Goal: Task Accomplishment & Management: Manage account settings

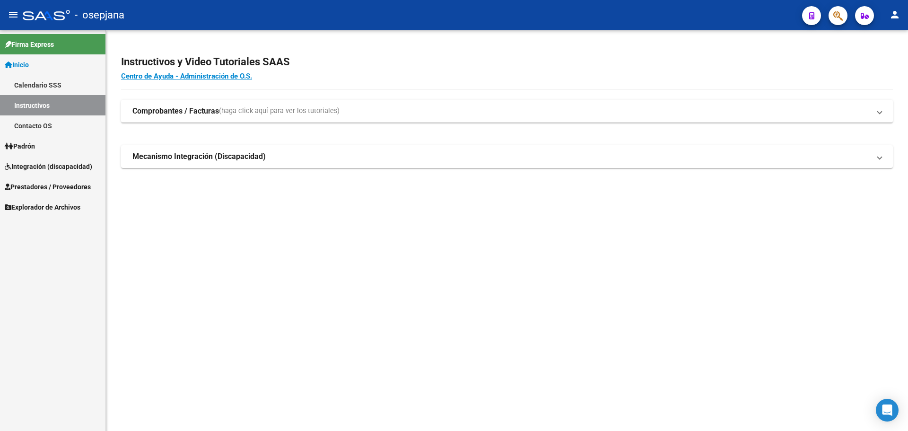
click at [36, 187] on span "Prestadores / Proveedores" at bounding box center [48, 187] width 86 height 10
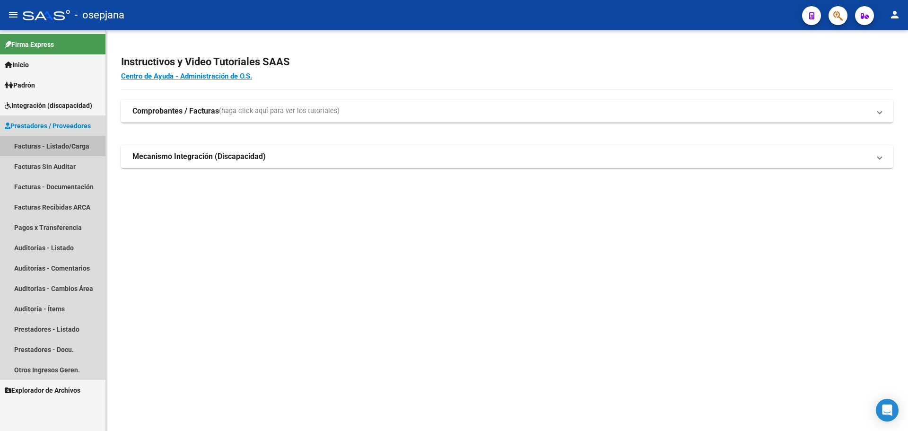
click at [41, 142] on link "Facturas - Listado/Carga" at bounding box center [52, 146] width 105 height 20
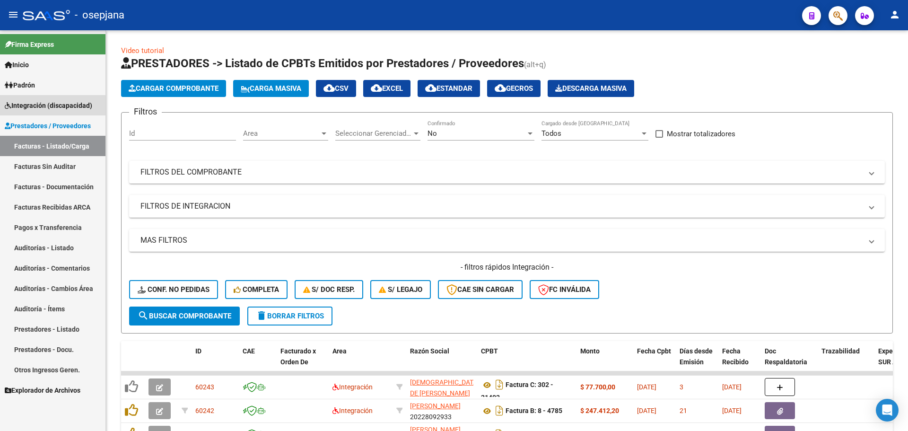
click at [49, 105] on span "Integración (discapacidad)" at bounding box center [48, 105] width 87 height 10
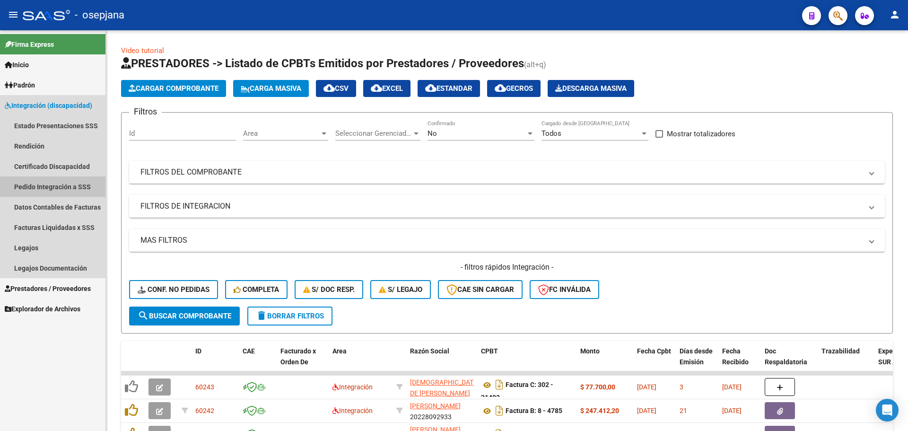
click at [45, 183] on link "Pedido Integración a SSS" at bounding box center [52, 186] width 105 height 20
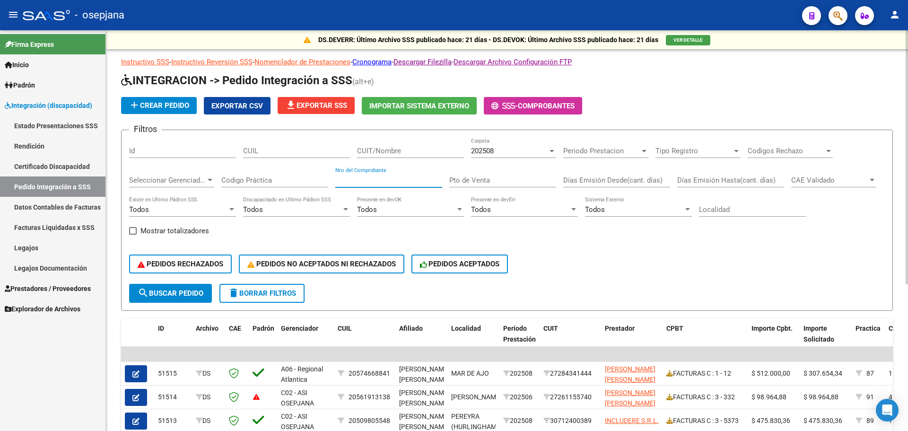
click at [369, 182] on input "Nro del Comprobante" at bounding box center [388, 180] width 107 height 9
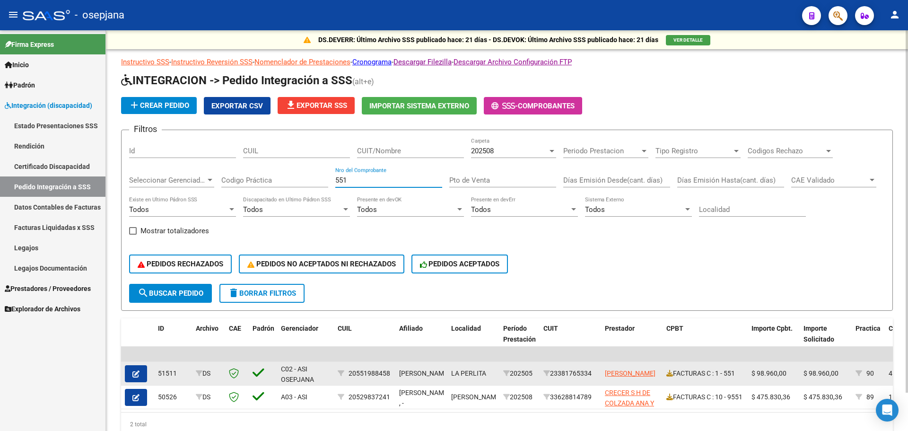
type input "551"
click at [141, 370] on button "button" at bounding box center [136, 373] width 22 height 17
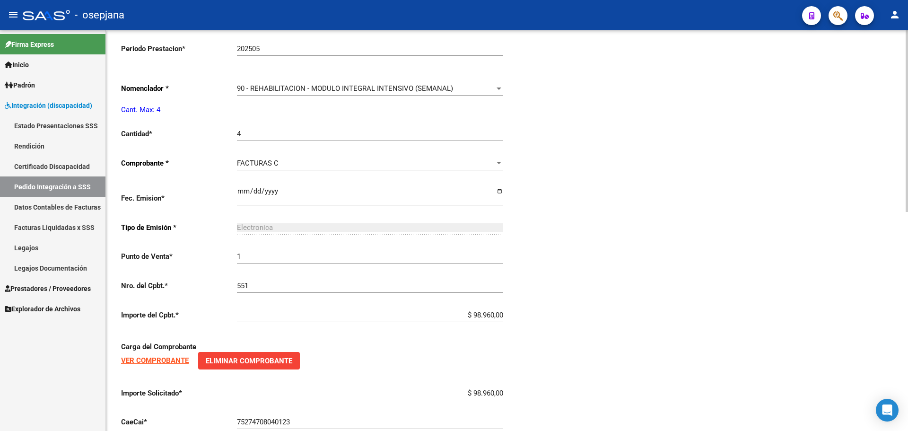
type input "20551988458"
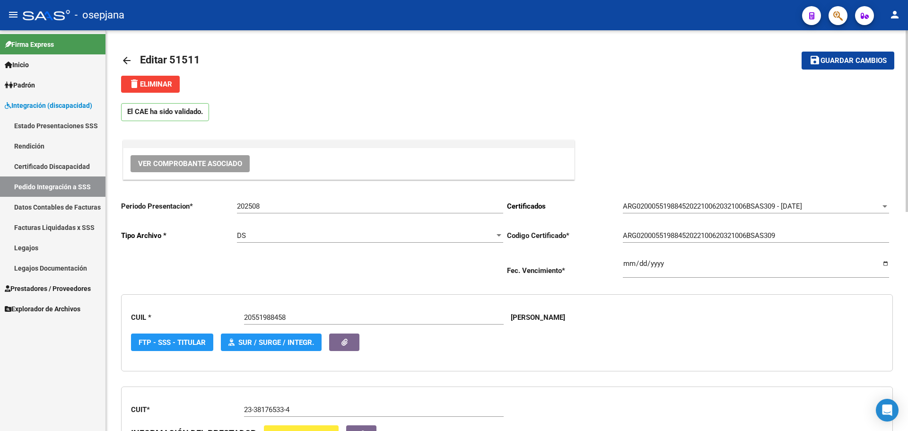
click at [175, 167] on span "Ver Comprobante Asociado" at bounding box center [190, 163] width 104 height 9
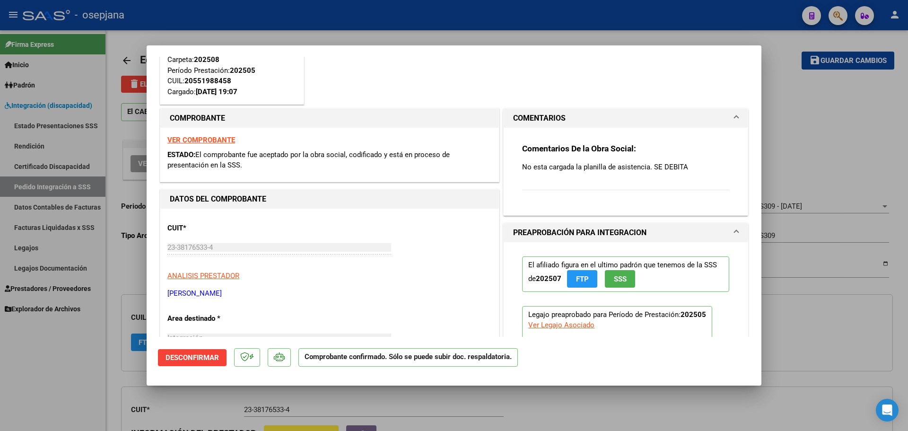
scroll to position [47, 0]
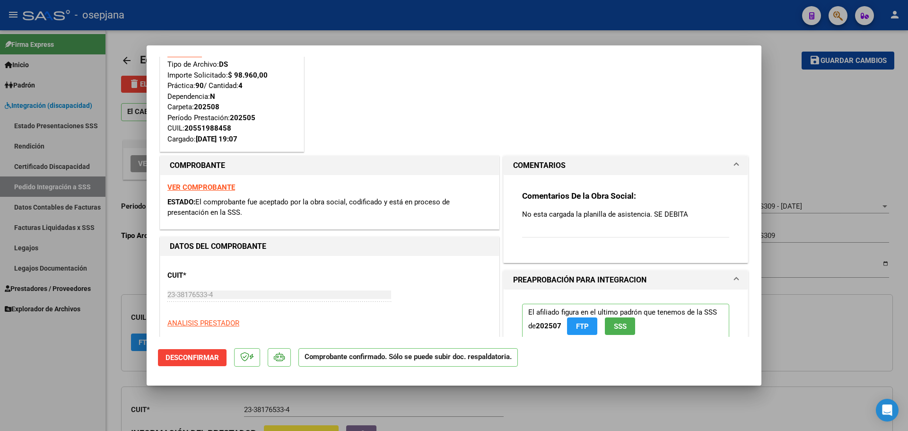
click at [226, 187] on strong "VER COMPROBANTE" at bounding box center [201, 187] width 68 height 9
drag, startPoint x: 796, startPoint y: 135, endPoint x: 784, endPoint y: 143, distance: 14.3
click at [793, 136] on div at bounding box center [454, 215] width 908 height 431
type input "$ 0,00"
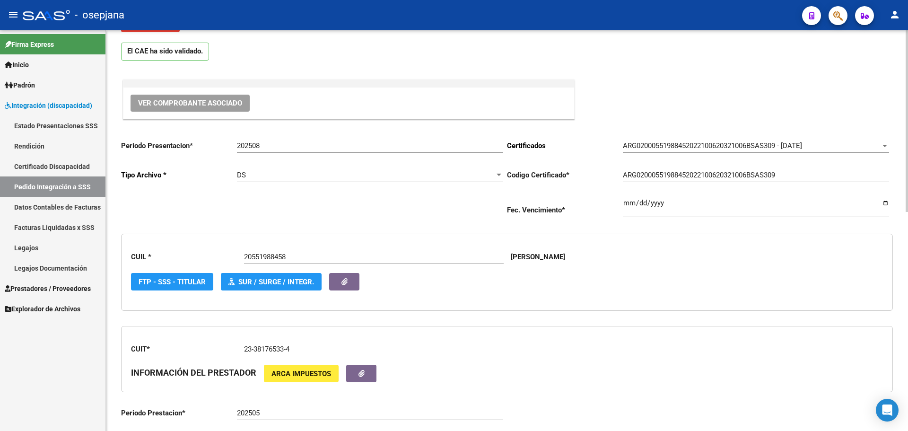
scroll to position [142, 0]
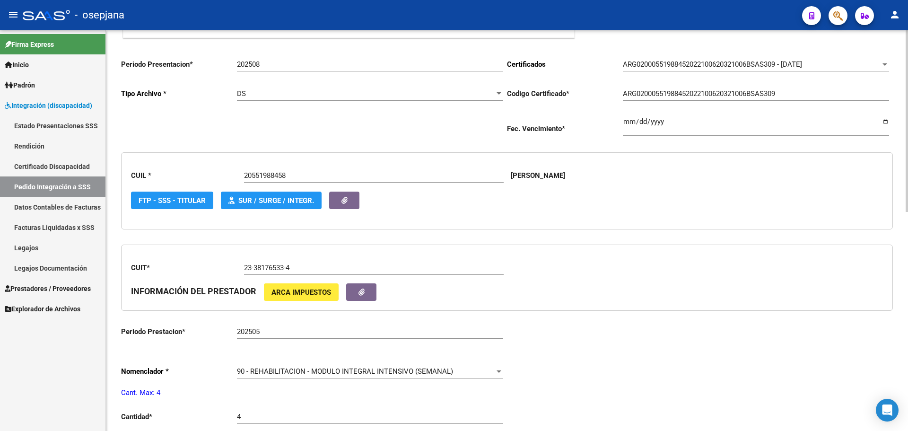
click at [267, 328] on input "202505" at bounding box center [370, 331] width 266 height 9
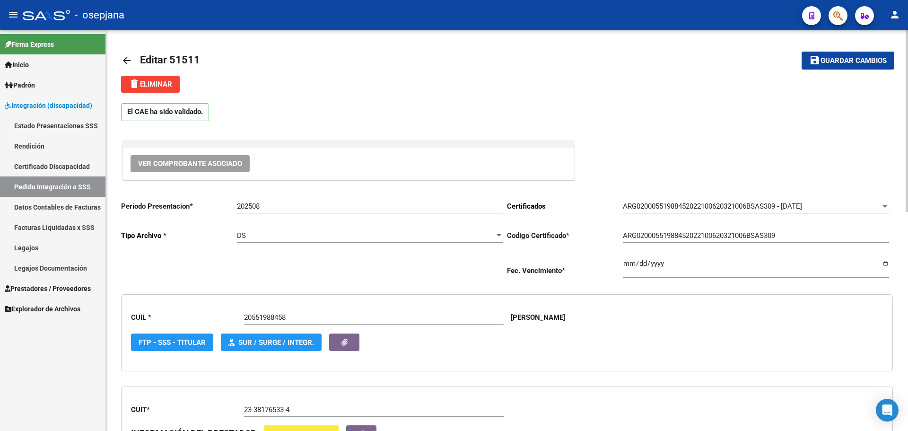
type input "202506"
click at [863, 65] on span "Guardar cambios" at bounding box center [853, 61] width 66 height 9
click at [60, 188] on link "Pedido Integración a SSS" at bounding box center [52, 186] width 105 height 20
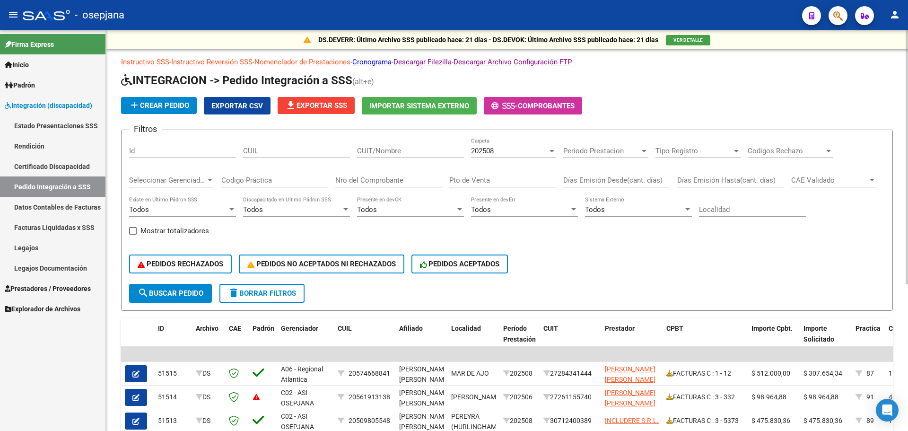
click at [379, 181] on input "Nro del Comprobante" at bounding box center [388, 180] width 107 height 9
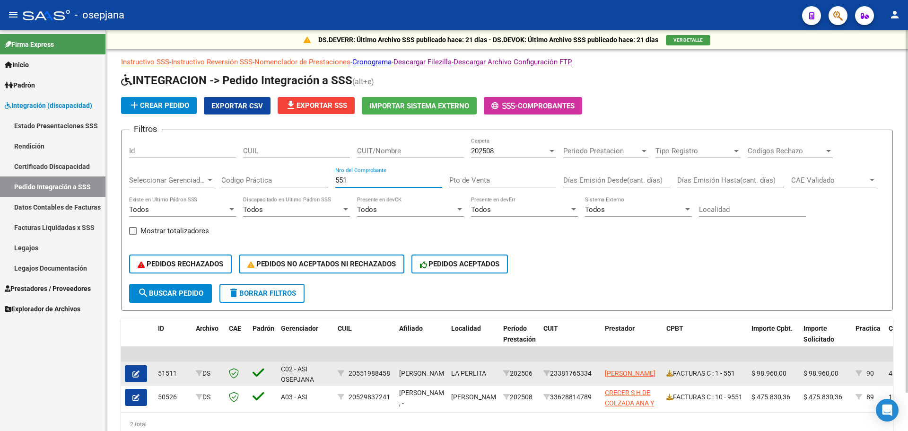
type input "551"
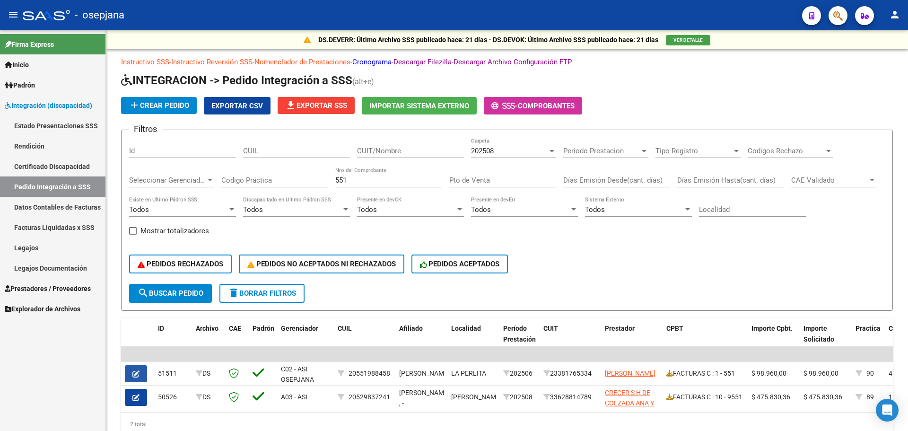
click at [140, 377] on button "button" at bounding box center [136, 373] width 22 height 17
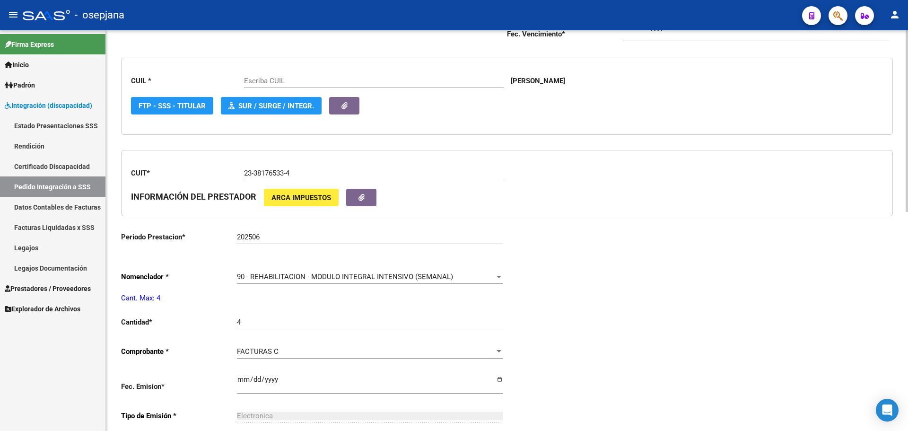
type input "20551988458"
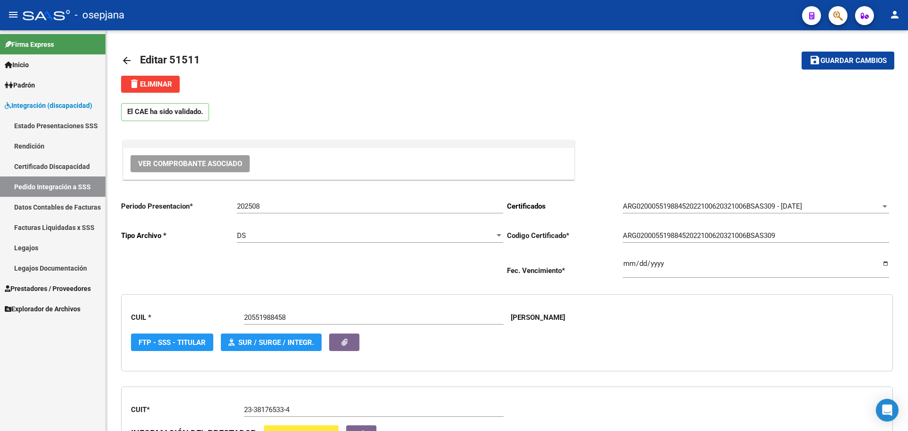
click at [41, 102] on span "Integración (discapacidad)" at bounding box center [48, 105] width 87 height 10
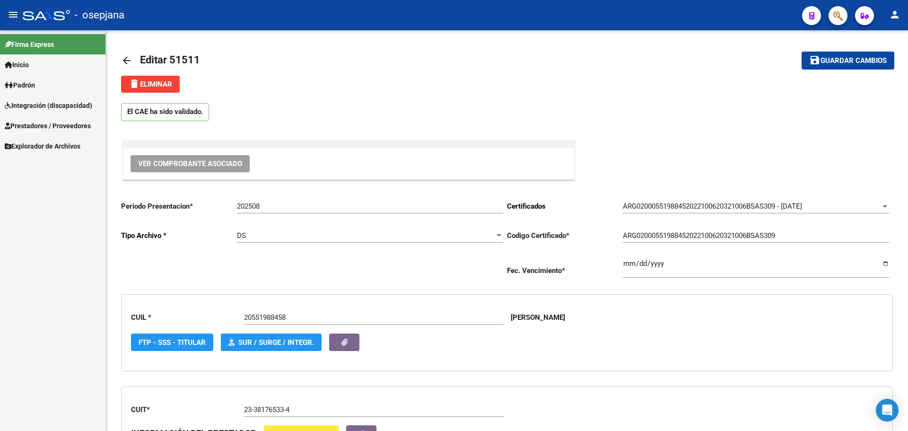
click at [41, 102] on span "Integración (discapacidad)" at bounding box center [48, 105] width 87 height 10
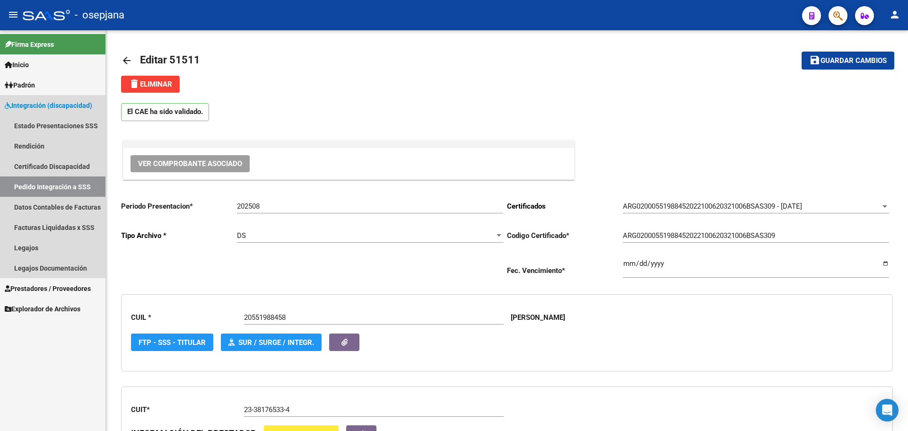
click at [42, 187] on link "Pedido Integración a SSS" at bounding box center [52, 186] width 105 height 20
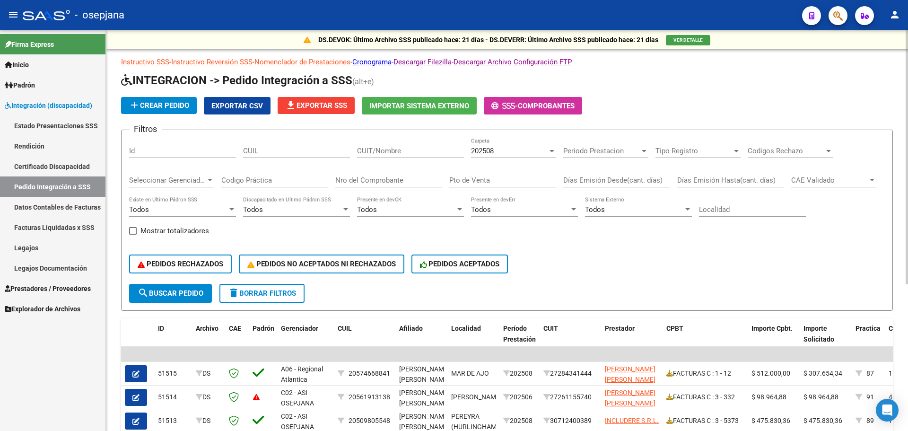
click at [258, 106] on span "Exportar CSV" at bounding box center [237, 106] width 52 height 9
click at [54, 102] on span "Integración (discapacidad)" at bounding box center [48, 105] width 87 height 10
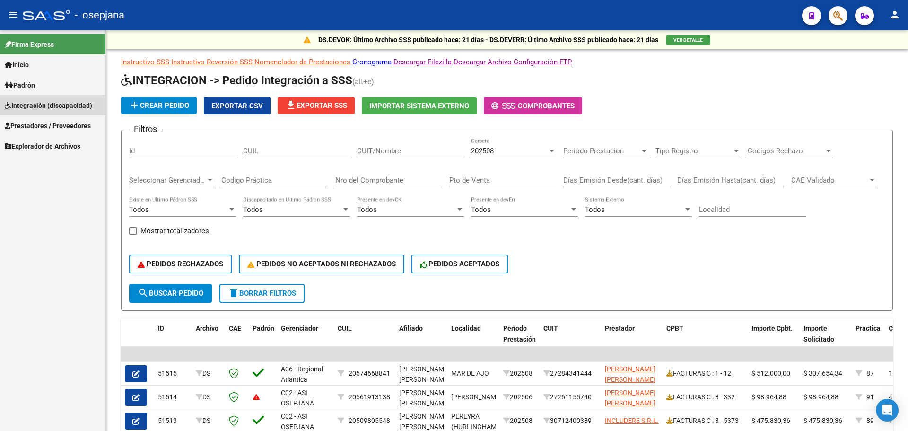
click at [54, 102] on span "Integración (discapacidad)" at bounding box center [48, 105] width 87 height 10
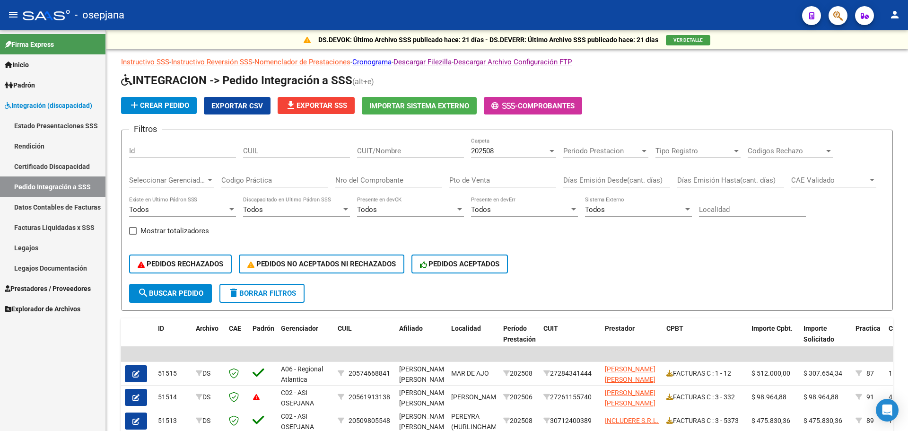
click at [17, 282] on link "Prestadores / Proveedores" at bounding box center [52, 288] width 105 height 20
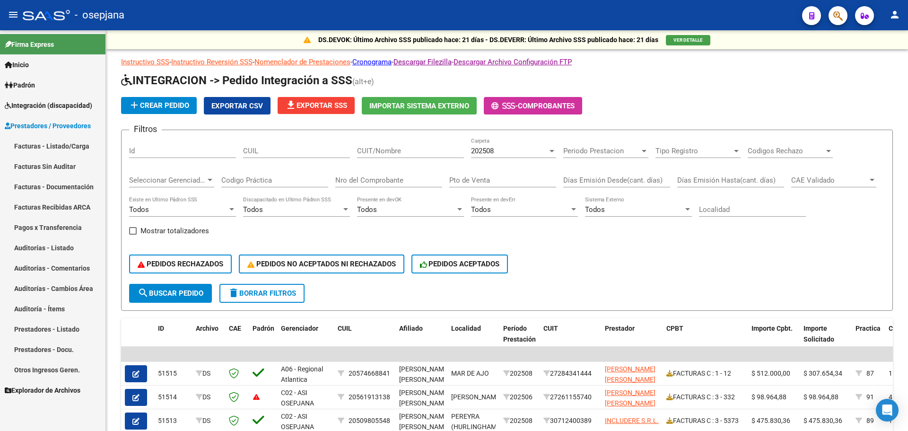
click at [51, 146] on link "Facturas - Listado/Carga" at bounding box center [52, 146] width 105 height 20
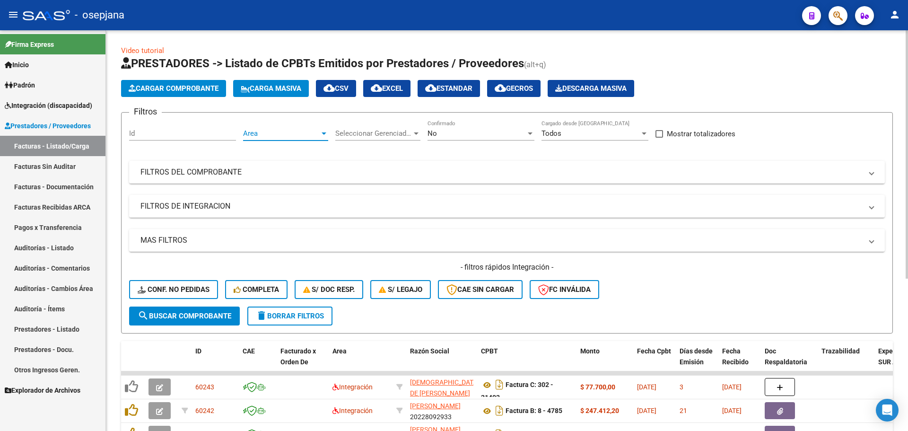
click at [317, 130] on span "Area" at bounding box center [281, 133] width 77 height 9
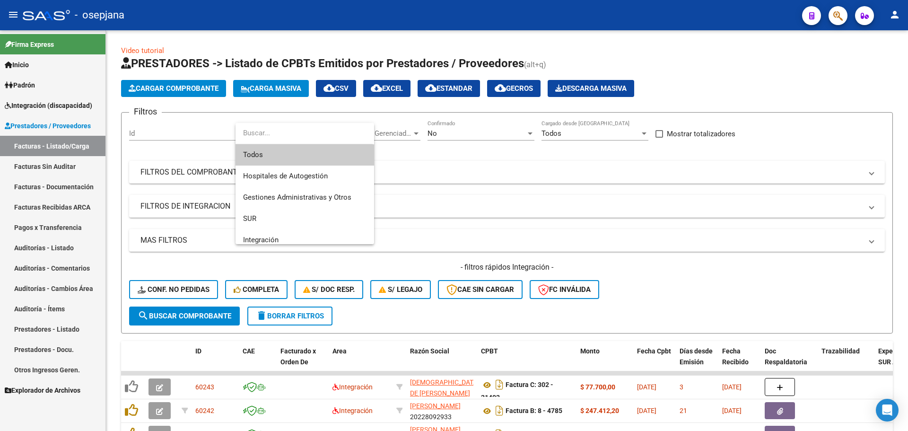
click at [313, 157] on span "Todos" at bounding box center [304, 154] width 123 height 21
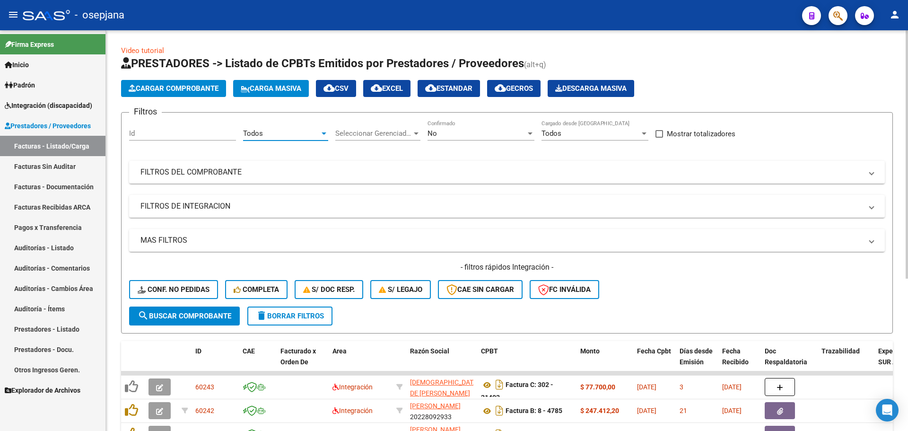
click at [457, 136] on div "No" at bounding box center [476, 133] width 98 height 9
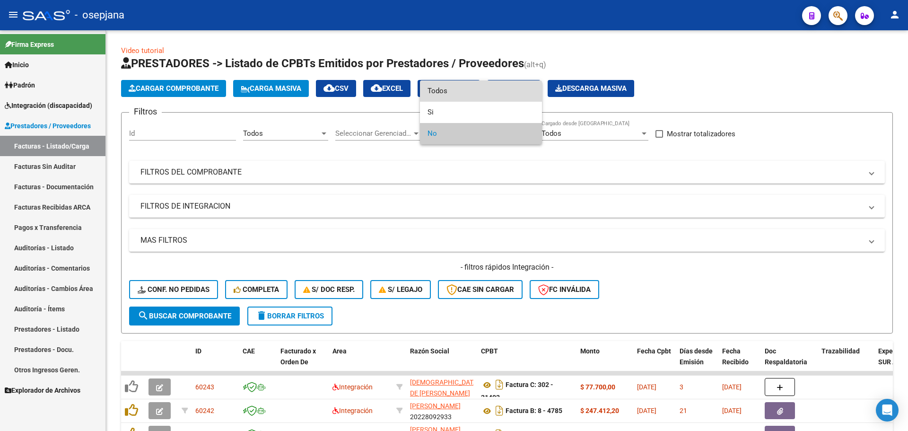
click at [462, 91] on span "Todos" at bounding box center [480, 90] width 107 height 21
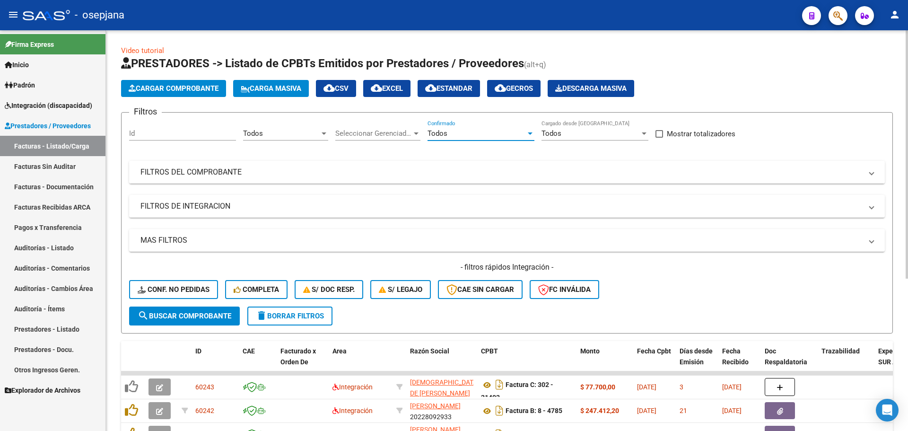
click at [387, 176] on mat-panel-title "FILTROS DEL COMPROBANTE" at bounding box center [500, 172] width 721 height 10
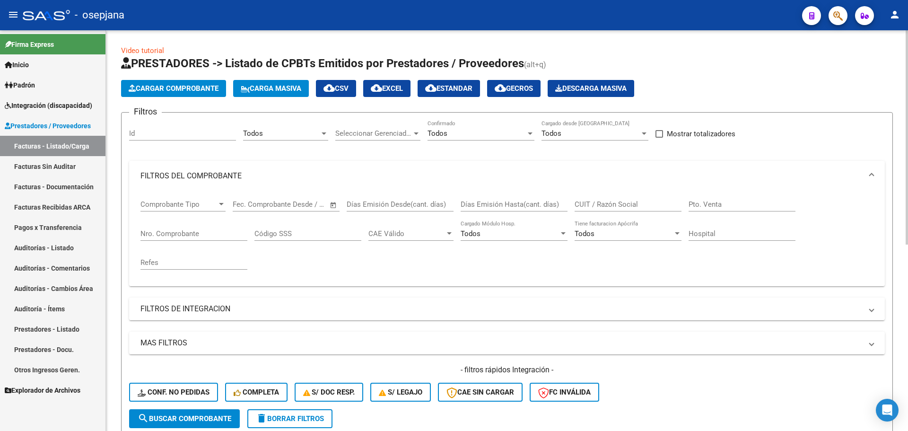
click at [166, 232] on input "Nro. Comprobante" at bounding box center [193, 233] width 107 height 9
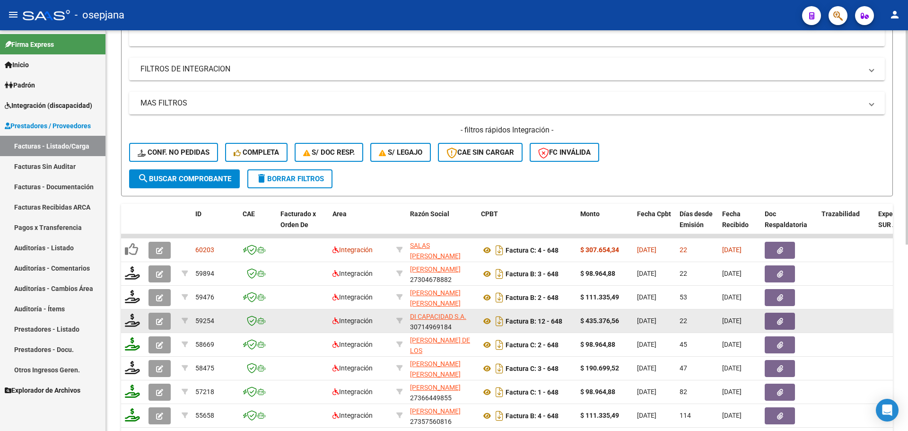
scroll to position [284, 0]
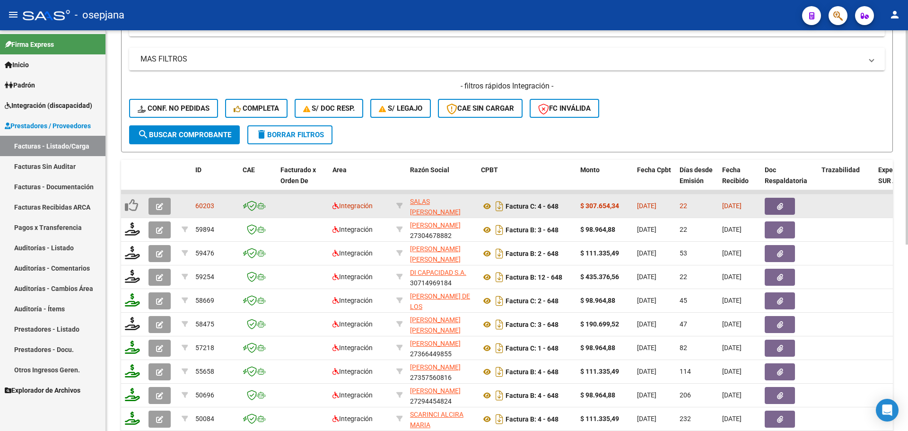
type input "648"
click at [166, 204] on button "button" at bounding box center [159, 206] width 22 height 17
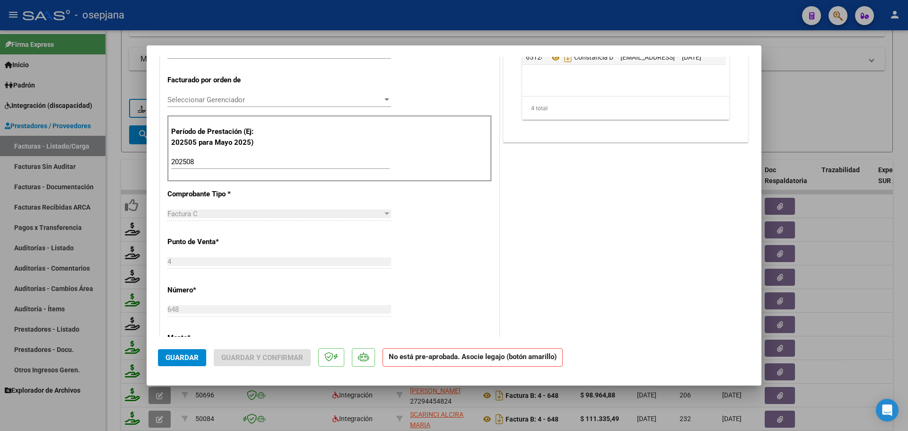
scroll to position [0, 0]
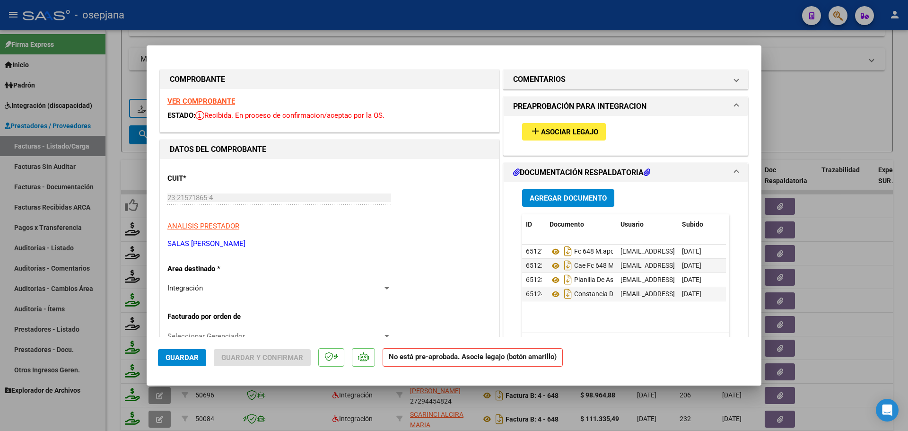
click at [777, 120] on div at bounding box center [454, 215] width 908 height 431
type input "$ 0,00"
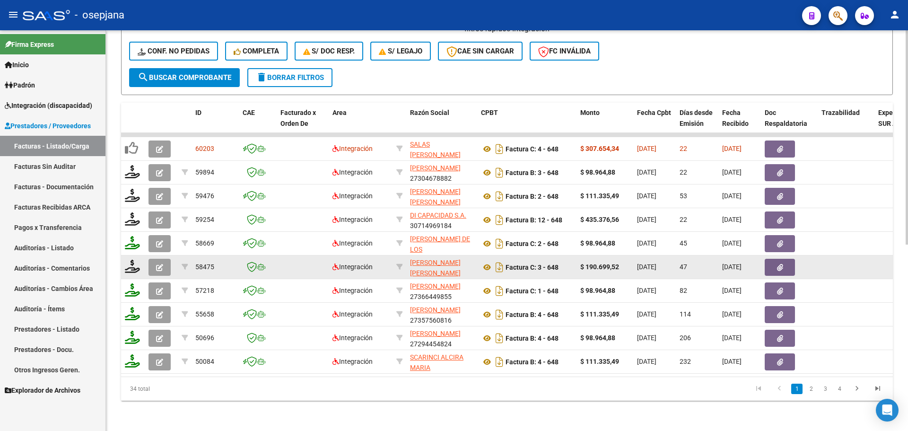
click at [164, 260] on button "button" at bounding box center [159, 267] width 22 height 17
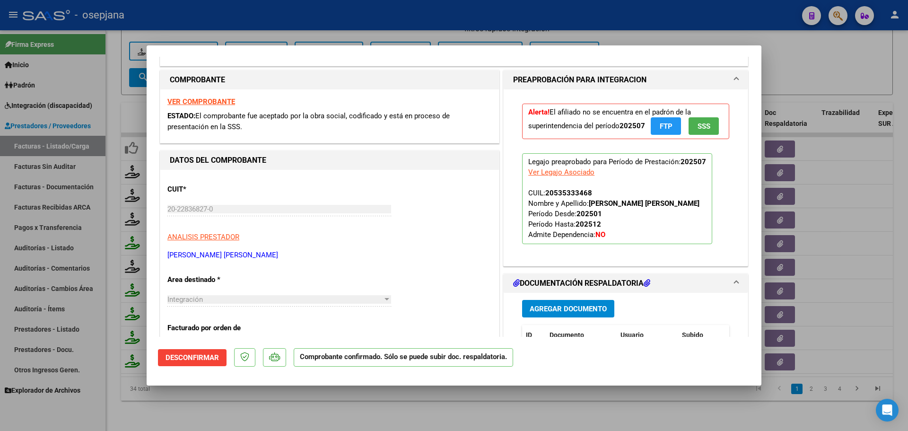
scroll to position [284, 0]
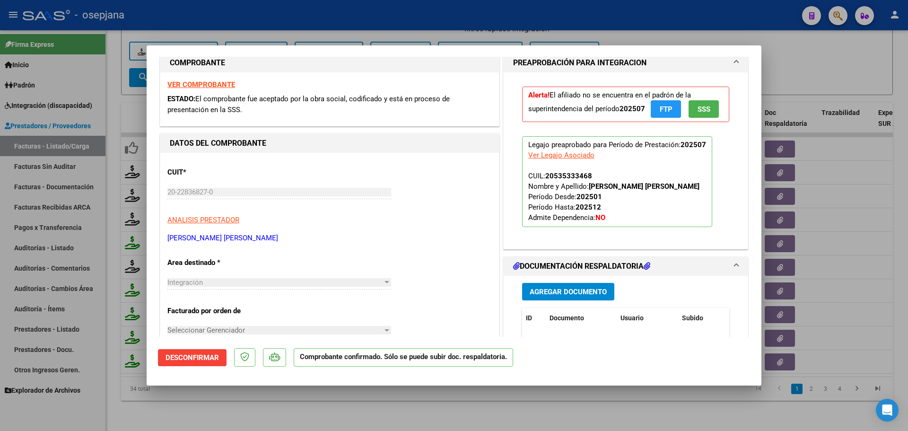
click at [214, 359] on span "Desconfirmar" at bounding box center [191, 357] width 53 height 9
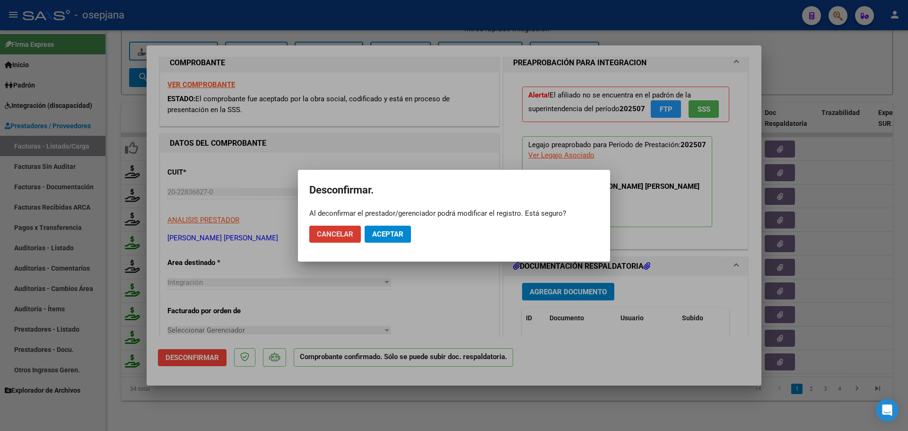
click at [387, 230] on span "Aceptar" at bounding box center [387, 234] width 31 height 9
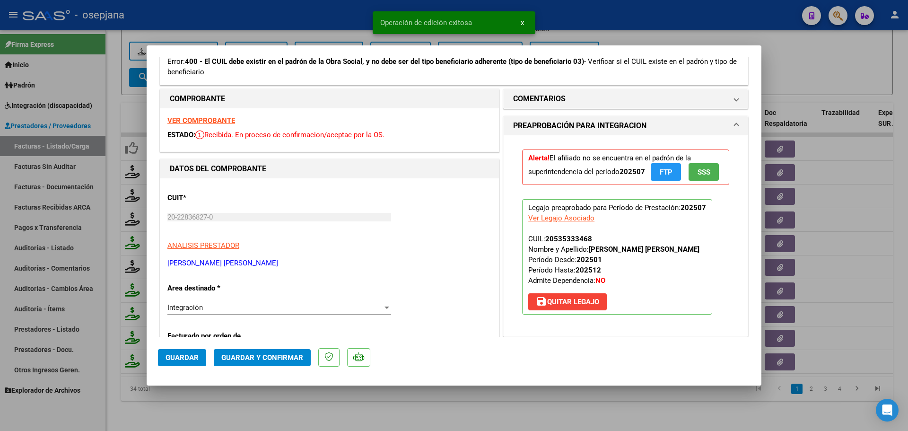
scroll to position [142, 0]
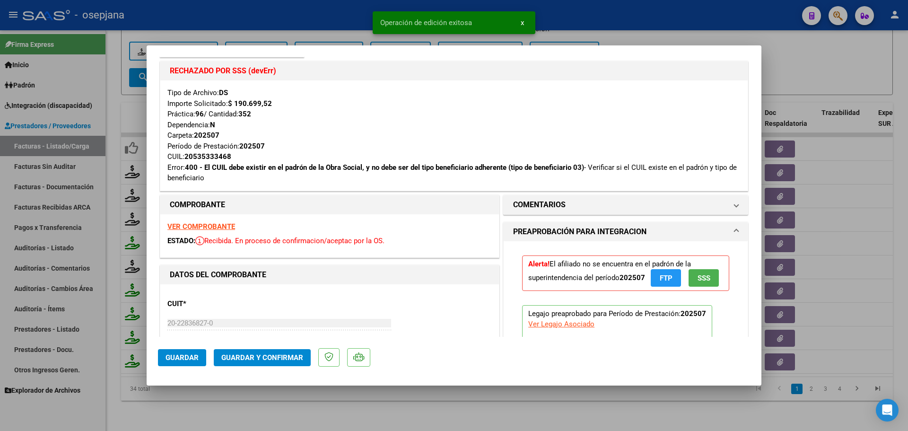
click at [220, 225] on strong "VER COMPROBANTE" at bounding box center [201, 226] width 68 height 9
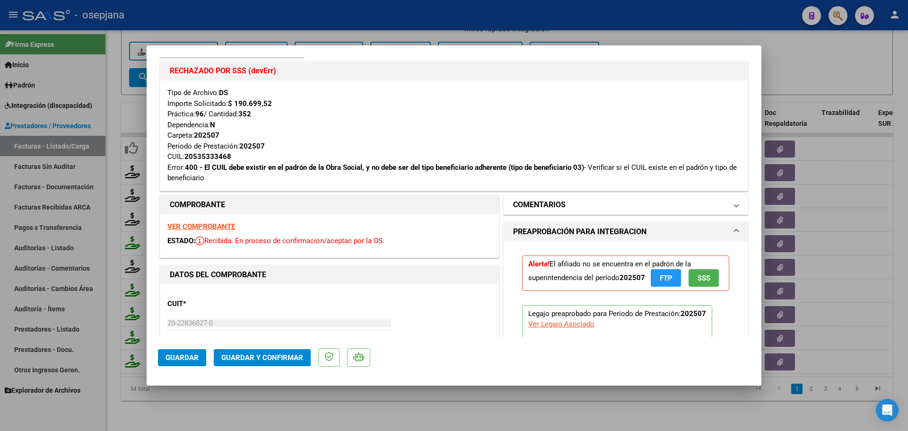
click at [588, 199] on mat-panel-title "COMENTARIOS" at bounding box center [620, 204] width 214 height 11
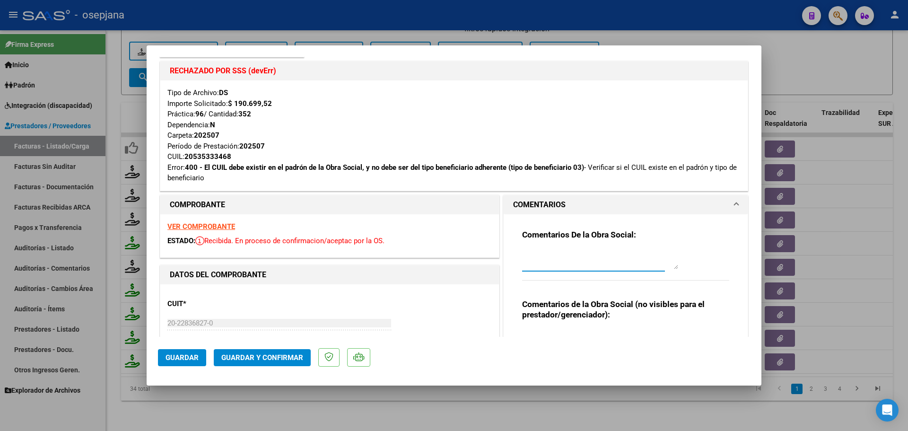
click at [589, 262] on textarea at bounding box center [600, 259] width 156 height 19
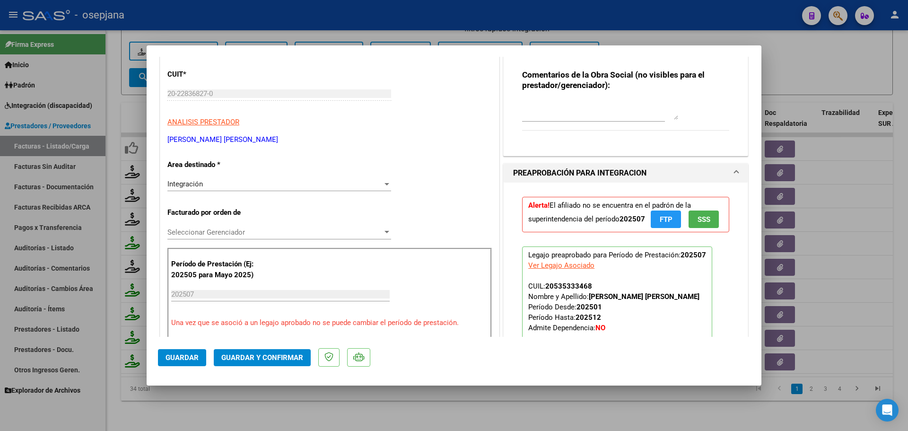
scroll to position [333, 0]
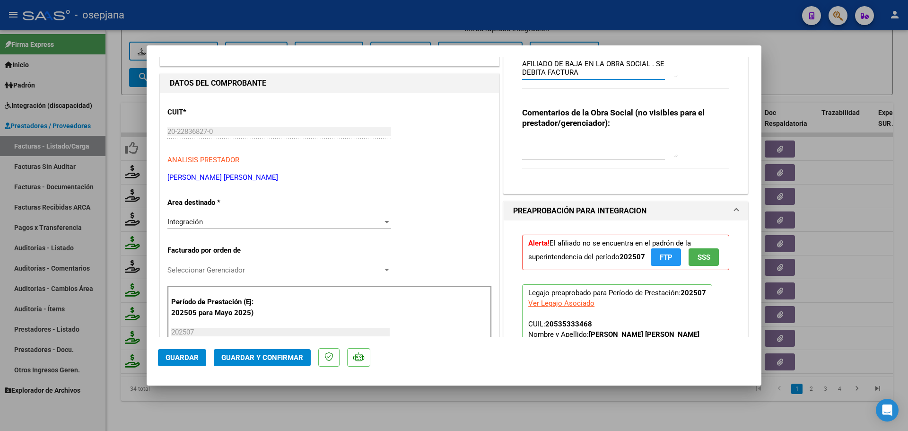
type textarea "AFILIADO DE BAJA EN LA OBRA SOCIAL . SE DEBITA FACTURA"
click at [264, 220] on div "Integración" at bounding box center [274, 221] width 215 height 9
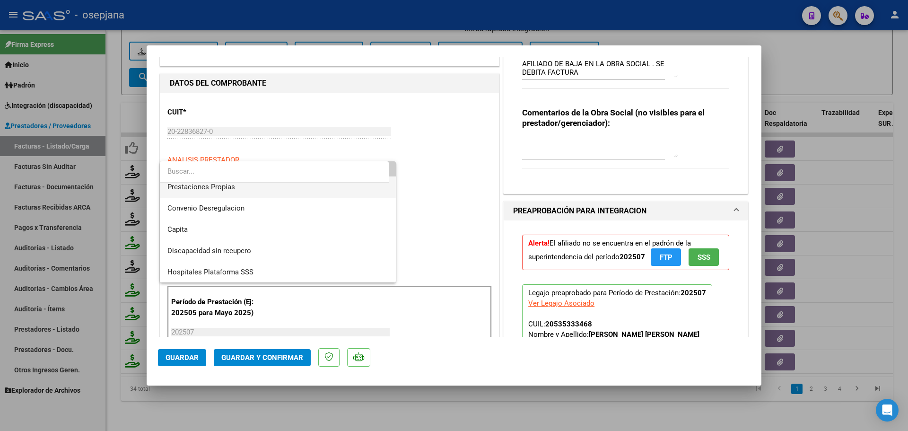
scroll to position [92, 0]
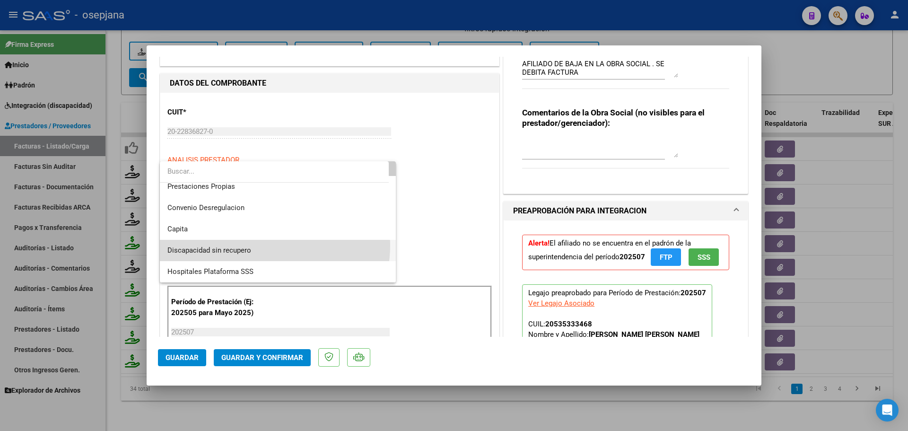
click at [265, 245] on span "Discapacidad sin recupero" at bounding box center [277, 250] width 221 height 21
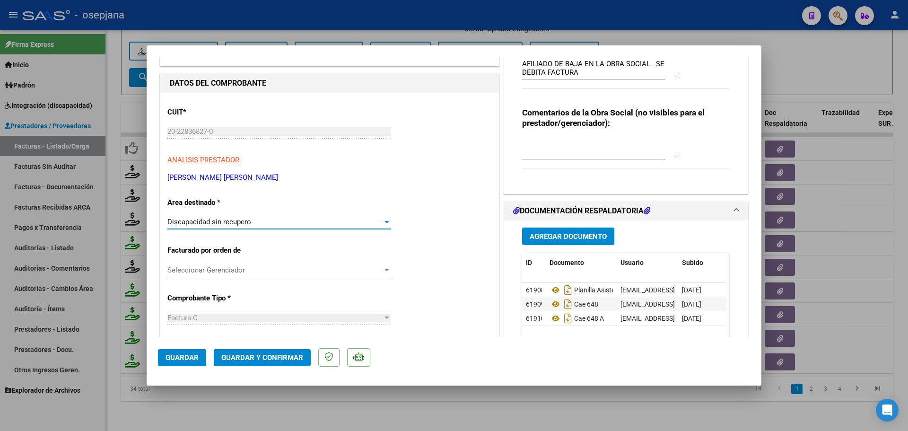
click at [296, 358] on span "Guardar y Confirmar" at bounding box center [262, 357] width 82 height 9
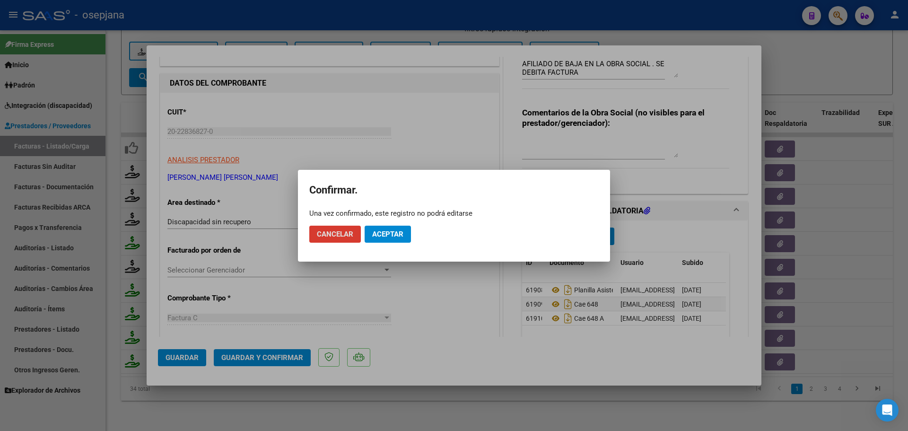
click at [382, 239] on button "Aceptar" at bounding box center [387, 233] width 46 height 17
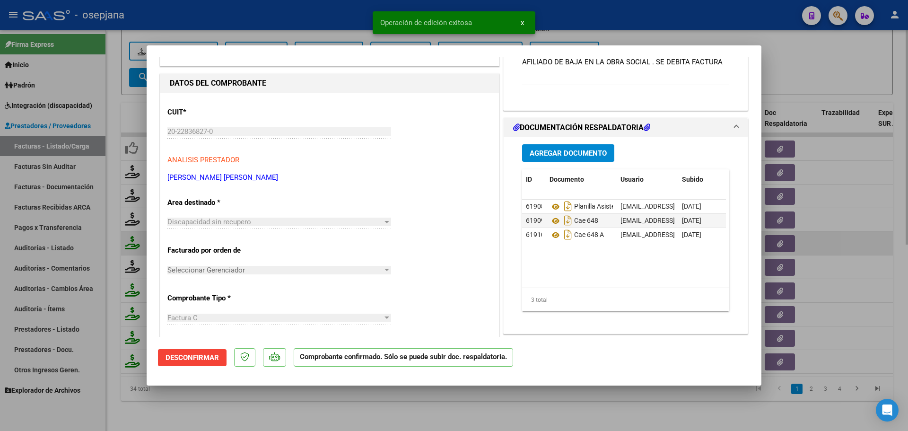
click at [835, 238] on div at bounding box center [454, 215] width 908 height 431
type input "$ 0,00"
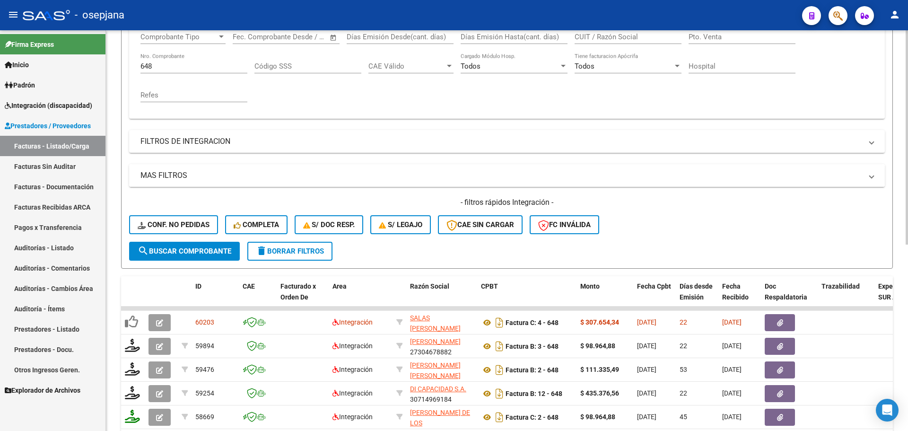
scroll to position [159, 0]
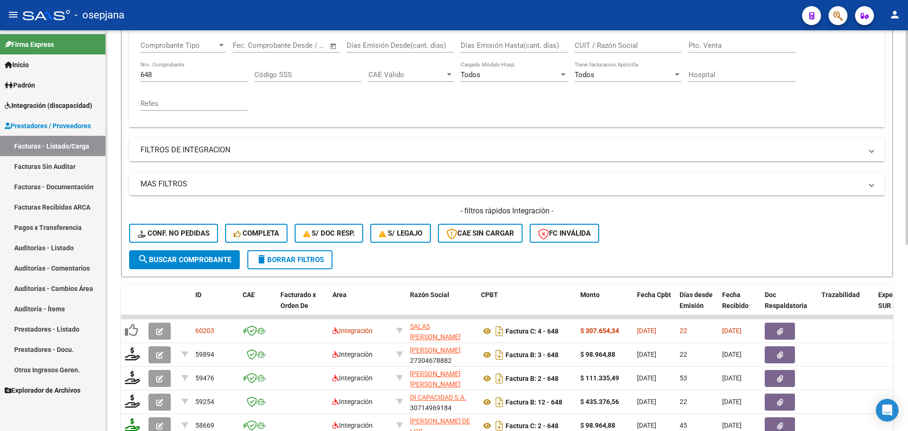
click at [155, 78] on input "648" at bounding box center [193, 74] width 107 height 9
type input "6"
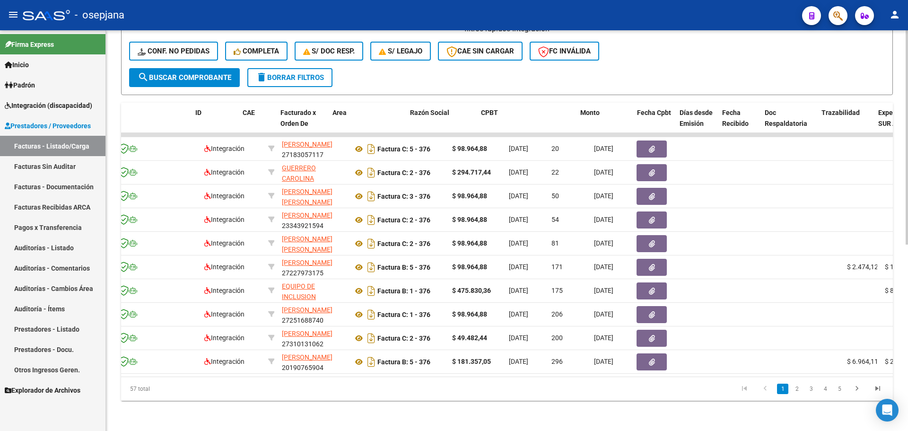
scroll to position [0, 0]
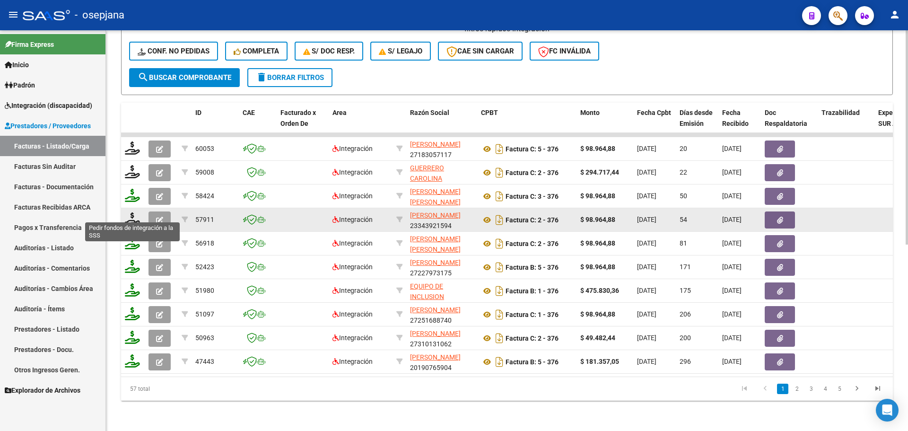
type input "376"
click at [157, 211] on button "button" at bounding box center [159, 219] width 22 height 17
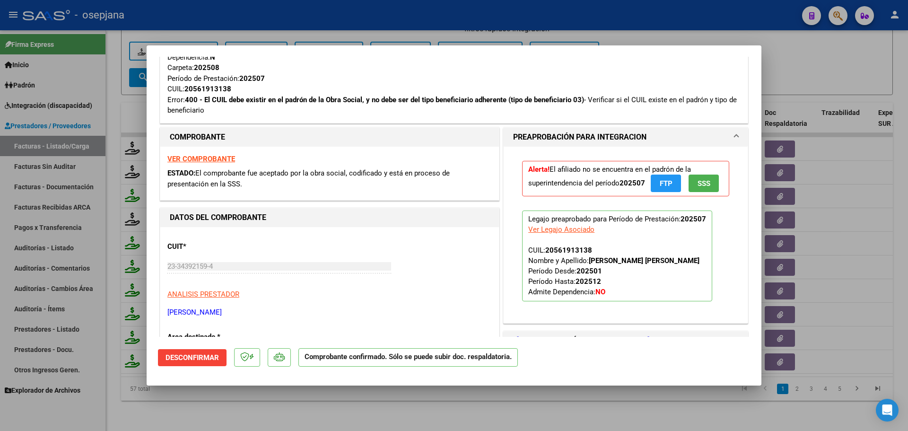
scroll to position [473, 0]
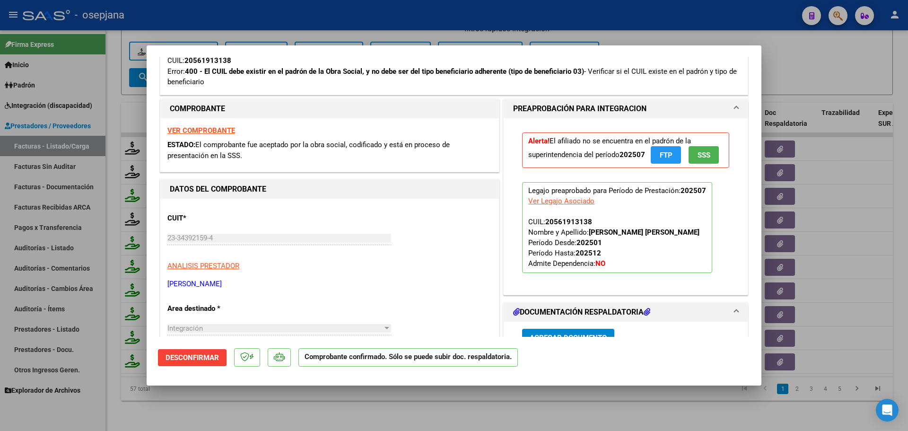
click at [202, 129] on strong "VER COMPROBANTE" at bounding box center [201, 130] width 68 height 9
click at [204, 355] on span "Desconfirmar" at bounding box center [191, 357] width 53 height 9
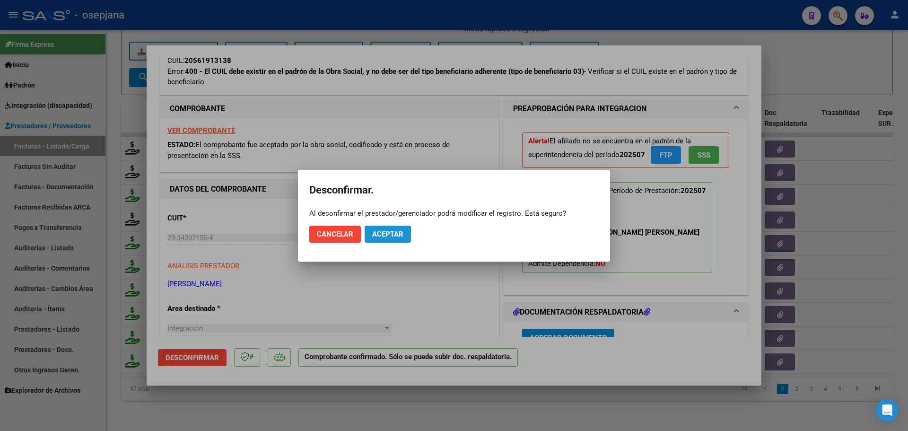
click at [385, 234] on span "Aceptar" at bounding box center [387, 234] width 31 height 9
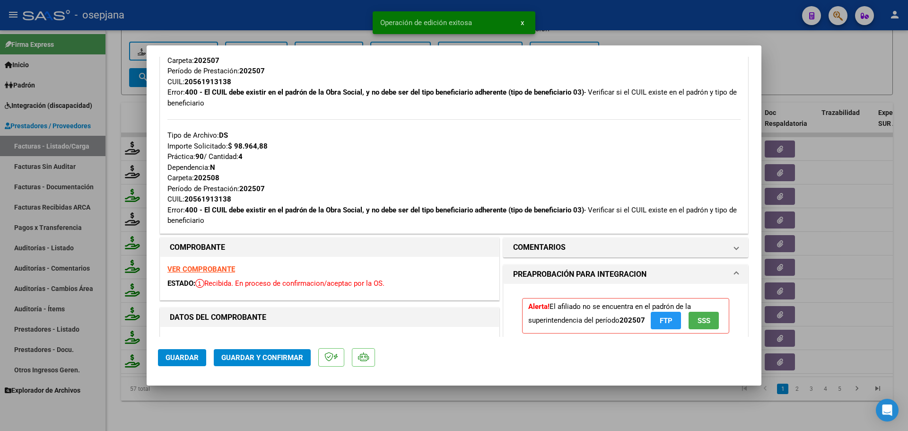
scroll to position [331, 0]
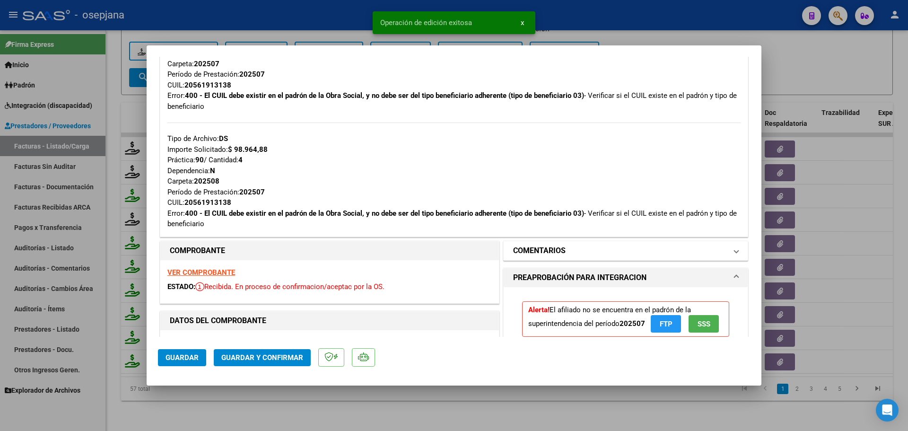
click at [536, 252] on h1 "COMENTARIOS" at bounding box center [539, 250] width 52 height 11
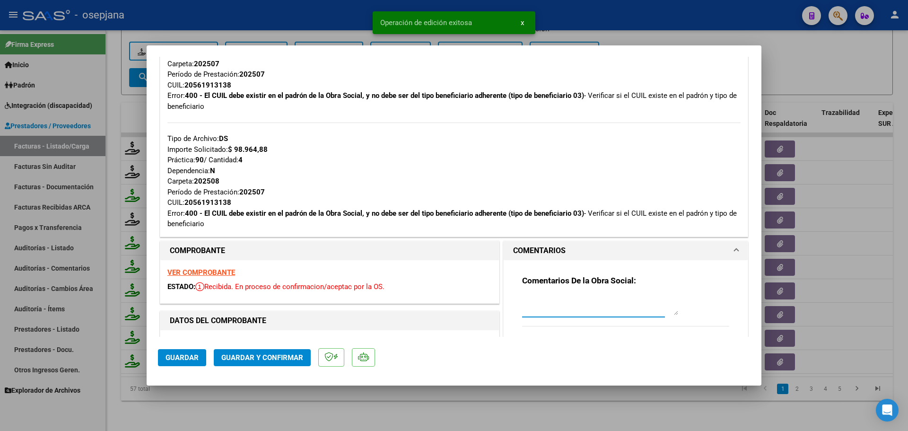
click at [532, 306] on textarea at bounding box center [600, 305] width 156 height 19
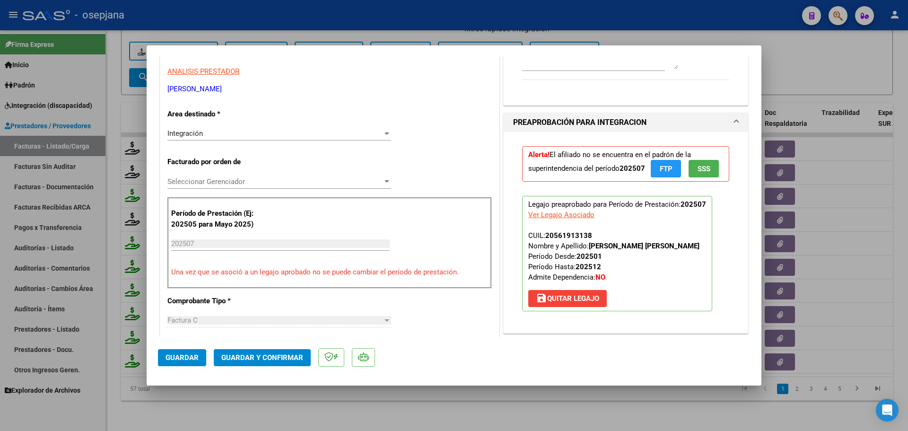
scroll to position [662, 0]
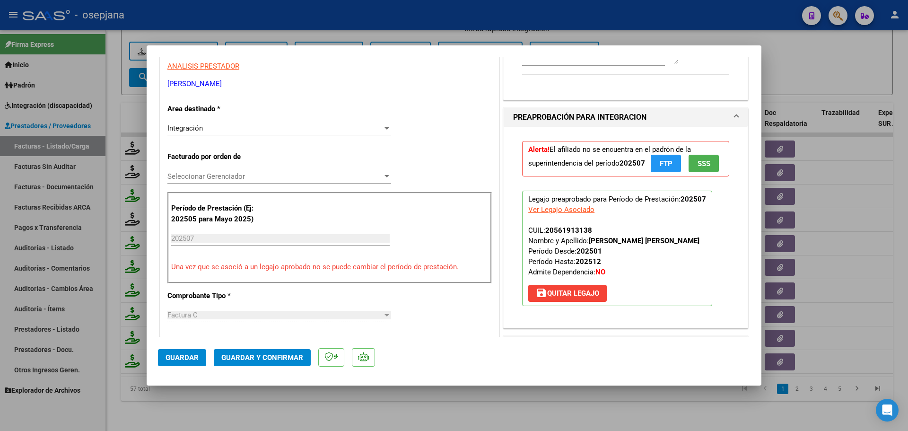
type textarea "AFILIADO DE BAJA EN LA OBRA SOCIAL. SE DEBITA FACTURA"
click at [251, 128] on div "Integración" at bounding box center [274, 128] width 215 height 9
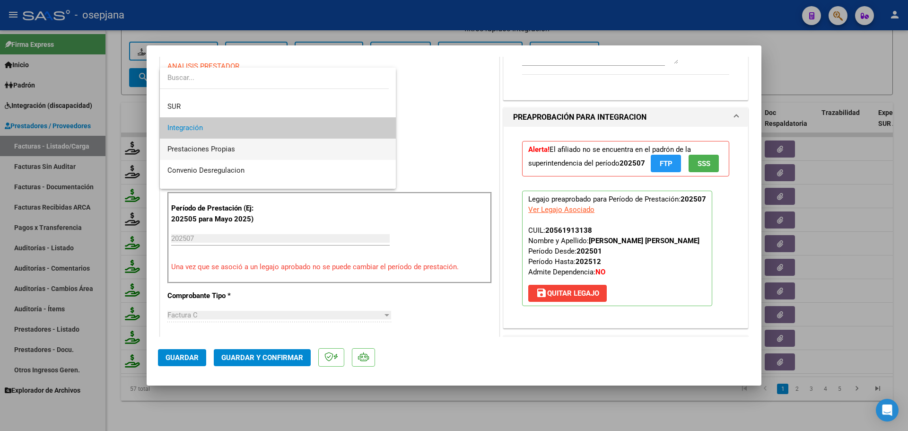
scroll to position [92, 0]
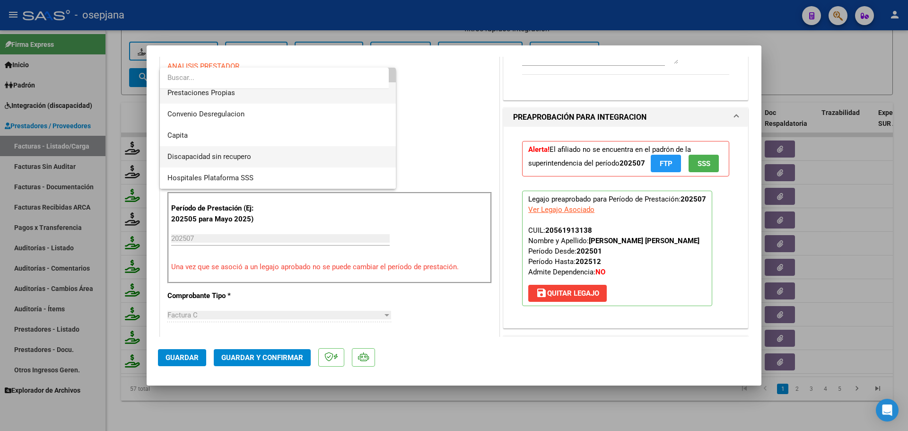
click at [253, 150] on span "Discapacidad sin recupero" at bounding box center [277, 156] width 221 height 21
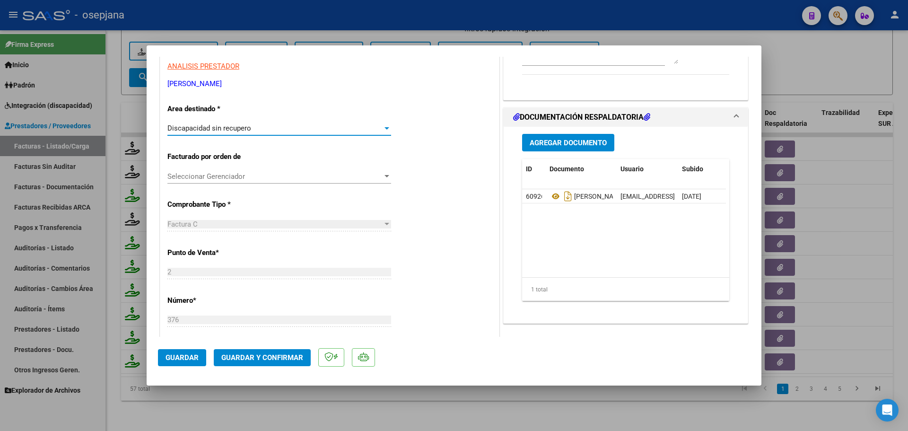
click at [298, 354] on span "Guardar y Confirmar" at bounding box center [262, 357] width 82 height 9
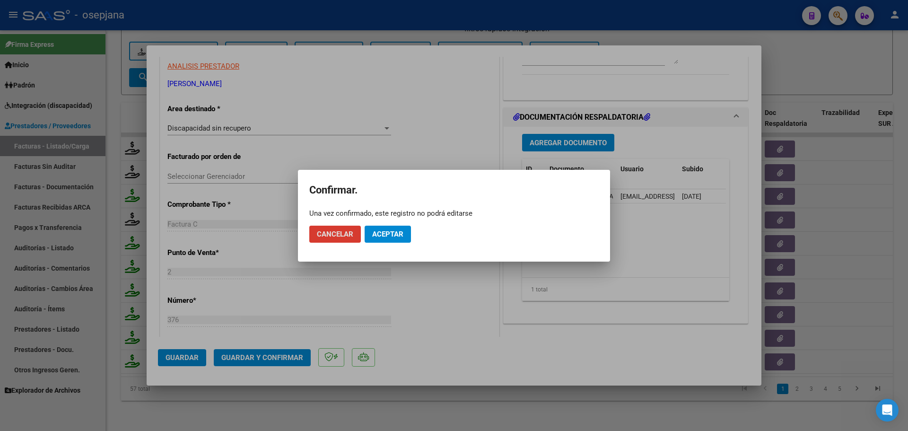
click at [398, 231] on span "Aceptar" at bounding box center [387, 234] width 31 height 9
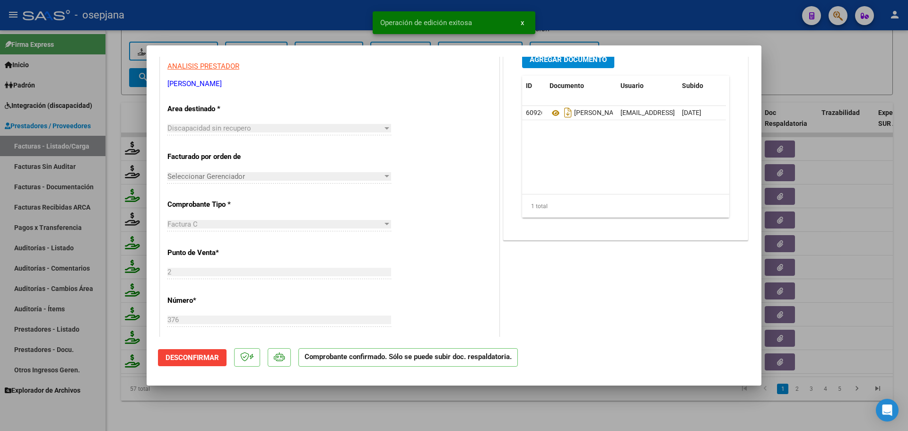
click at [845, 193] on div at bounding box center [454, 215] width 908 height 431
type input "$ 0,00"
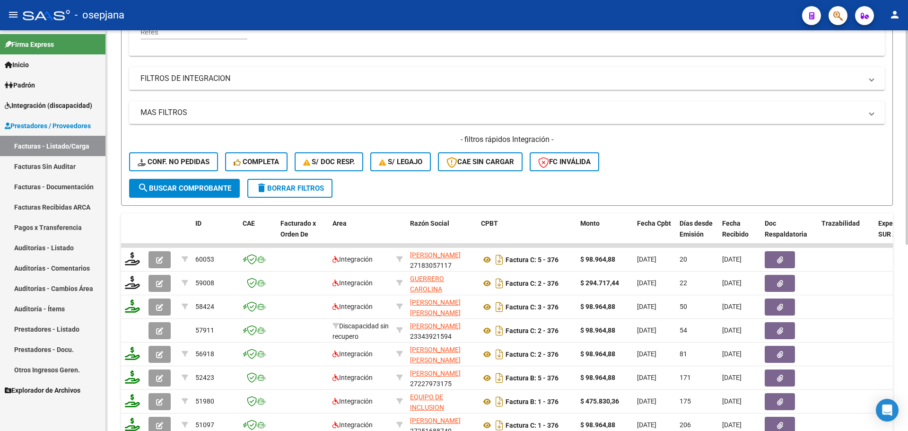
scroll to position [159, 0]
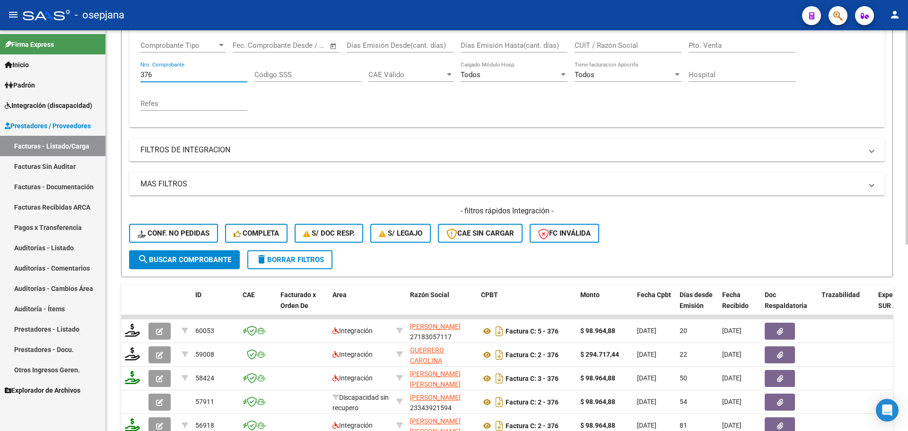
click at [177, 75] on input "376" at bounding box center [193, 74] width 107 height 9
type input "3"
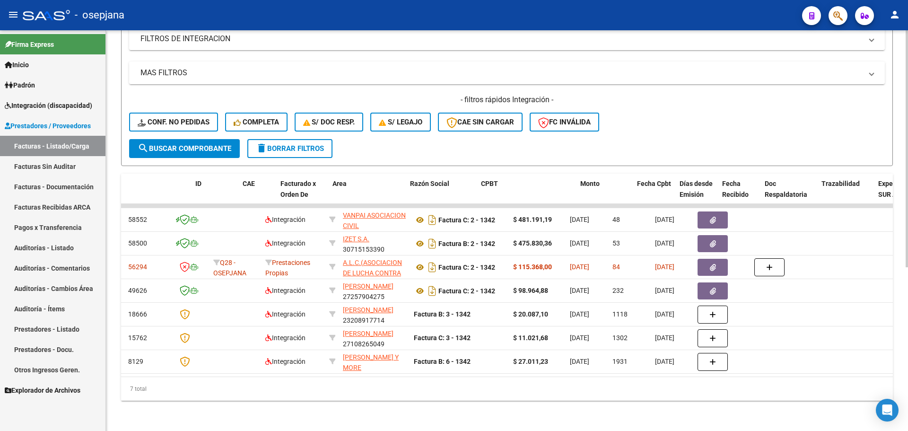
scroll to position [0, 0]
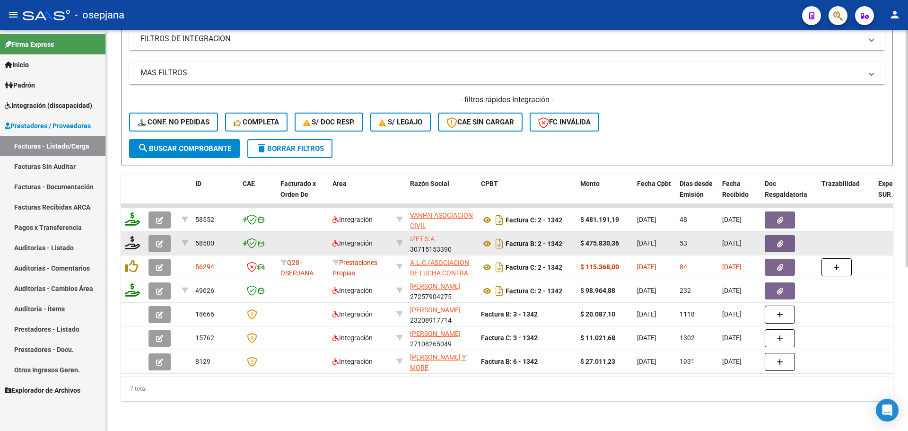
type input "1342"
click at [156, 240] on icon "button" at bounding box center [159, 243] width 7 height 7
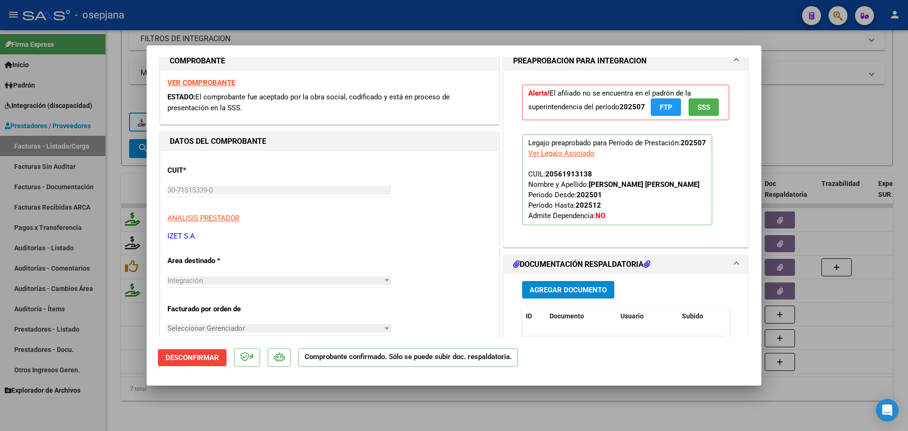
scroll to position [520, 0]
click at [213, 82] on strong "VER COMPROBANTE" at bounding box center [201, 83] width 68 height 9
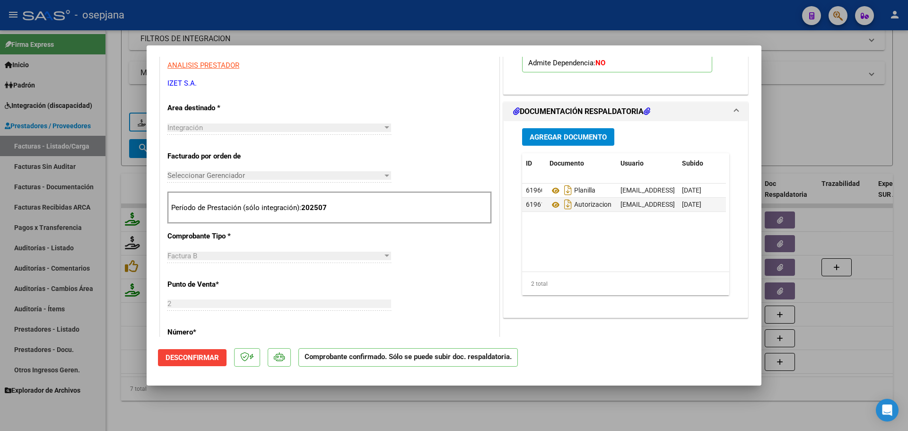
scroll to position [567, 0]
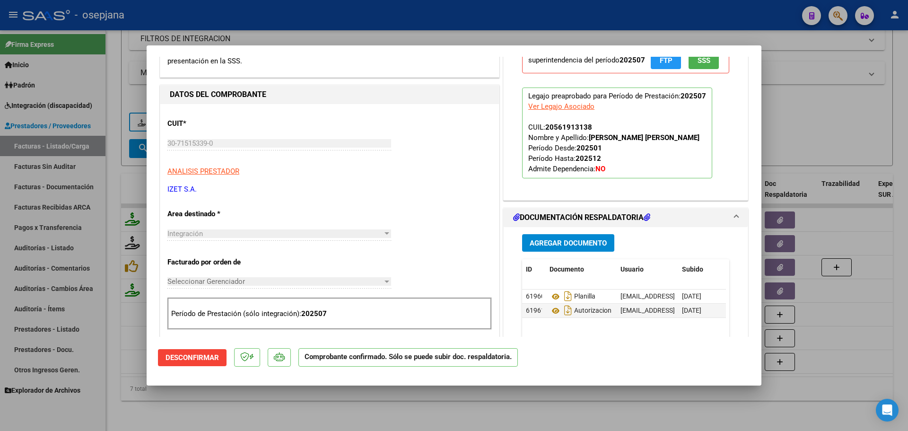
click at [192, 357] on span "Desconfirmar" at bounding box center [191, 357] width 53 height 9
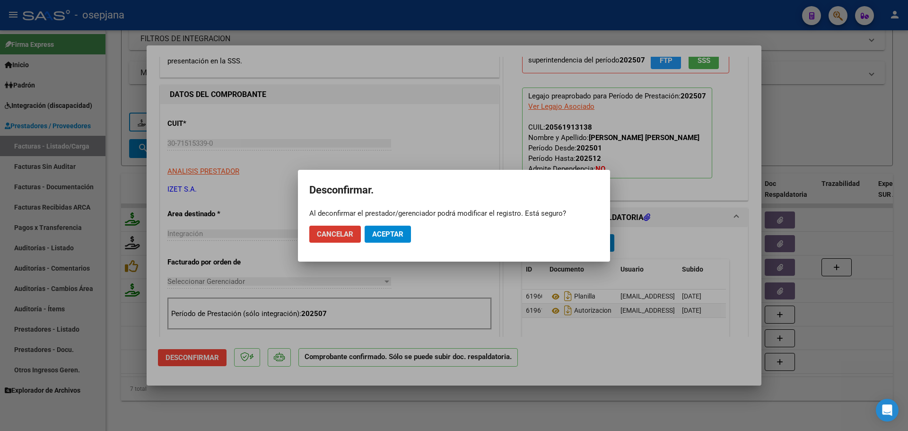
click at [384, 234] on span "Aceptar" at bounding box center [387, 234] width 31 height 9
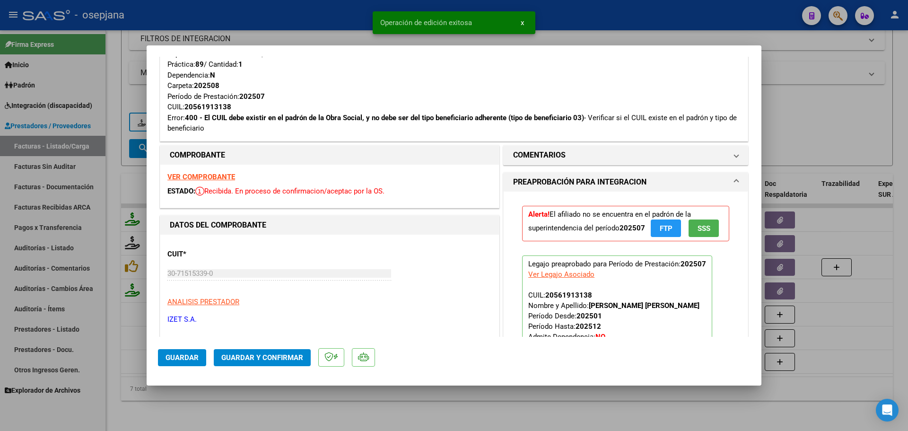
scroll to position [378, 0]
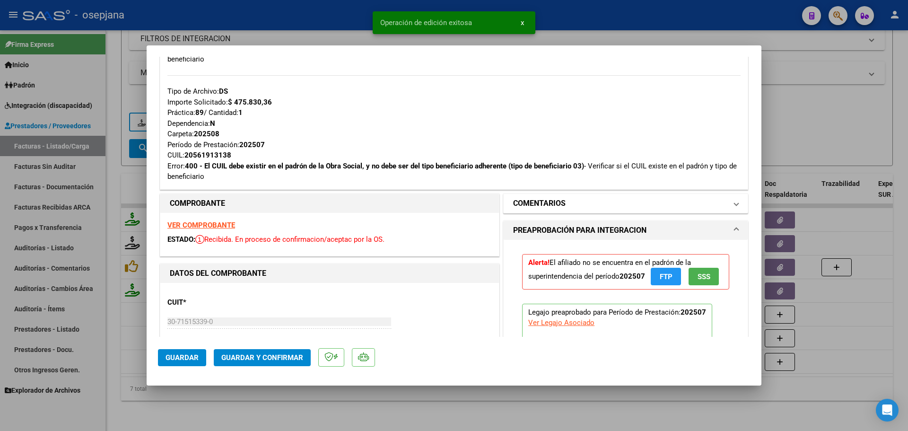
click at [564, 205] on mat-panel-title "COMENTARIOS" at bounding box center [620, 203] width 214 height 11
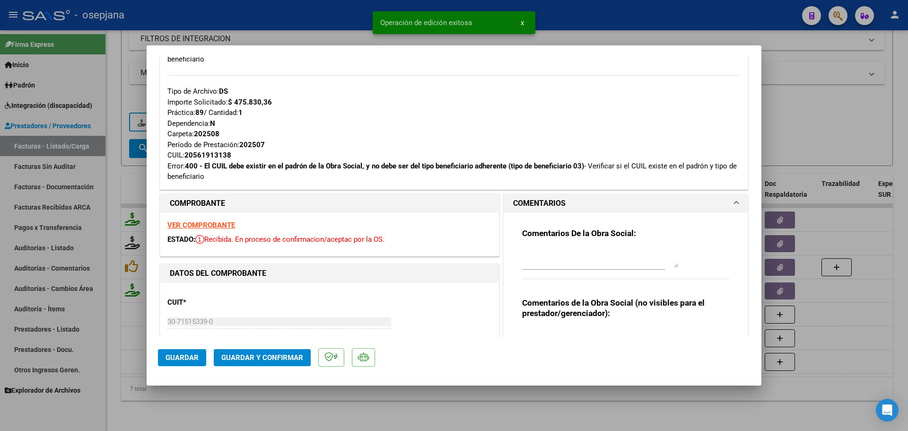
click at [555, 265] on textarea at bounding box center [600, 258] width 156 height 19
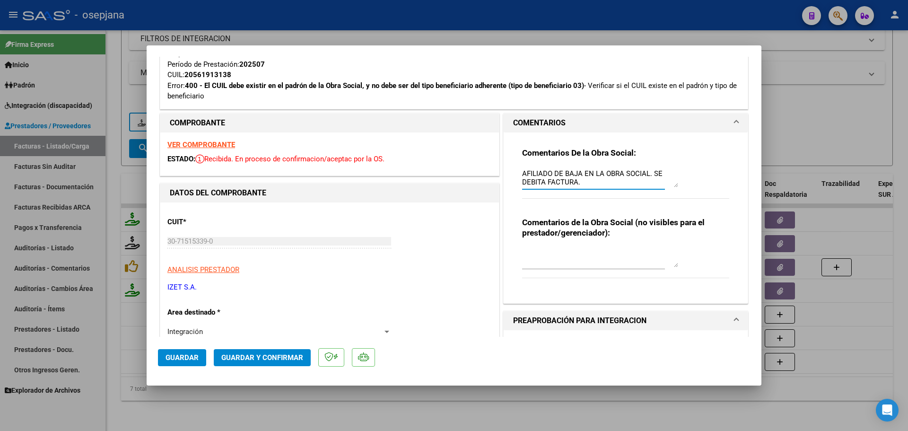
scroll to position [615, 0]
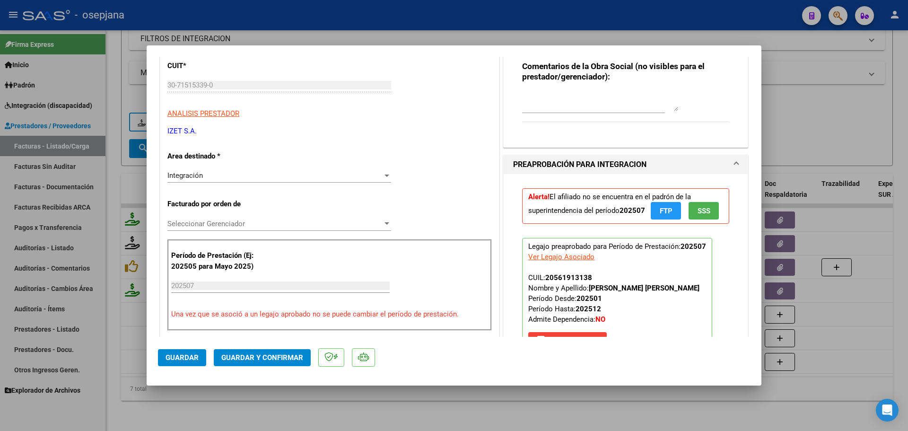
type textarea "AFILIADO DE BAJA EN LA OBRA SOCIAL. SE DEBITA FACTURA."
click at [247, 177] on div "Integración" at bounding box center [274, 175] width 215 height 9
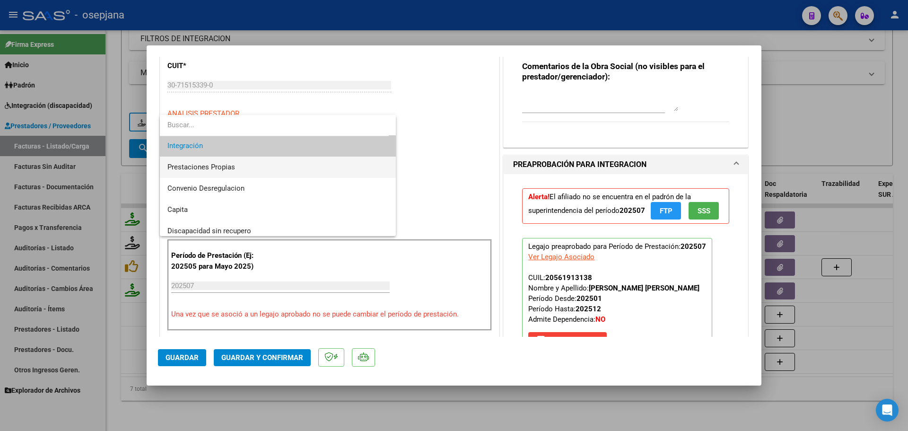
scroll to position [92, 0]
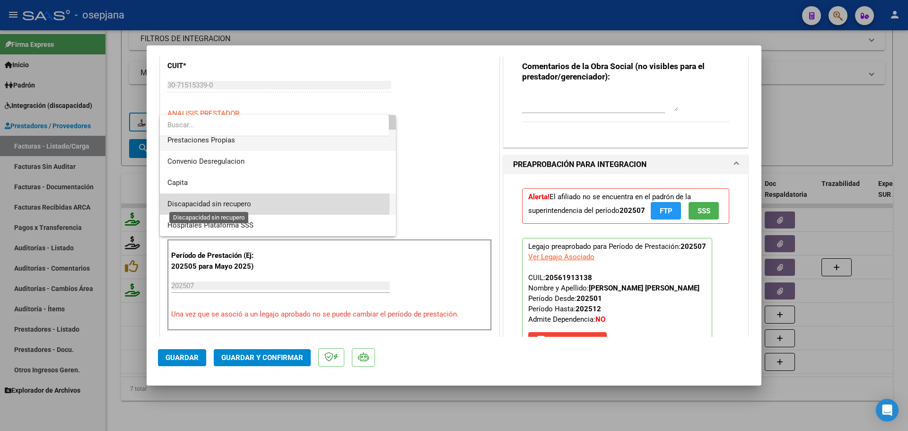
click at [244, 202] on span "Discapacidad sin recupero" at bounding box center [209, 203] width 84 height 9
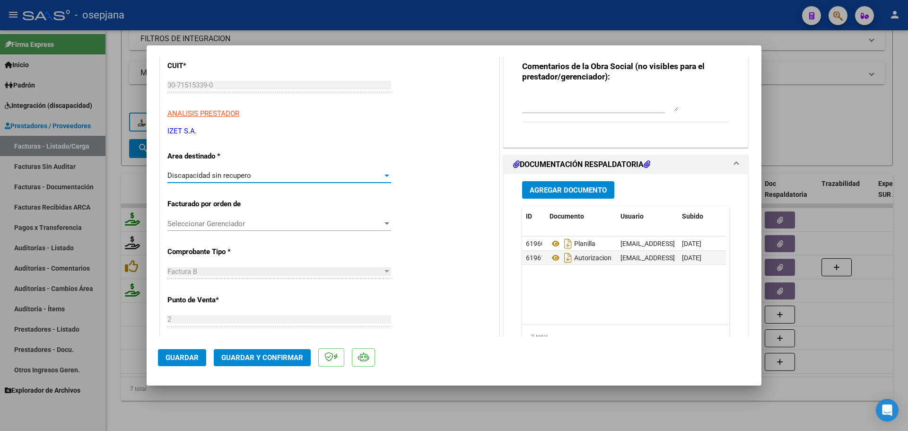
click at [299, 358] on span "Guardar y Confirmar" at bounding box center [262, 357] width 82 height 9
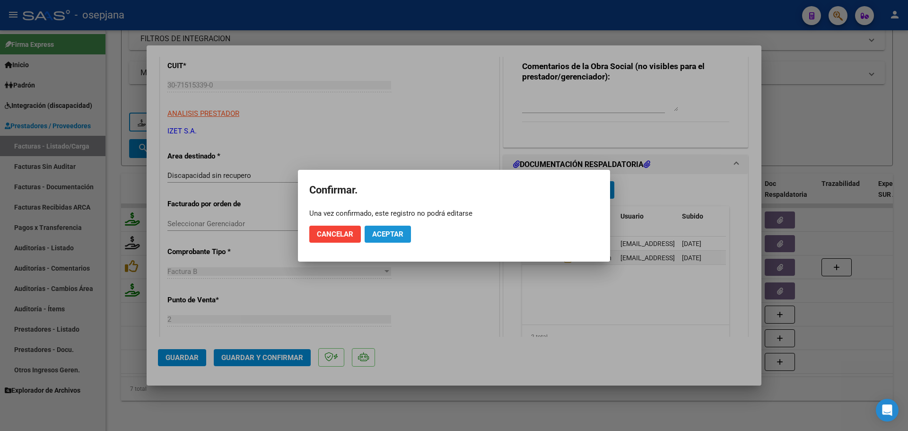
click at [388, 232] on span "Aceptar" at bounding box center [387, 234] width 31 height 9
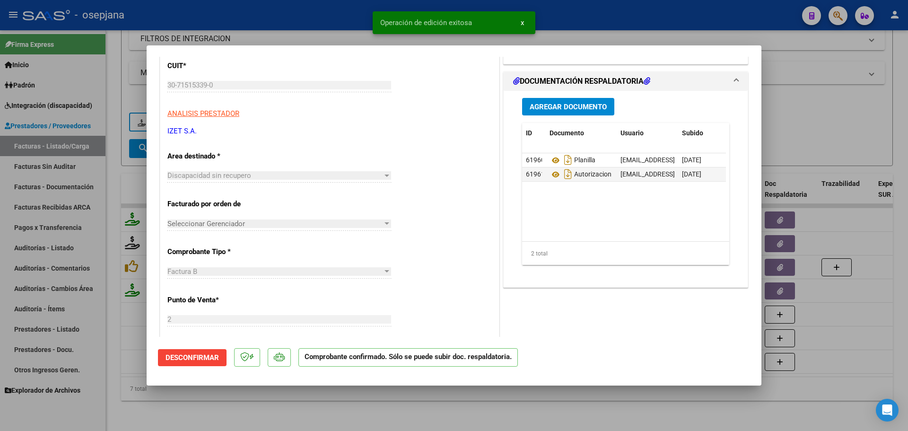
click at [870, 223] on div at bounding box center [454, 215] width 908 height 431
type input "$ 0,00"
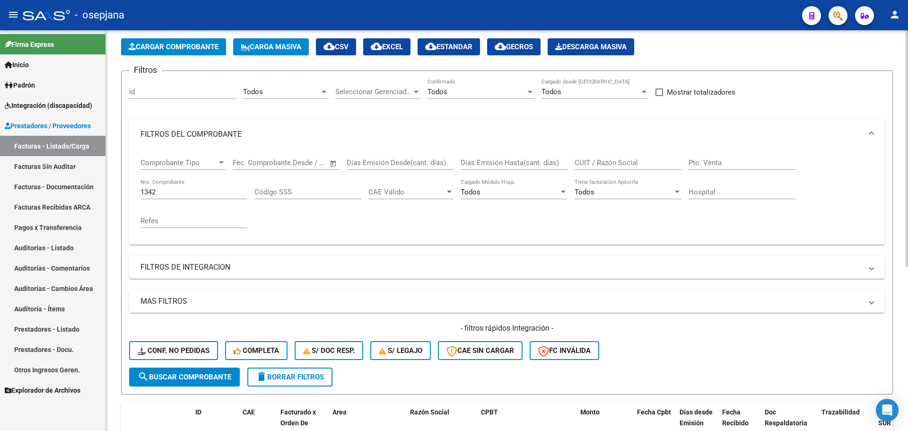
scroll to position [0, 0]
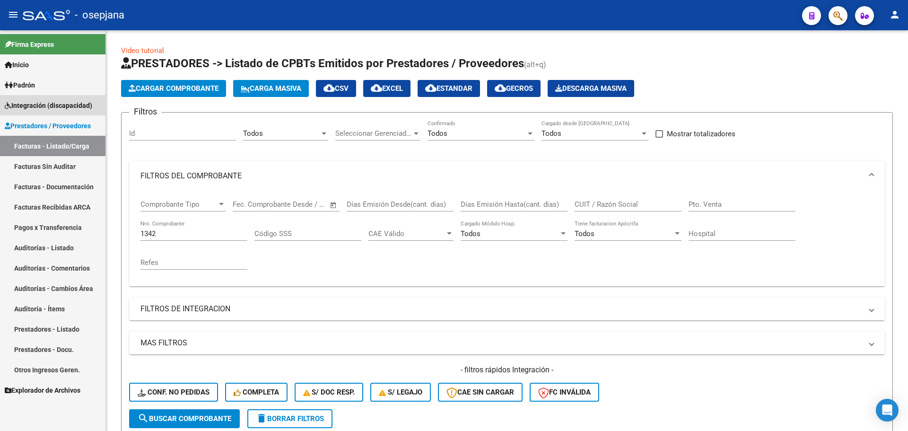
click at [54, 104] on span "Integración (discapacidad)" at bounding box center [48, 105] width 87 height 10
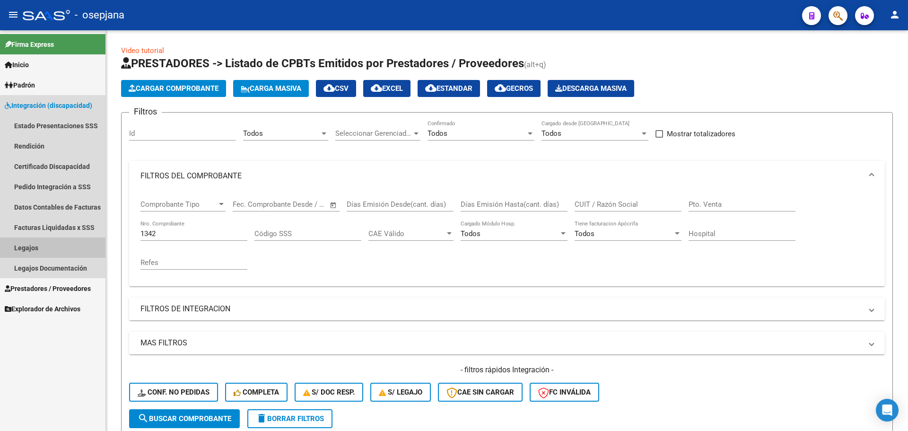
click at [38, 246] on link "Legajos" at bounding box center [52, 247] width 105 height 20
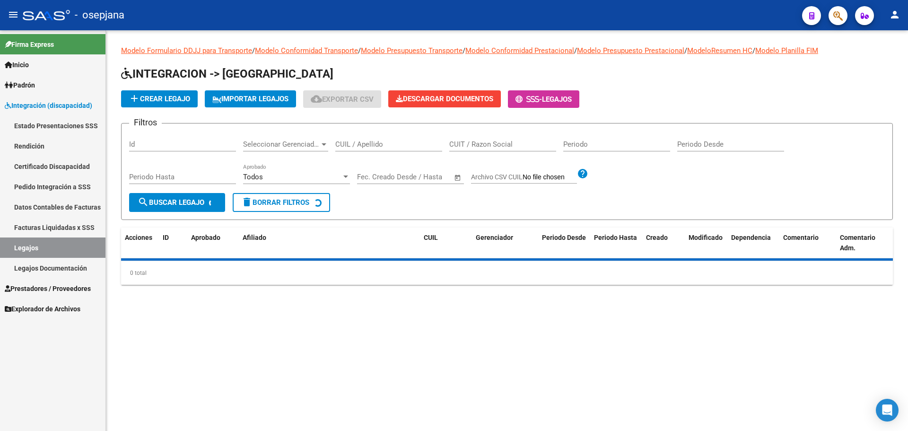
click at [399, 144] on input "CUIL / Apellido" at bounding box center [388, 144] width 107 height 9
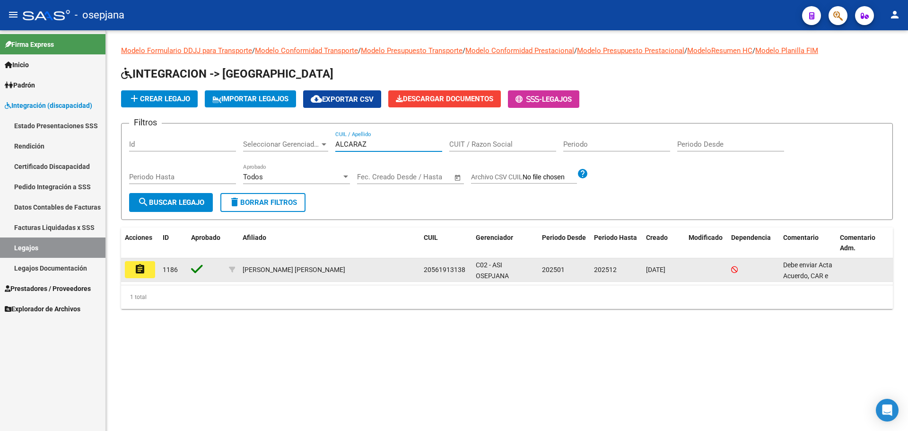
type input "ALCARAZ"
click at [133, 271] on button "assignment" at bounding box center [140, 269] width 30 height 17
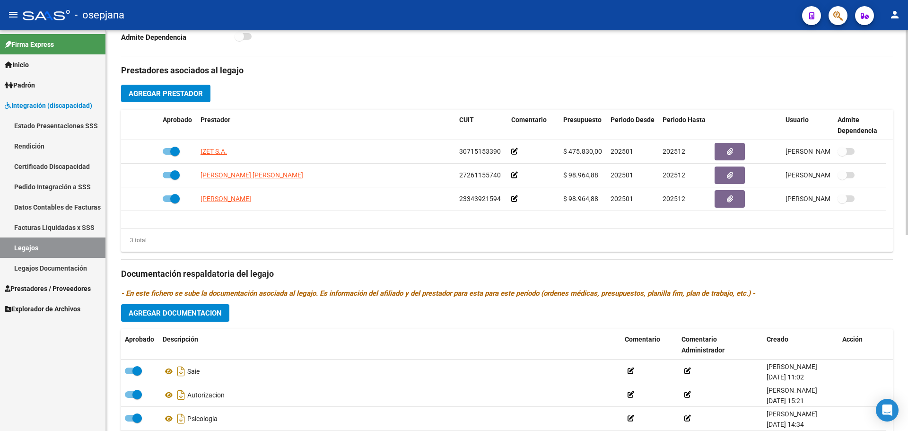
scroll to position [382, 0]
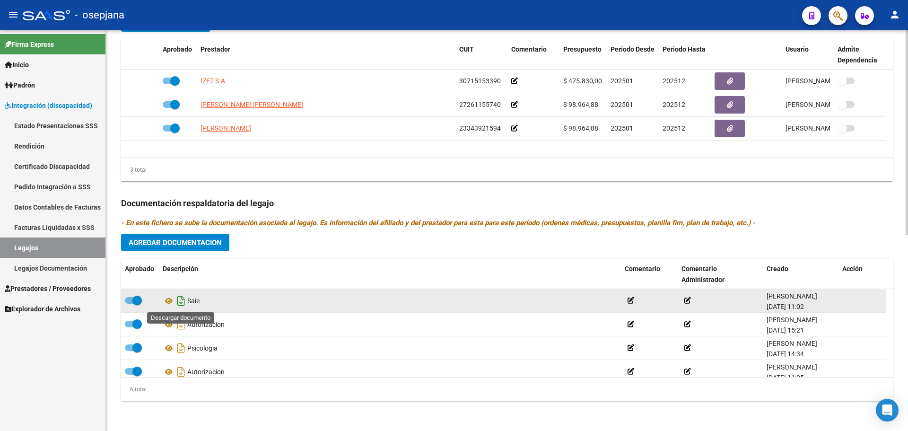
click at [182, 303] on icon "Descargar documento" at bounding box center [181, 300] width 12 height 15
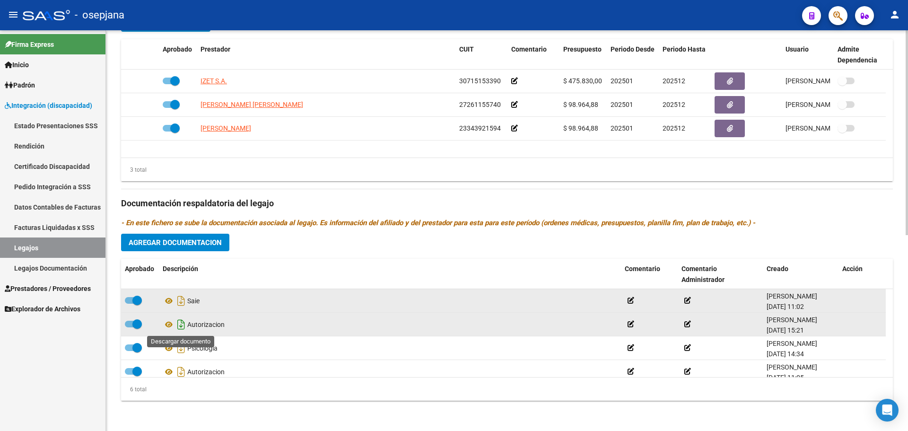
click at [183, 325] on icon "Descargar documento" at bounding box center [181, 324] width 12 height 15
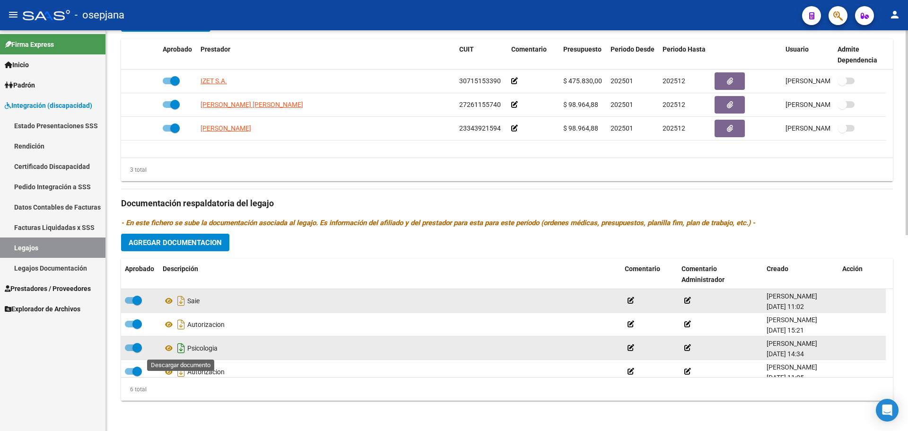
click at [181, 348] on icon "Descargar documento" at bounding box center [181, 347] width 12 height 15
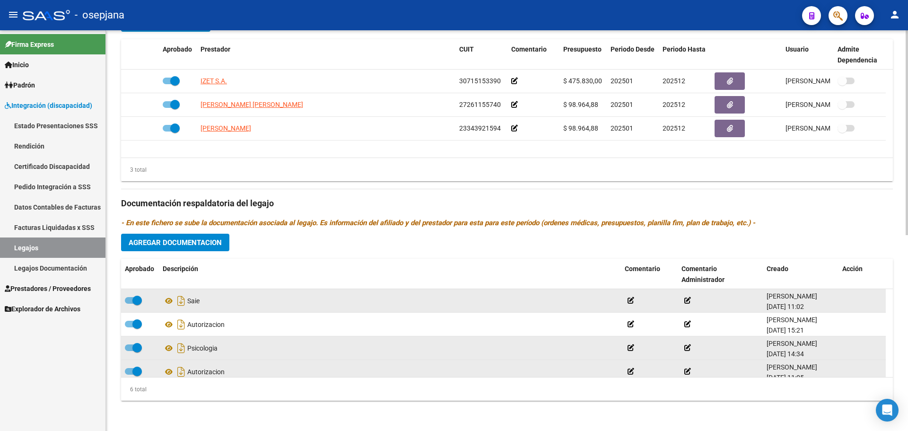
scroll to position [47, 0]
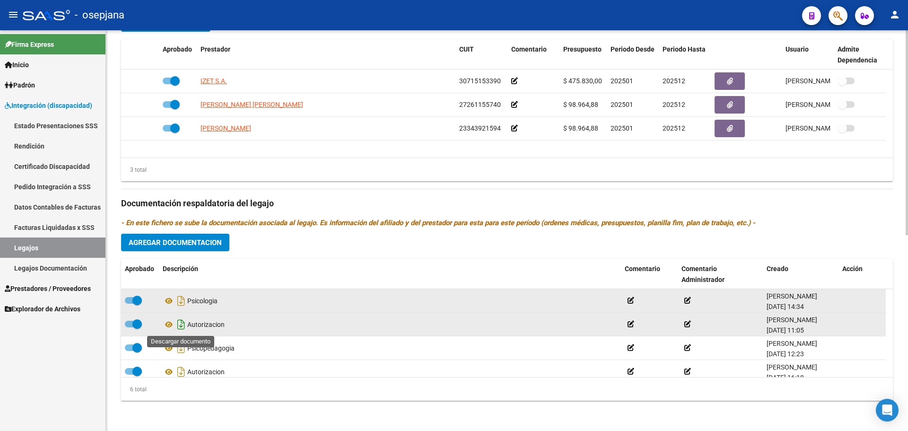
click at [182, 326] on icon "Descargar documento" at bounding box center [181, 324] width 12 height 15
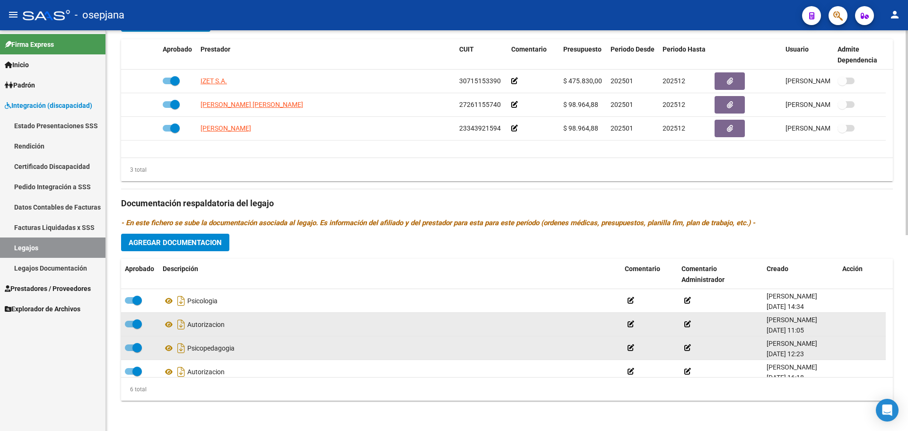
scroll to position [57, 0]
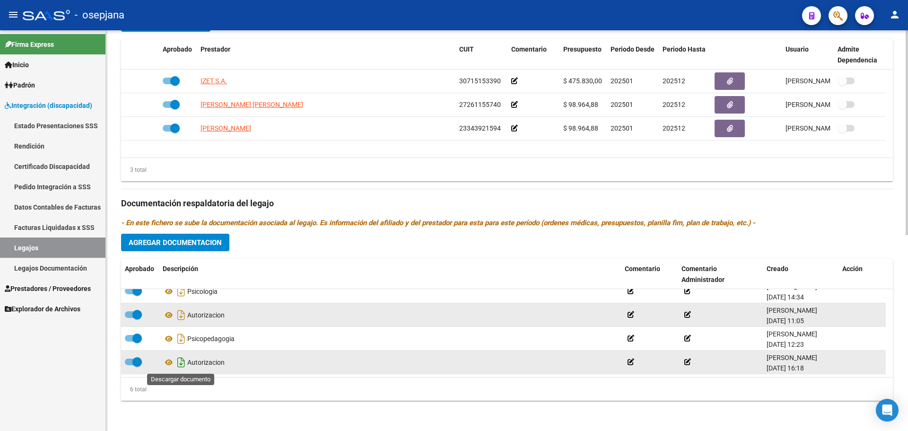
click at [178, 361] on icon "Descargar documento" at bounding box center [181, 362] width 12 height 15
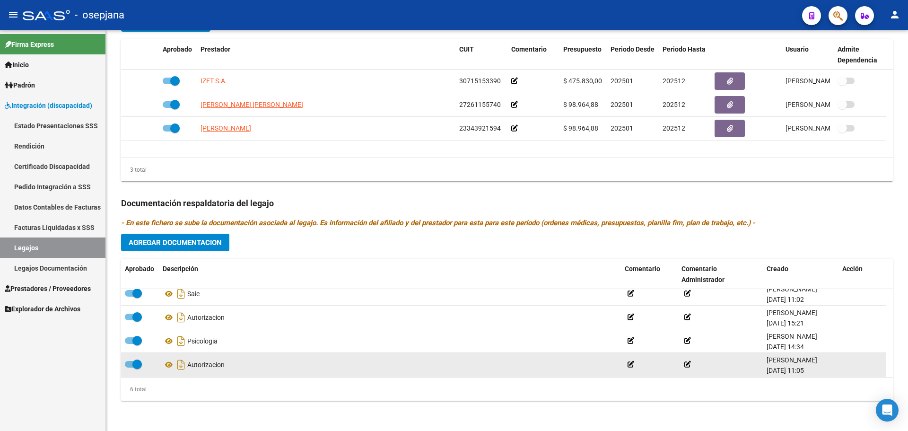
scroll to position [0, 0]
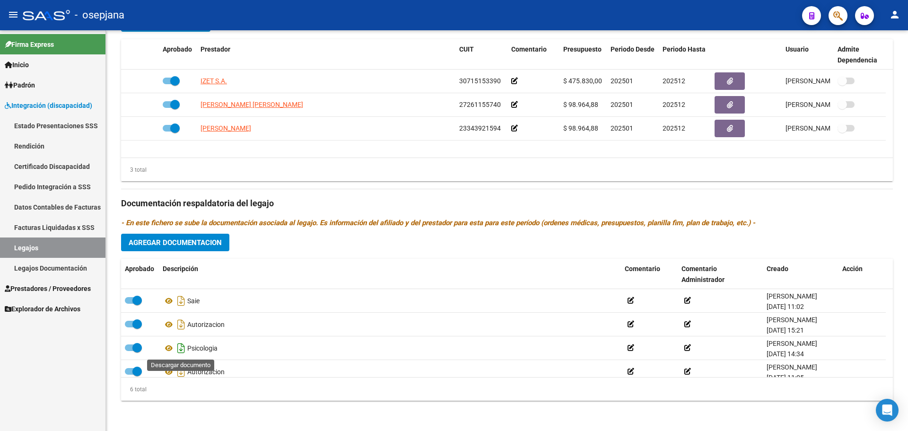
click at [180, 349] on icon "Descargar documento" at bounding box center [181, 347] width 12 height 15
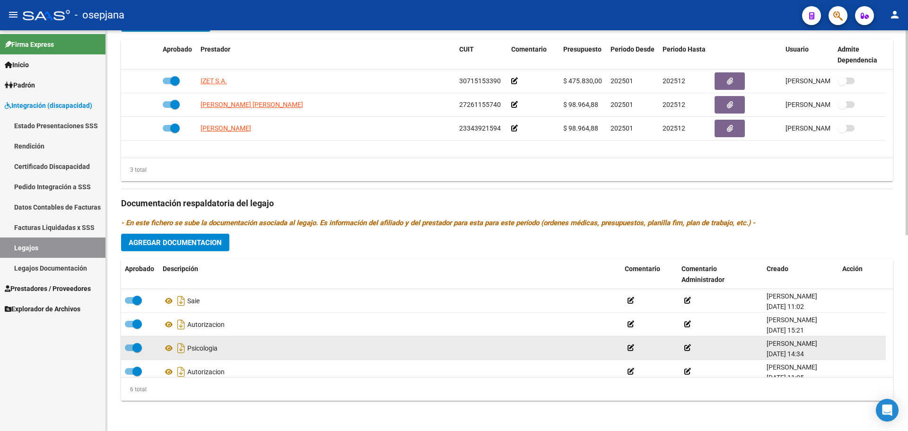
scroll to position [47, 0]
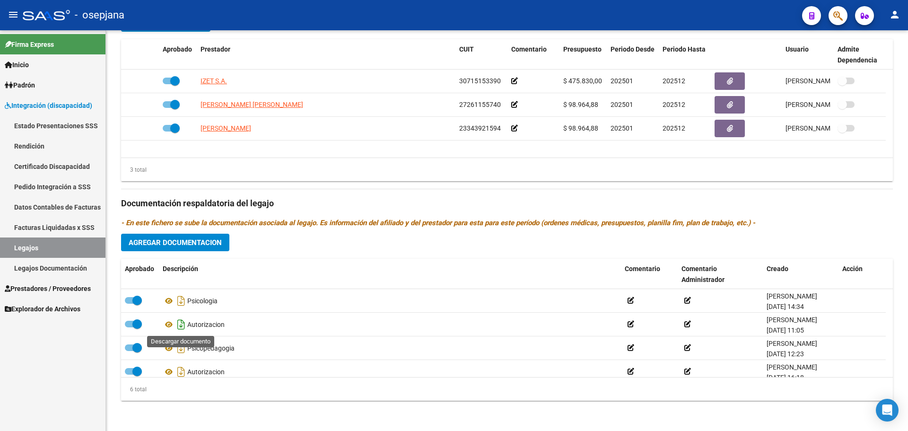
click at [183, 327] on icon "Descargar documento" at bounding box center [181, 324] width 12 height 15
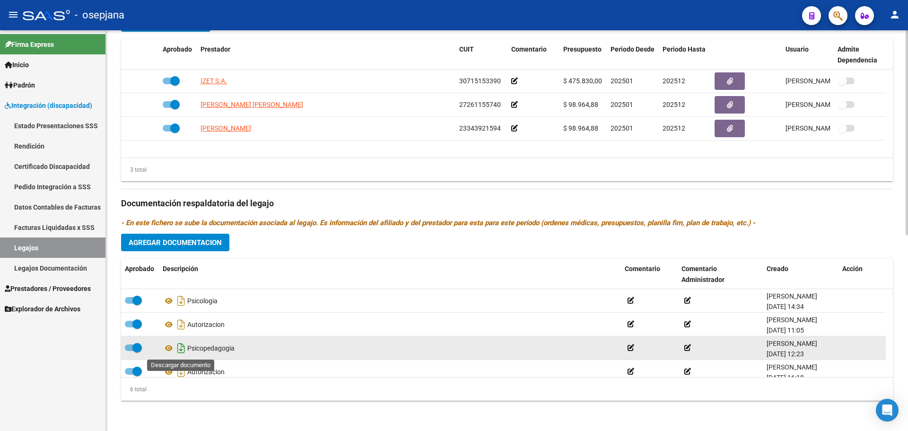
click at [181, 350] on icon "Descargar documento" at bounding box center [181, 347] width 12 height 15
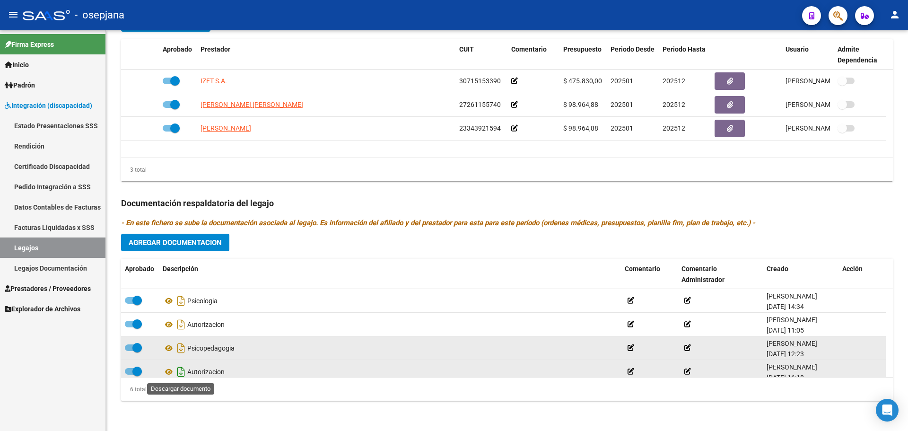
click at [184, 371] on icon "Descargar documento" at bounding box center [181, 371] width 12 height 15
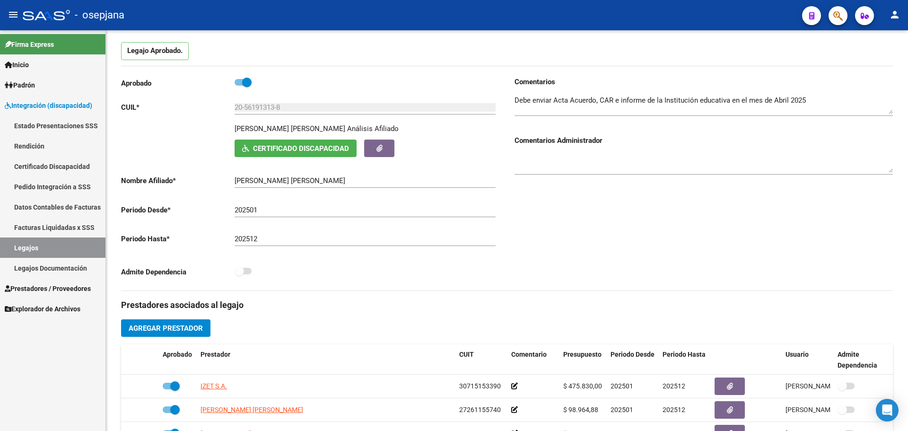
scroll to position [51, 0]
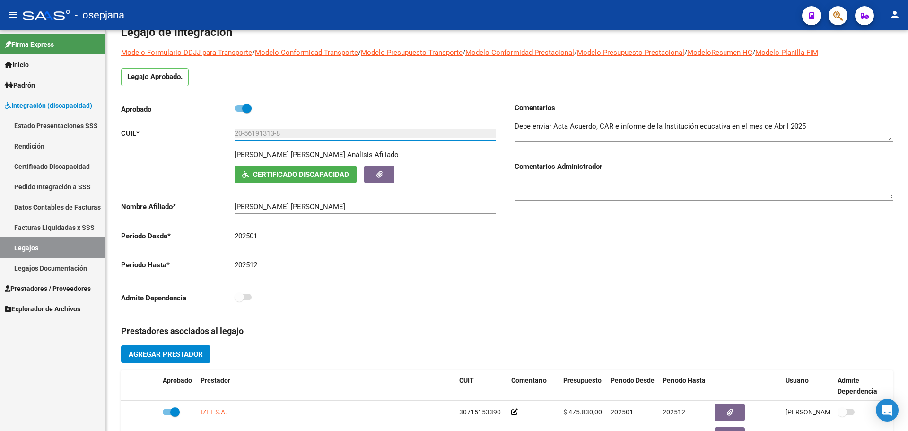
drag, startPoint x: 300, startPoint y: 133, endPoint x: 234, endPoint y: 136, distance: 66.7
click at [234, 136] on app-form-text-field "CUIL * 20-56191313-8 Ingresar CUIL" at bounding box center [308, 133] width 374 height 9
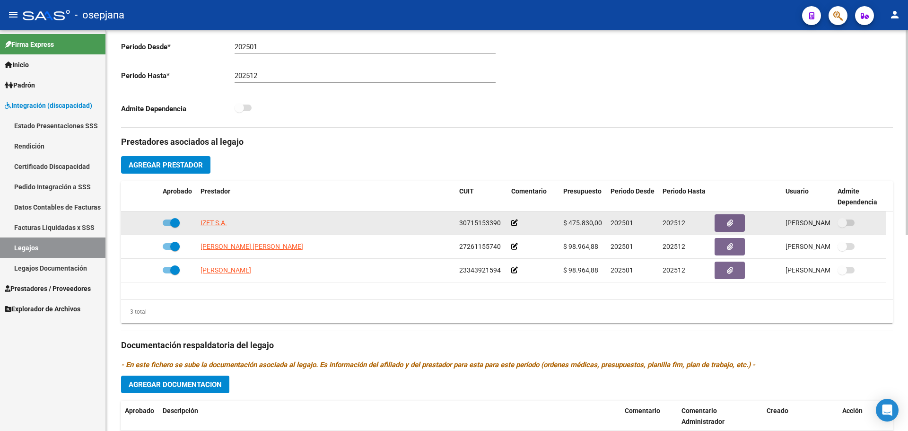
drag, startPoint x: 459, startPoint y: 220, endPoint x: 500, endPoint y: 220, distance: 41.1
click at [503, 220] on datatable-body-cell "30715153390" at bounding box center [481, 222] width 52 height 23
copy span "30715153390"
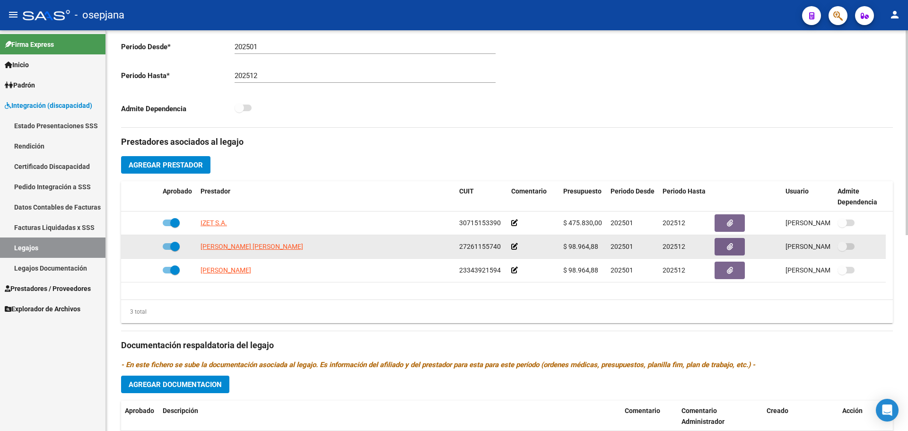
drag, startPoint x: 459, startPoint y: 244, endPoint x: 498, endPoint y: 242, distance: 39.3
click at [504, 240] on datatable-body-cell "27261155740" at bounding box center [481, 246] width 52 height 23
copy span "27261155740"
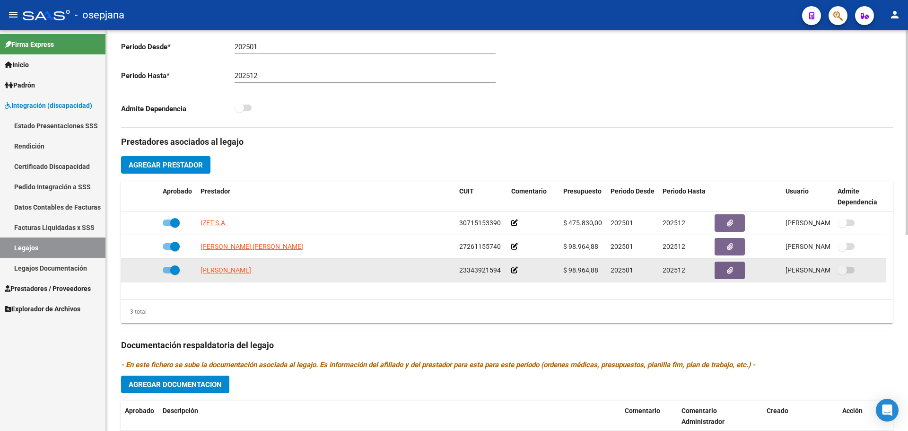
drag, startPoint x: 459, startPoint y: 269, endPoint x: 508, endPoint y: 265, distance: 48.8
click at [508, 265] on div "[PERSON_NAME] 23343921594 $ 98.964,88 202501 202512 [PERSON_NAME] [DATE]" at bounding box center [503, 271] width 764 height 24
copy span "23343921594"
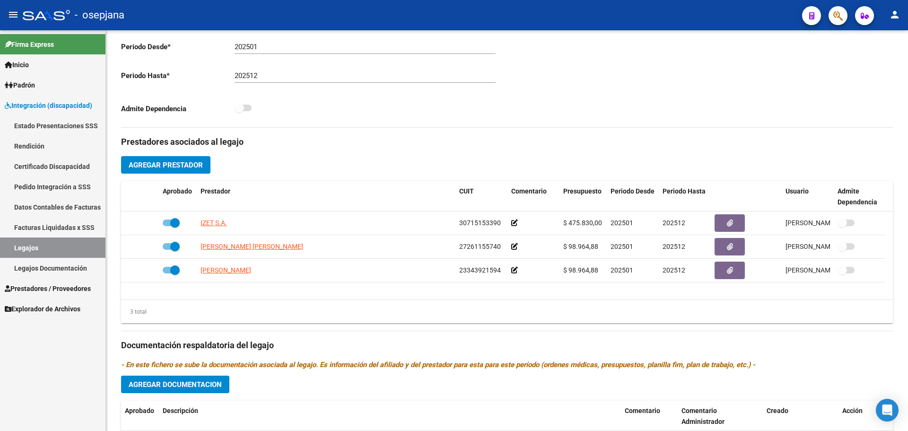
click at [49, 244] on link "Legajos" at bounding box center [52, 247] width 105 height 20
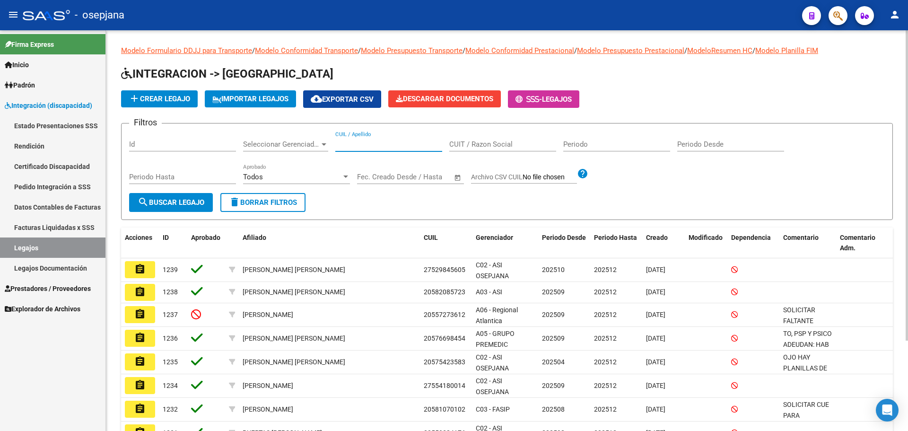
click at [357, 144] on input "CUIL / Apellido" at bounding box center [388, 144] width 107 height 9
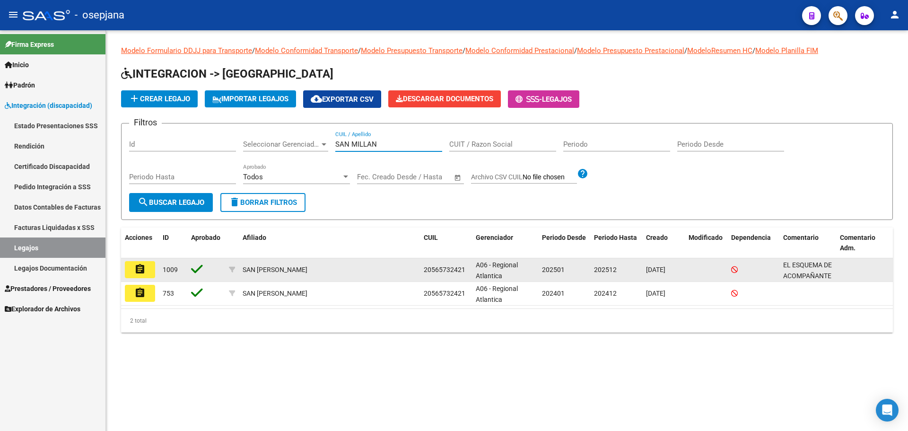
type input "SAN MILLAN"
click at [131, 271] on button "assignment" at bounding box center [140, 269] width 30 height 17
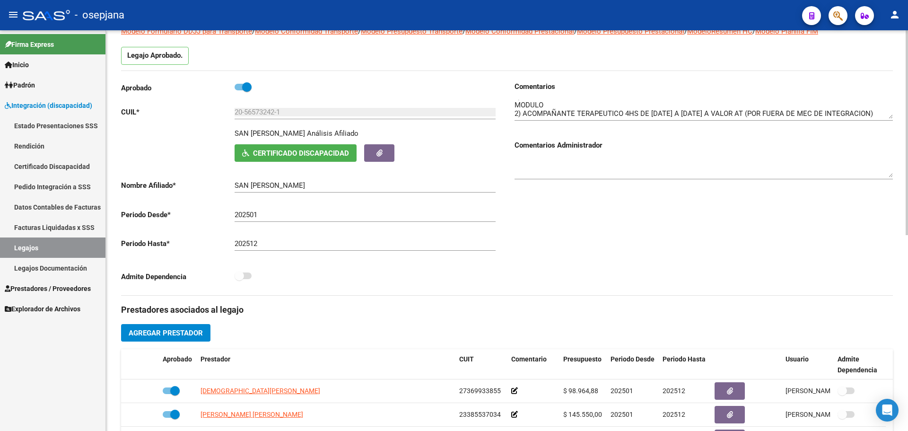
scroll to position [95, 0]
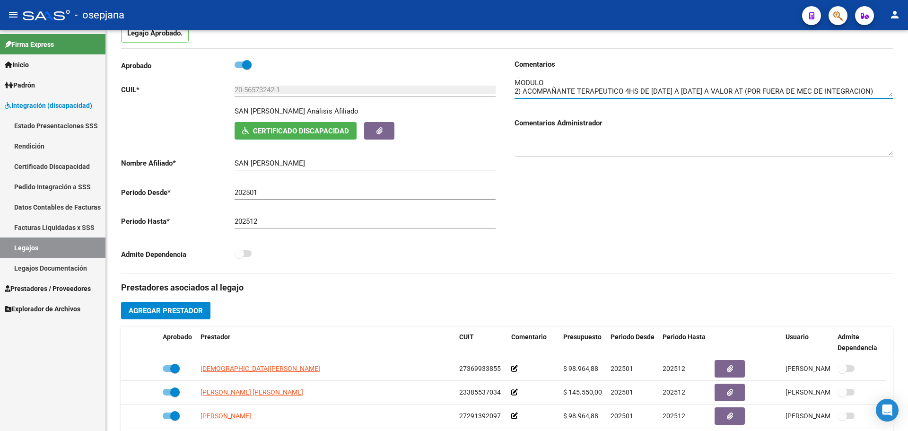
click at [52, 285] on span "Prestadores / Proveedores" at bounding box center [48, 288] width 86 height 10
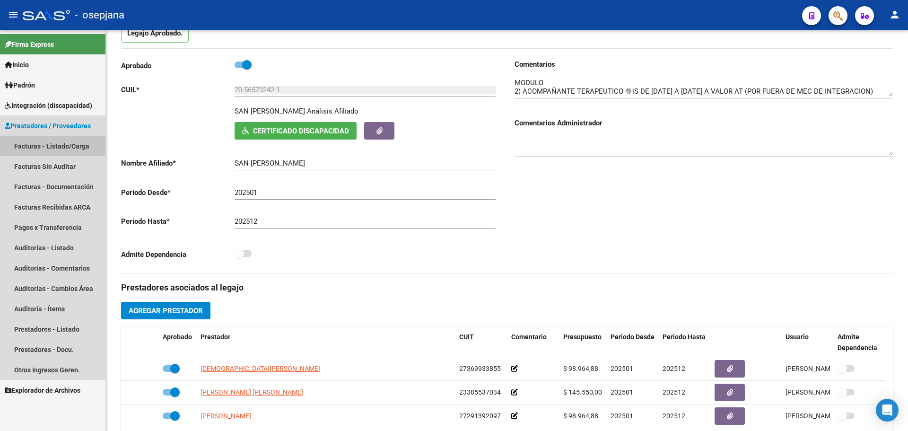
click at [50, 146] on link "Facturas - Listado/Carga" at bounding box center [52, 146] width 105 height 20
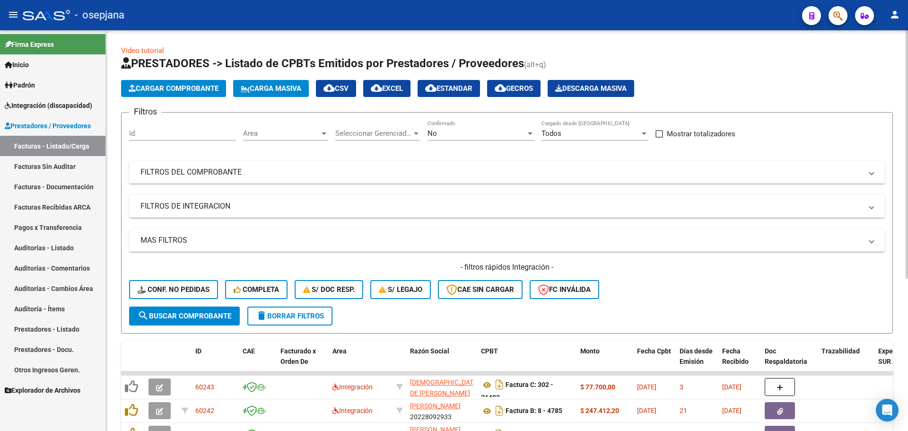
click at [285, 131] on span "Area" at bounding box center [281, 133] width 77 height 9
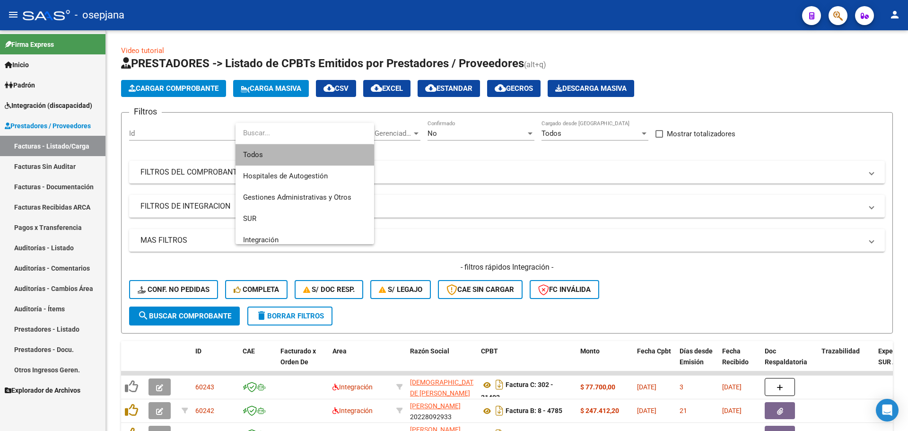
click at [314, 158] on span "Todos" at bounding box center [304, 154] width 123 height 21
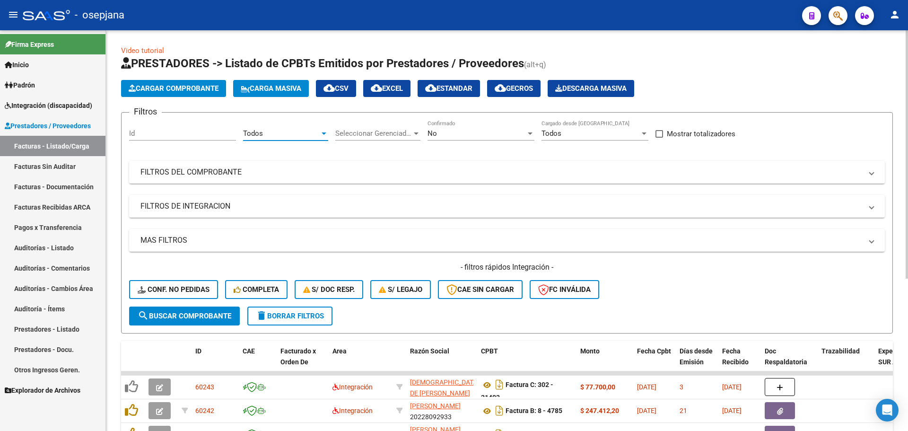
click at [460, 127] on div "No Confirmado" at bounding box center [480, 130] width 107 height 20
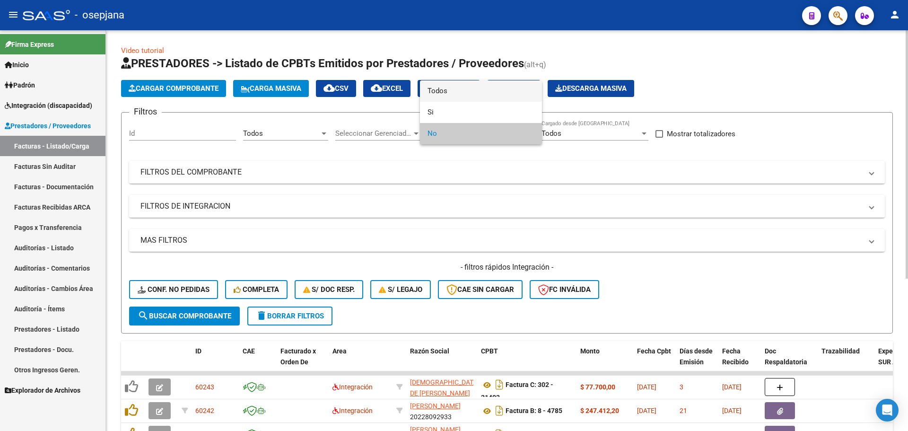
click at [474, 83] on span "Todos" at bounding box center [480, 90] width 107 height 21
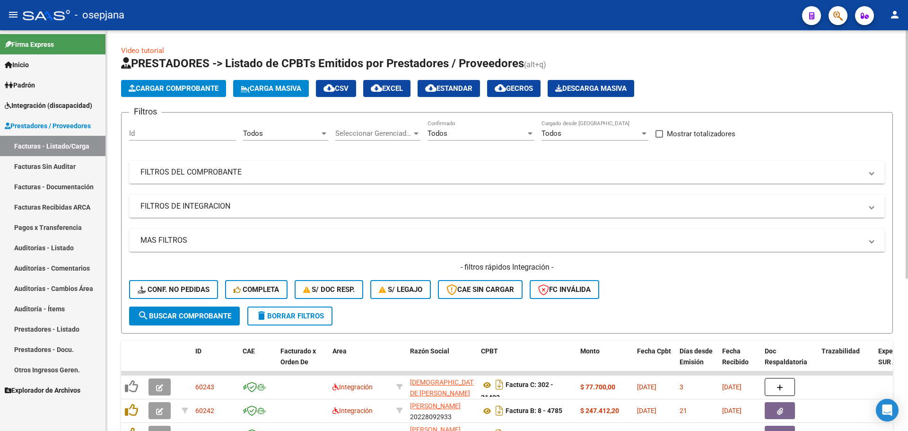
click at [324, 173] on mat-panel-title "FILTROS DEL COMPROBANTE" at bounding box center [500, 172] width 721 height 10
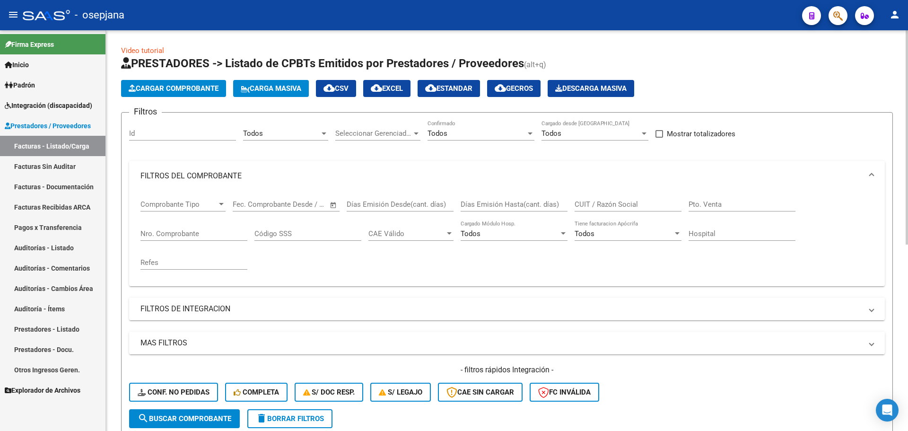
click at [204, 226] on div "Nro. Comprobante" at bounding box center [193, 230] width 107 height 20
type input "376"
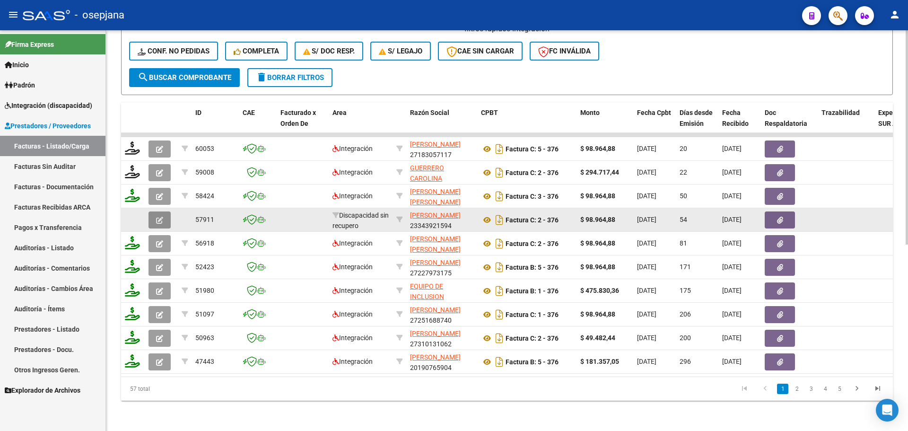
click at [164, 215] on button "button" at bounding box center [159, 219] width 22 height 17
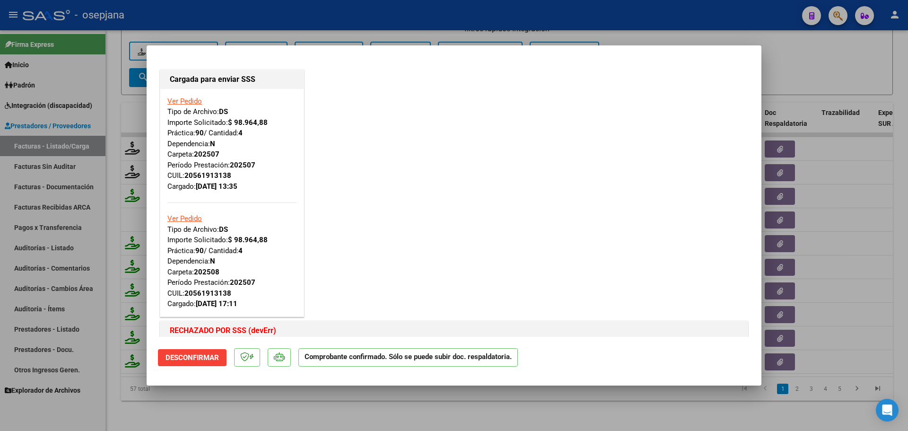
scroll to position [236, 0]
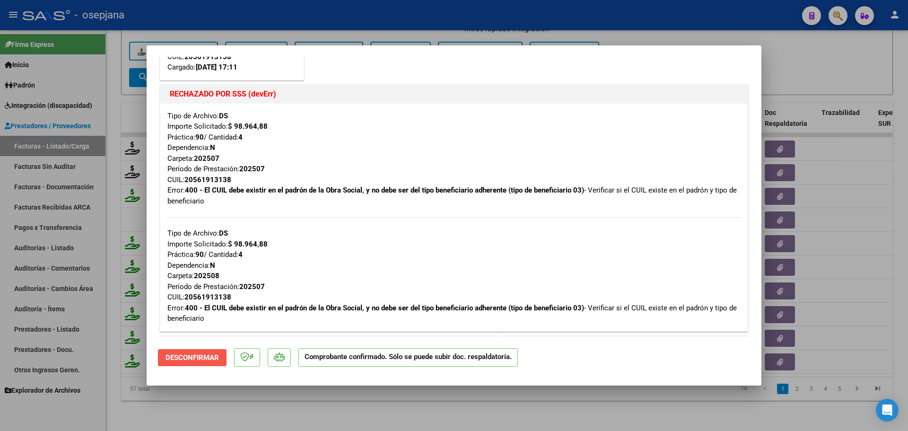
click at [216, 352] on button "Desconfirmar" at bounding box center [192, 357] width 69 height 17
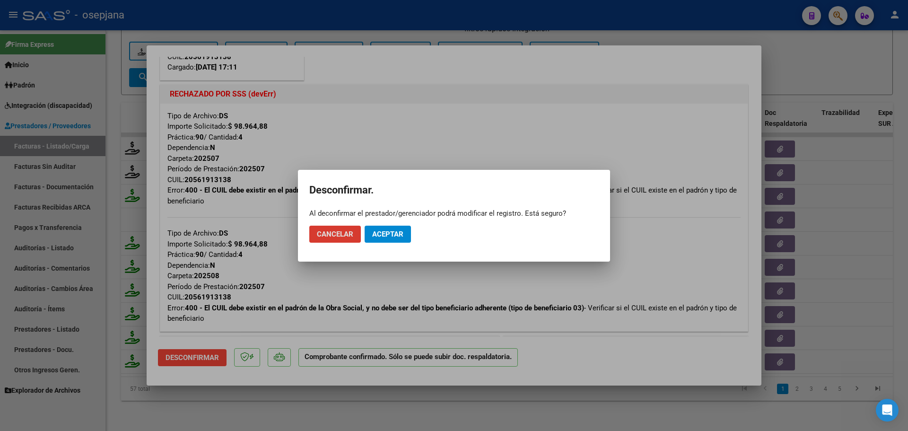
click at [387, 236] on span "Aceptar" at bounding box center [387, 234] width 31 height 9
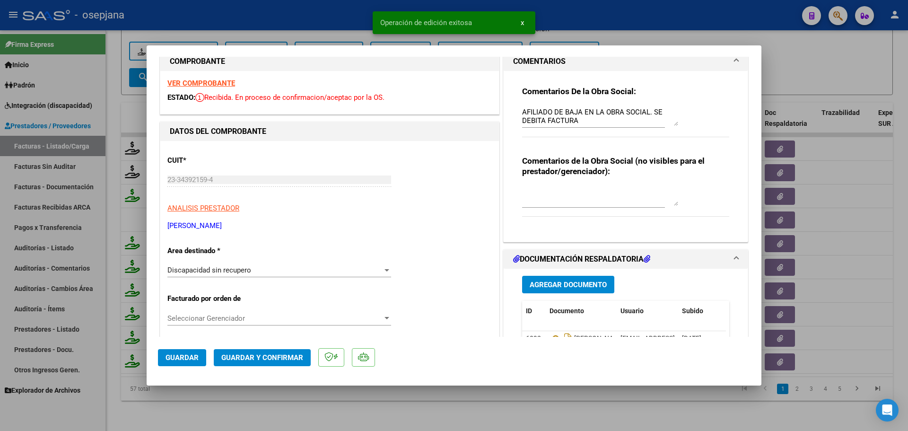
scroll to position [615, 0]
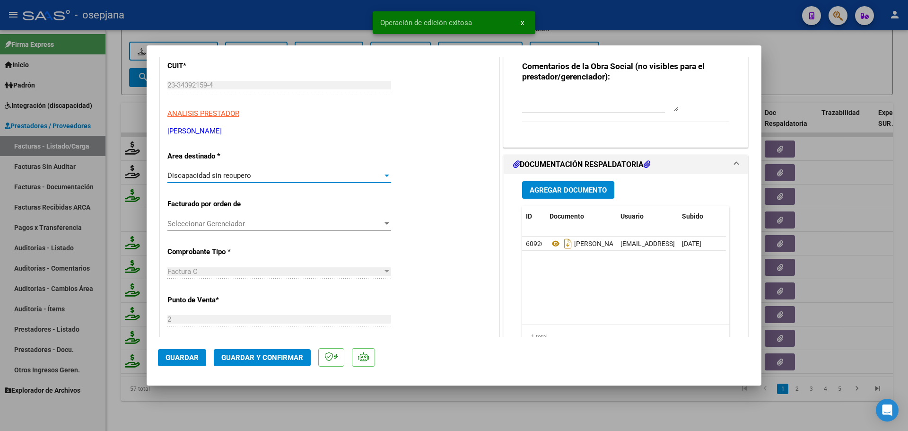
click at [271, 178] on div "Discapacidad sin recupero" at bounding box center [274, 175] width 215 height 9
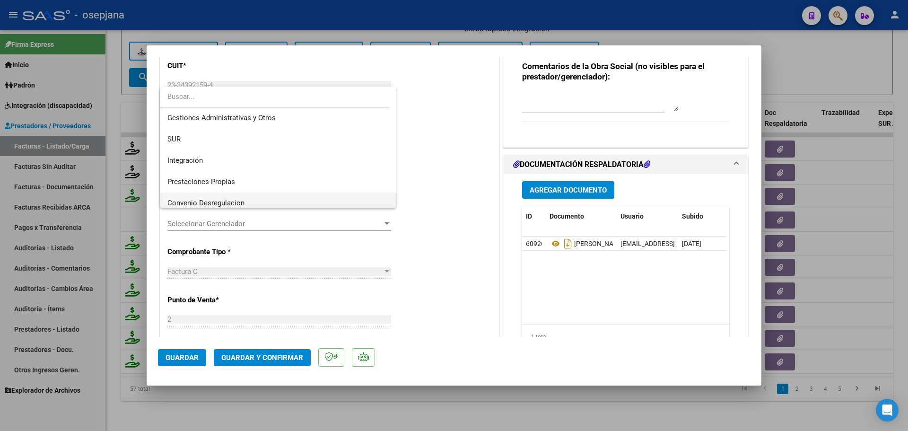
scroll to position [0, 0]
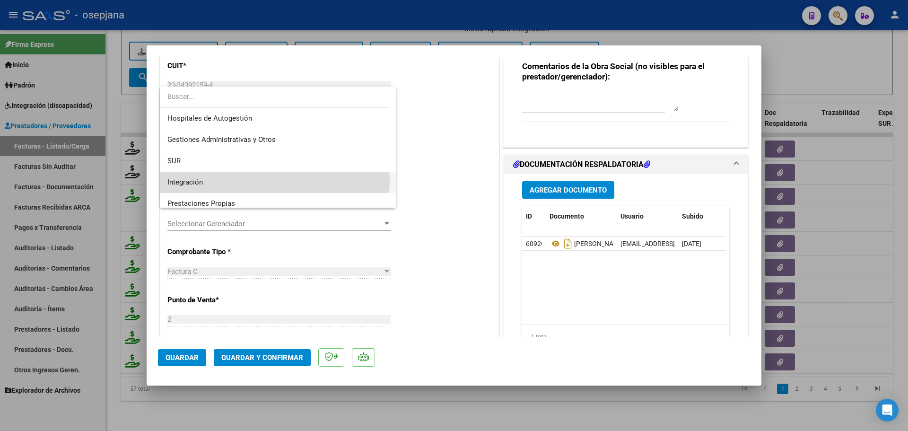
click at [260, 181] on span "Integración" at bounding box center [277, 182] width 221 height 21
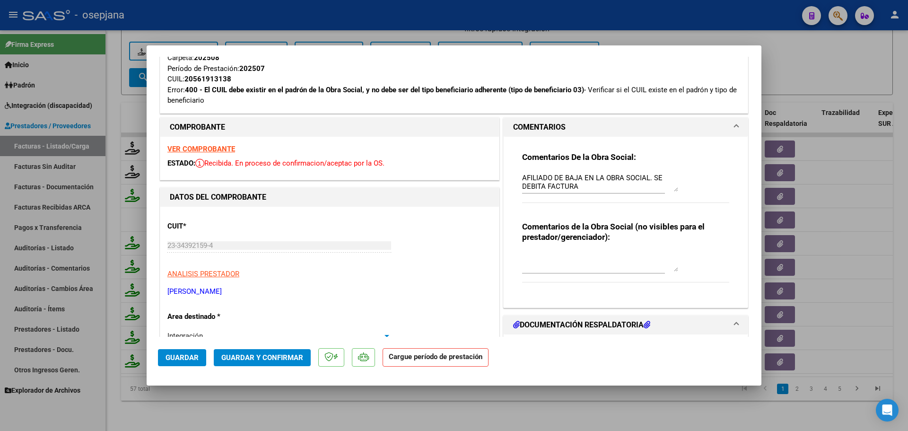
scroll to position [425, 0]
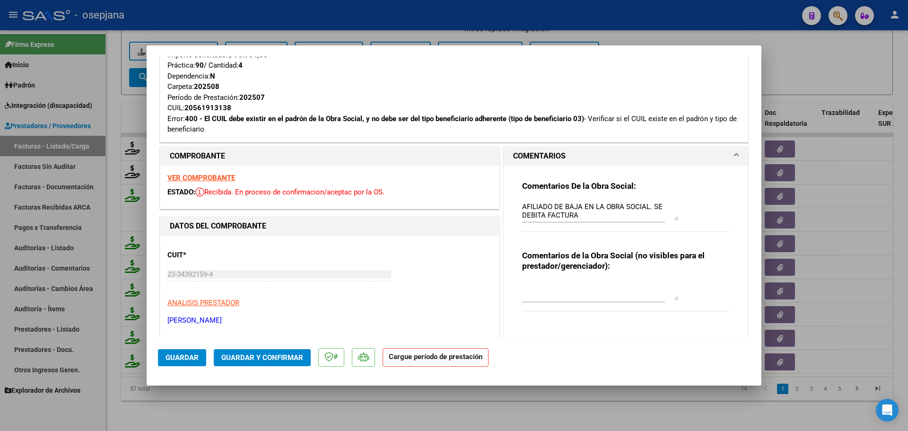
click at [228, 176] on strong "VER COMPROBANTE" at bounding box center [201, 177] width 68 height 9
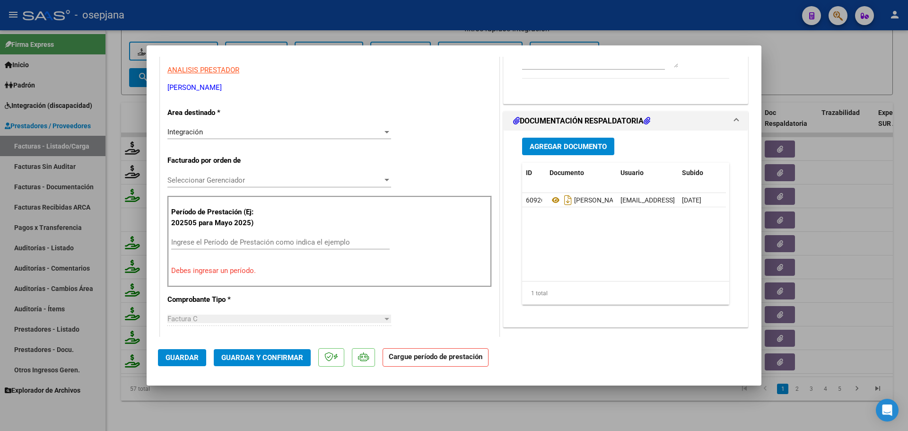
scroll to position [662, 0]
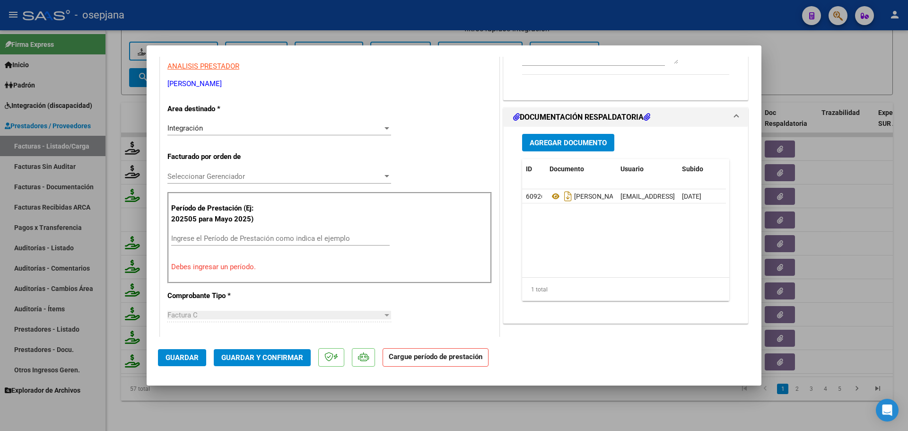
click at [221, 240] on input "Ingrese el Período de Prestación como indica el ejemplo" at bounding box center [280, 238] width 218 height 9
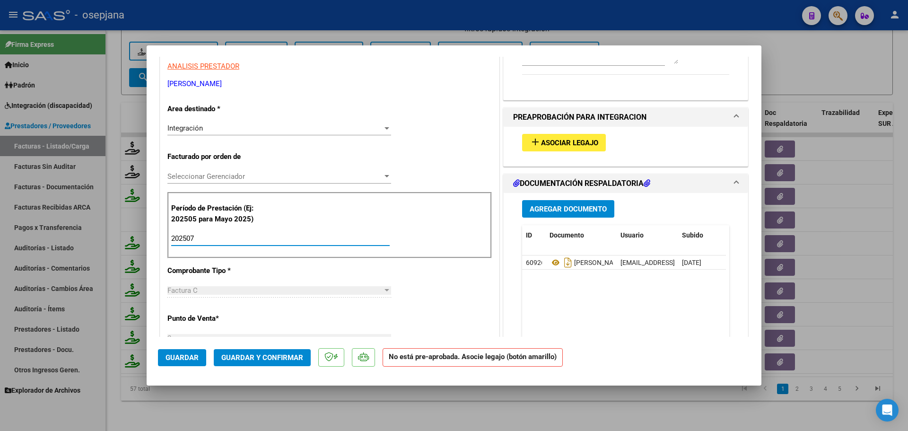
type input "202507"
click at [582, 148] on button "add Asociar Legajo" at bounding box center [564, 142] width 84 height 17
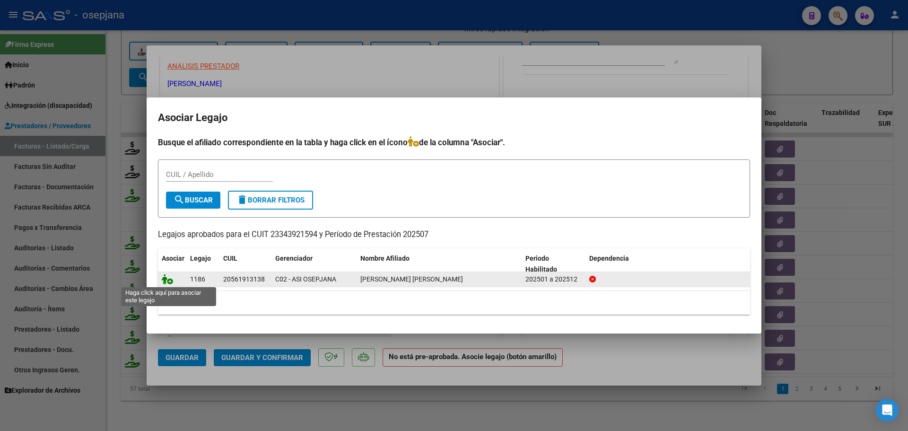
click at [172, 276] on icon at bounding box center [167, 279] width 11 height 10
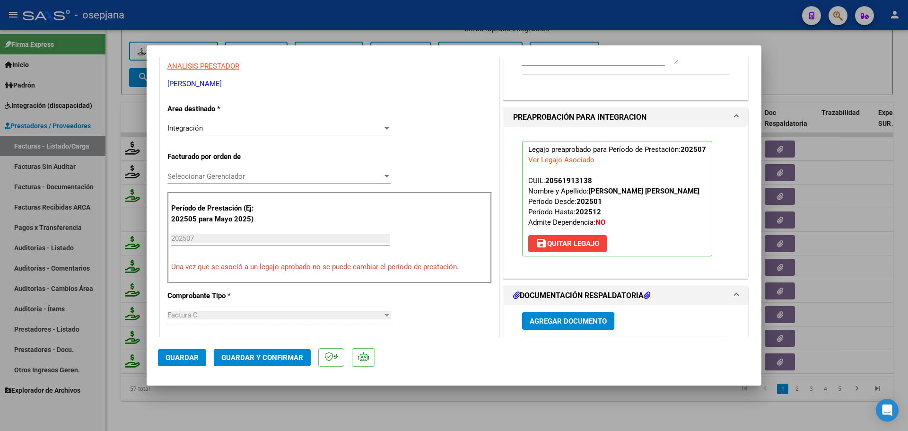
click at [253, 354] on span "Guardar y Confirmar" at bounding box center [262, 357] width 82 height 9
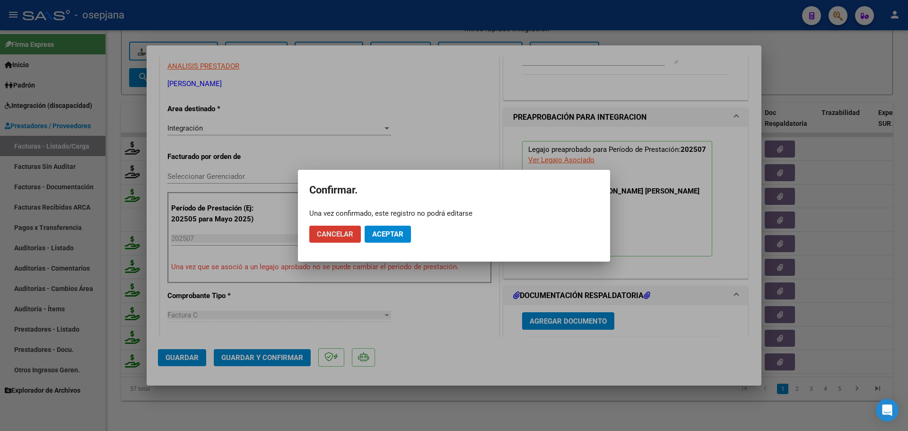
click at [390, 230] on span "Aceptar" at bounding box center [387, 234] width 31 height 9
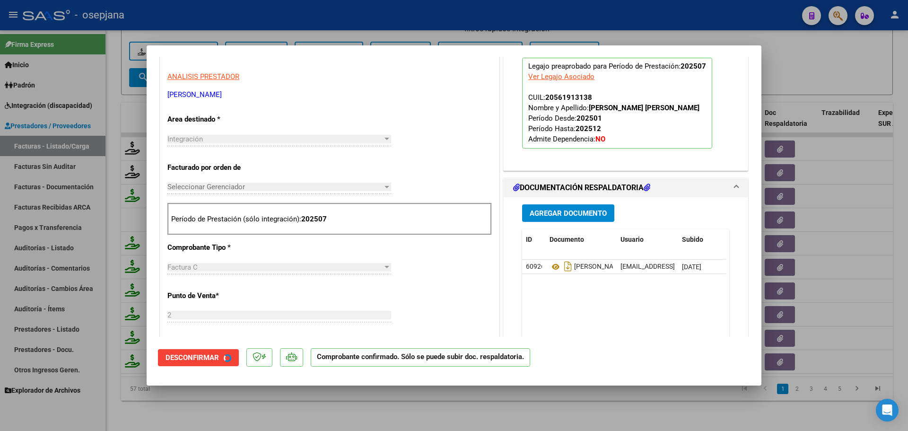
scroll to position [672, 0]
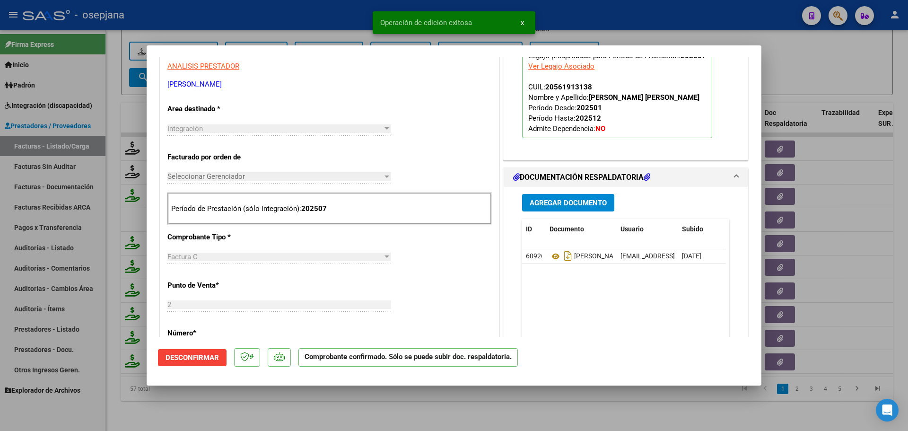
click at [780, 64] on div at bounding box center [454, 215] width 908 height 431
type input "$ 0,00"
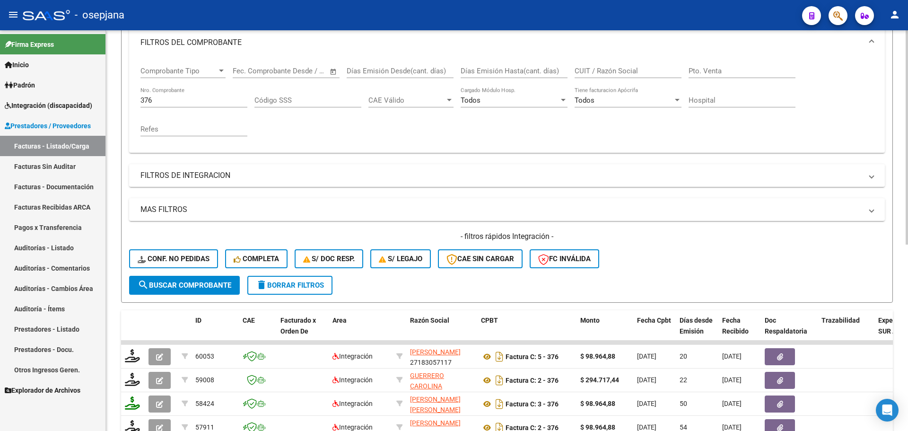
scroll to position [112, 0]
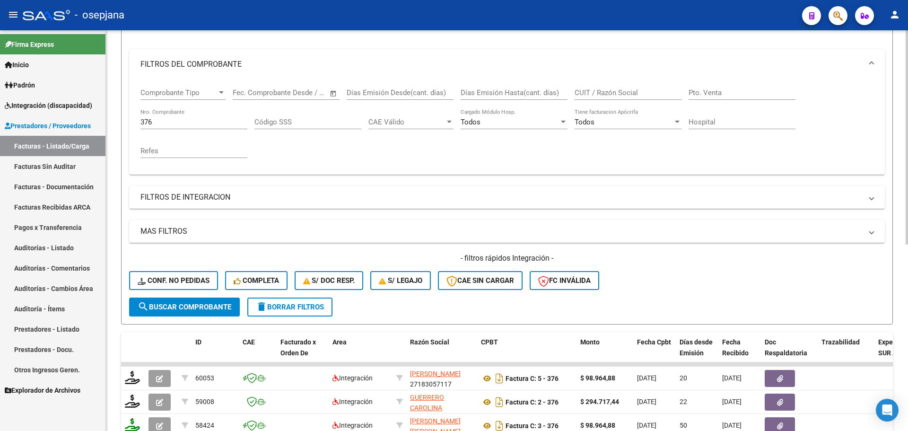
click at [197, 122] on input "376" at bounding box center [193, 122] width 107 height 9
type input "3"
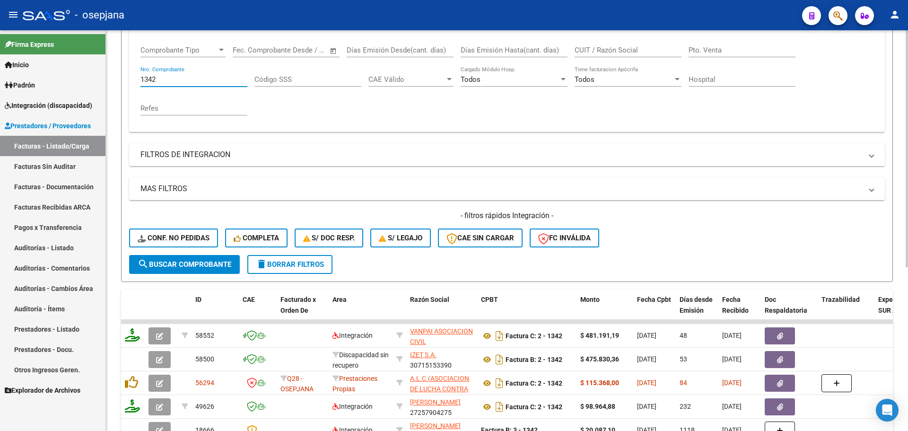
scroll to position [253, 0]
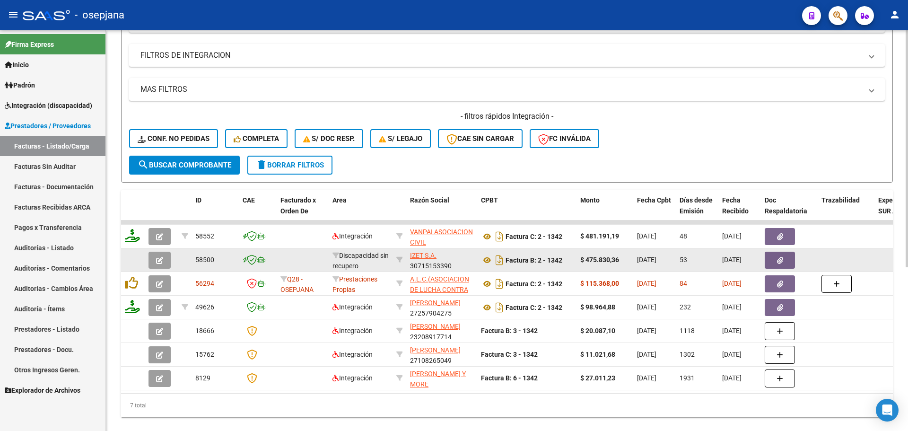
type input "1342"
click at [162, 261] on icon "button" at bounding box center [159, 260] width 7 height 7
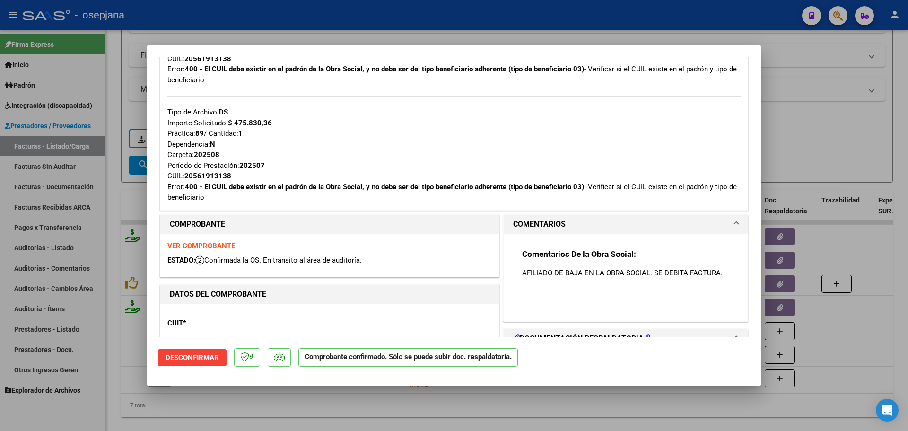
scroll to position [520, 0]
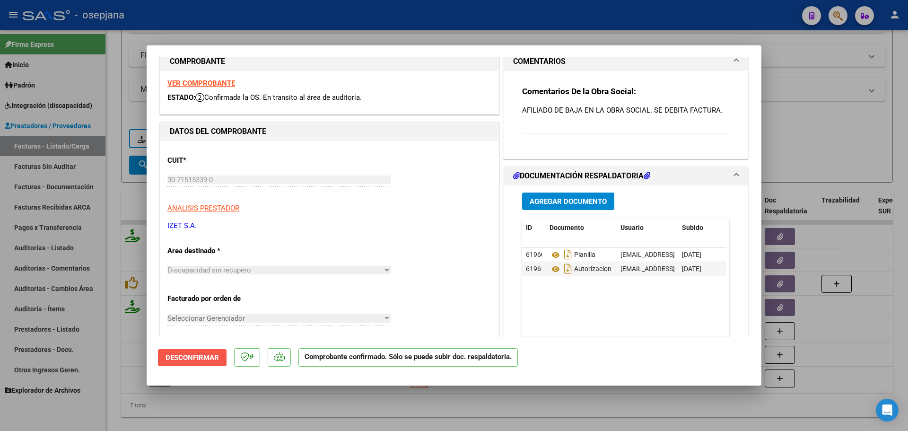
click at [186, 354] on span "Desconfirmar" at bounding box center [191, 357] width 53 height 9
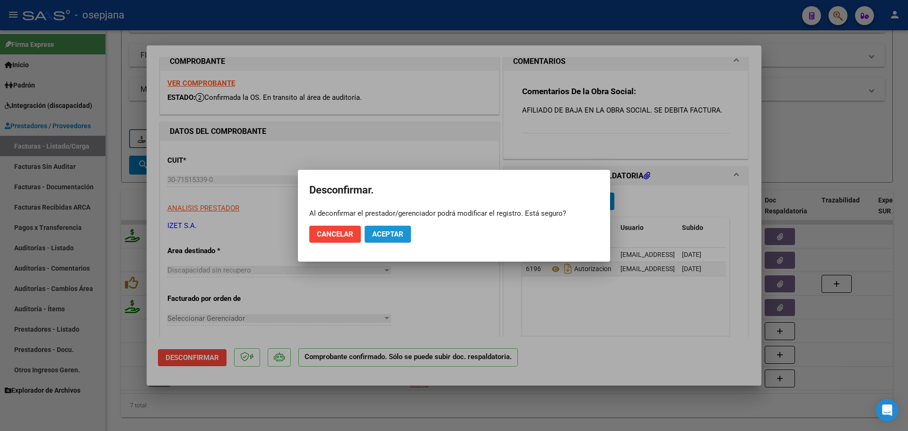
click at [397, 232] on span "Aceptar" at bounding box center [387, 234] width 31 height 9
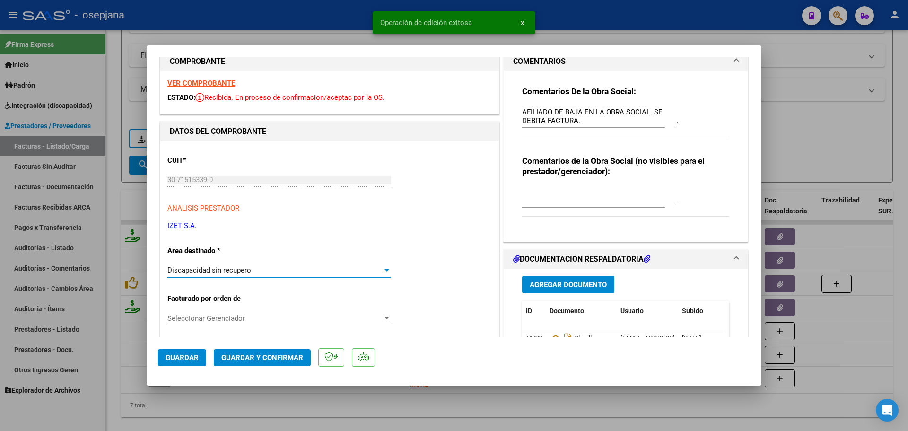
click at [274, 273] on div "Discapacidad sin recupero" at bounding box center [274, 270] width 215 height 9
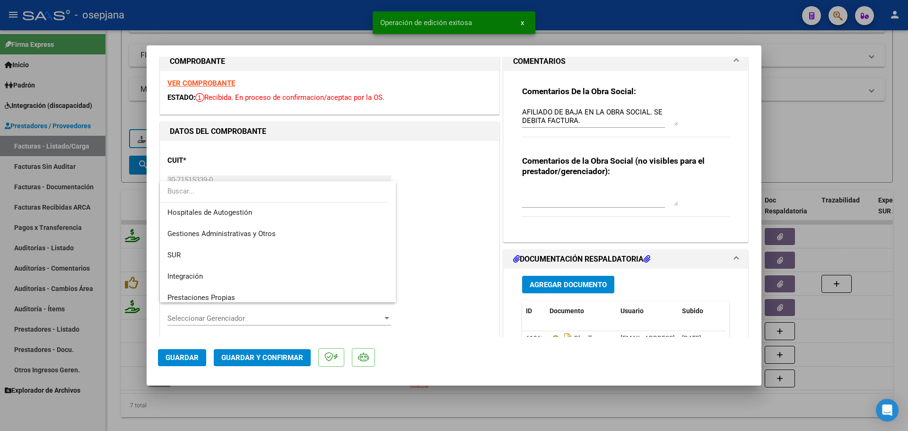
scroll to position [0, 0]
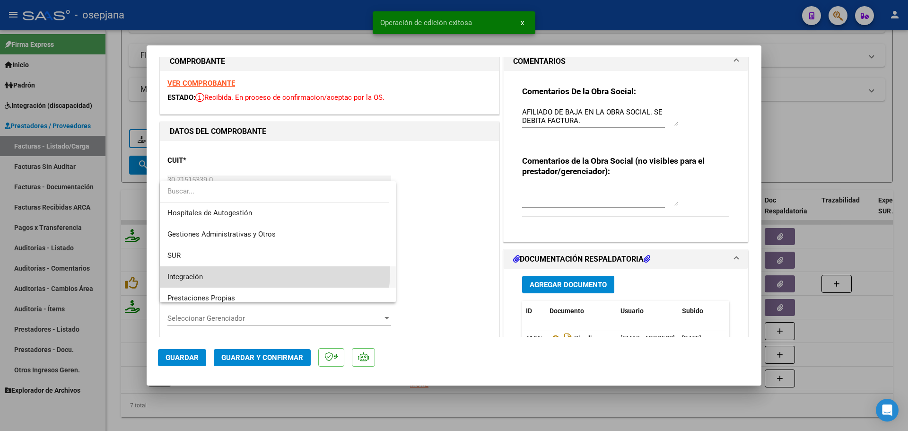
click at [264, 271] on span "Integración" at bounding box center [277, 276] width 221 height 21
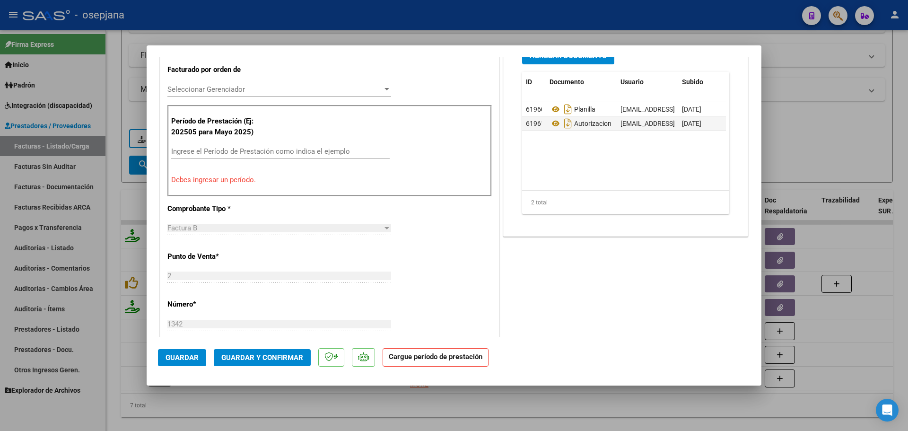
scroll to position [804, 0]
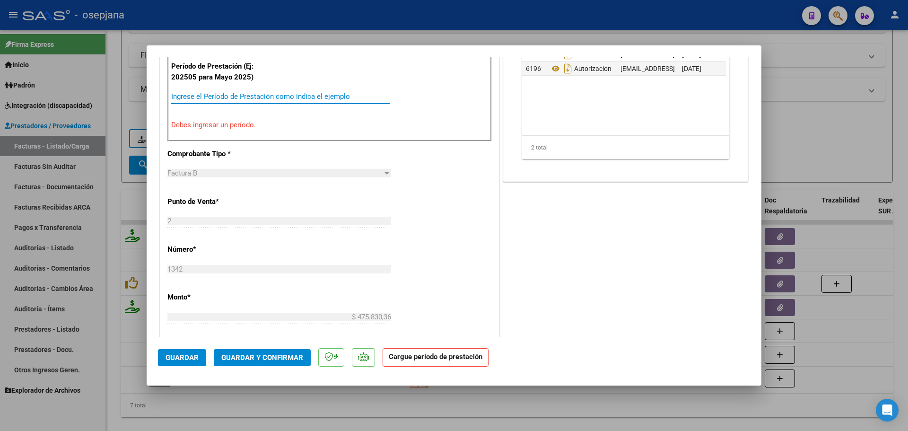
click at [242, 100] on input "Ingrese el Período de Prestación como indica el ejemplo" at bounding box center [280, 96] width 218 height 9
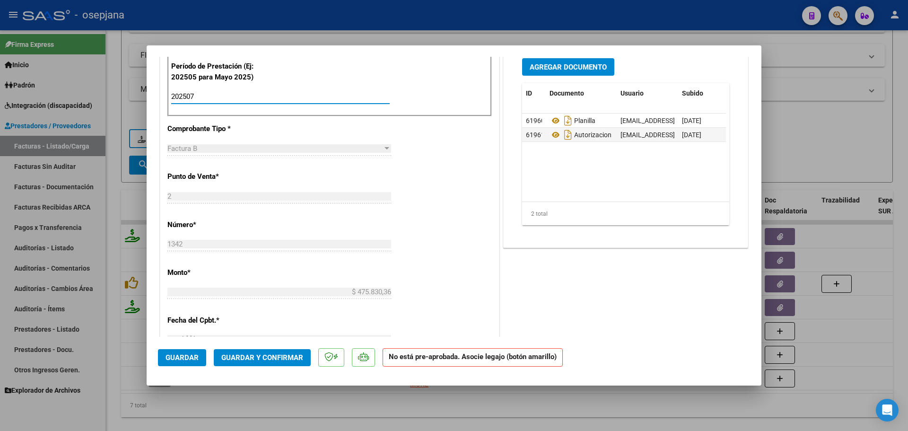
type input "202507"
click at [274, 356] on span "Guardar y Confirmar" at bounding box center [262, 357] width 82 height 9
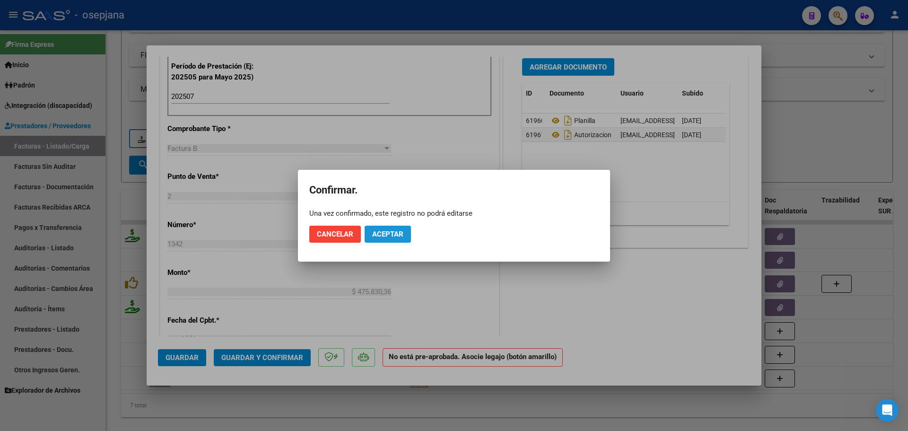
click at [399, 237] on span "Aceptar" at bounding box center [387, 234] width 31 height 9
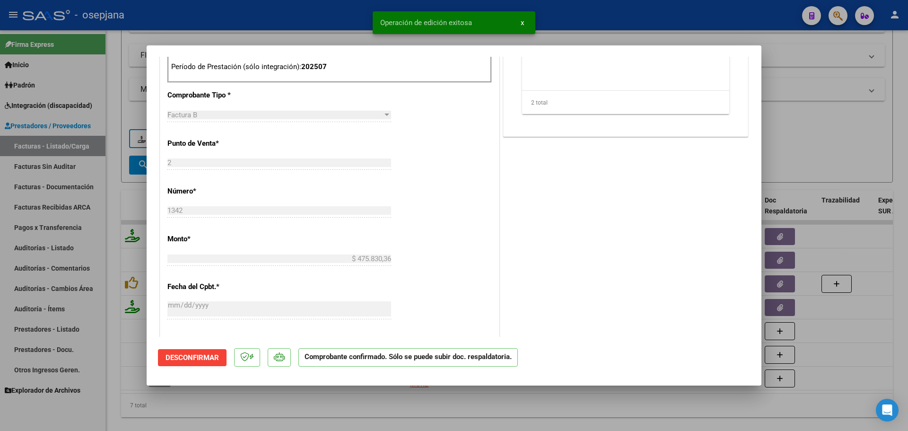
click at [791, 166] on div at bounding box center [454, 215] width 908 height 431
type input "$ 0,00"
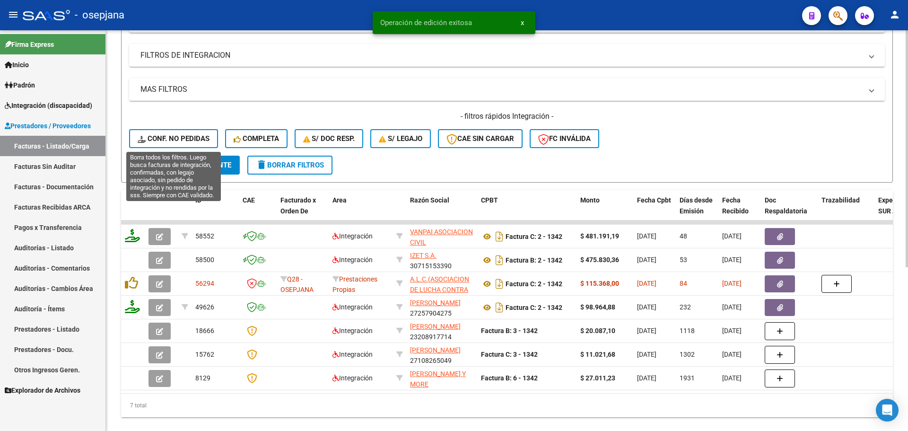
click at [192, 142] on span "Conf. no pedidas" at bounding box center [174, 138] width 72 height 9
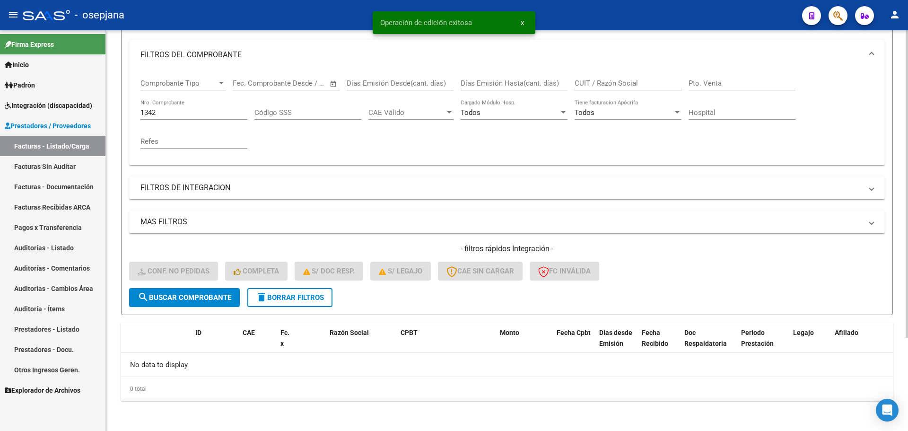
scroll to position [121, 0]
drag, startPoint x: 164, startPoint y: 115, endPoint x: 119, endPoint y: 112, distance: 44.5
click at [119, 112] on div "Video tutorial PRESTADORES -> Listado de CPBTs Emitidos por Prestadores / Prove…" at bounding box center [507, 169] width 802 height 521
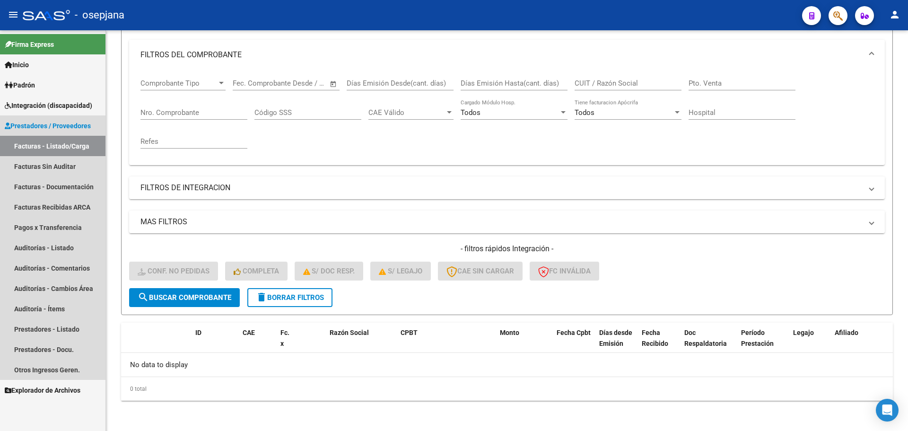
click at [39, 146] on link "Facturas - Listado/Carga" at bounding box center [52, 146] width 105 height 20
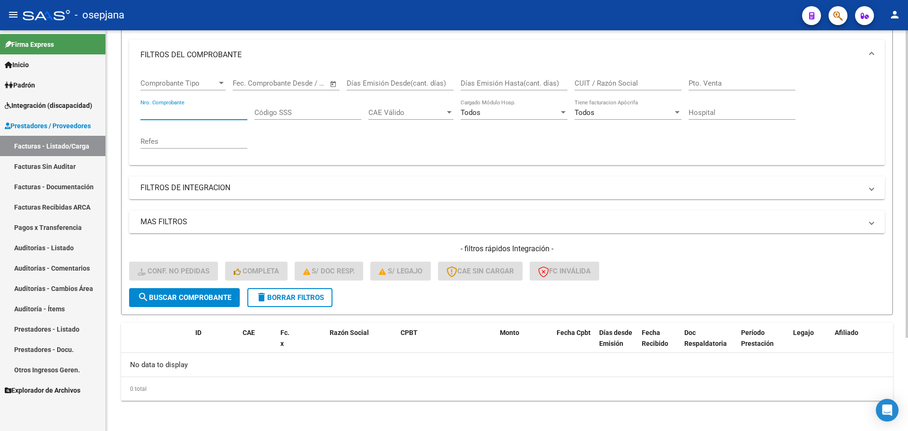
click at [183, 111] on input "Nro. Comprobante" at bounding box center [193, 112] width 107 height 9
type input "1342"
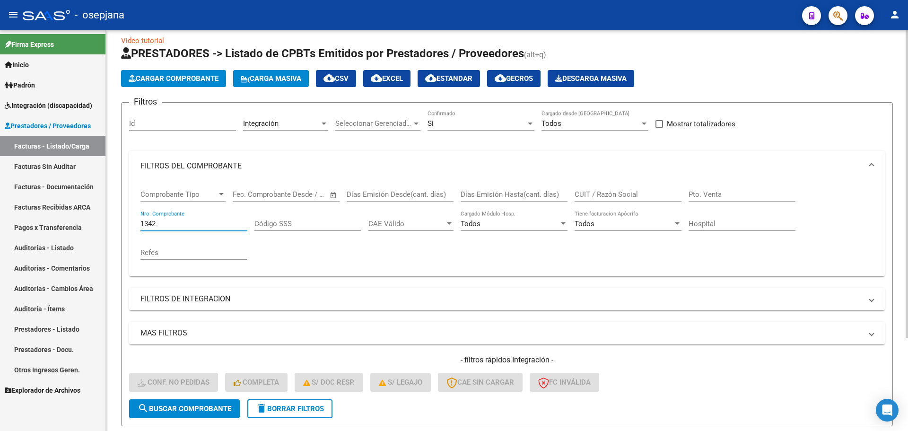
scroll to position [0, 0]
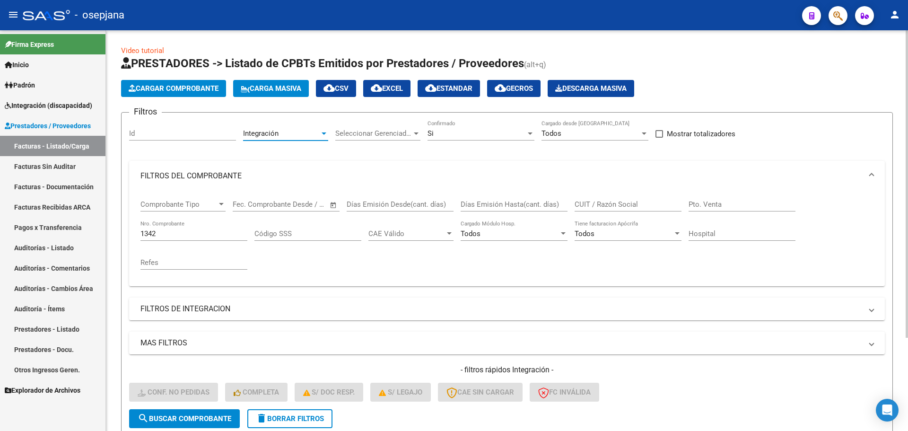
click at [299, 132] on div "Integración" at bounding box center [281, 133] width 77 height 9
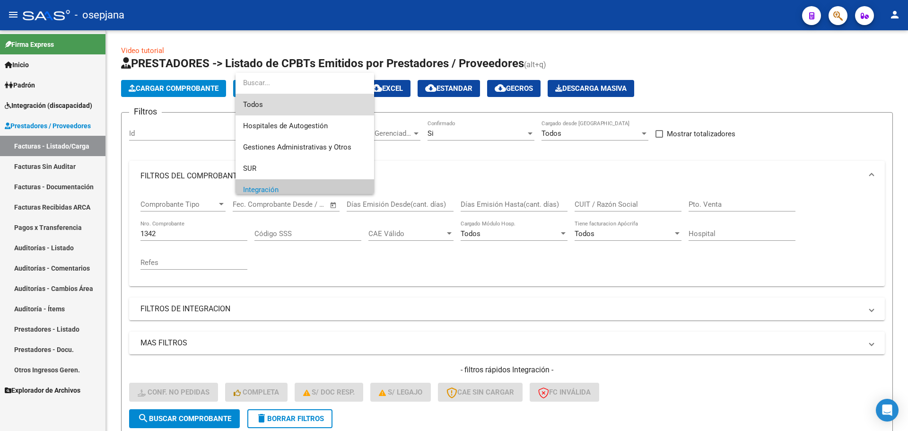
click at [335, 97] on span "Todos" at bounding box center [304, 104] width 123 height 21
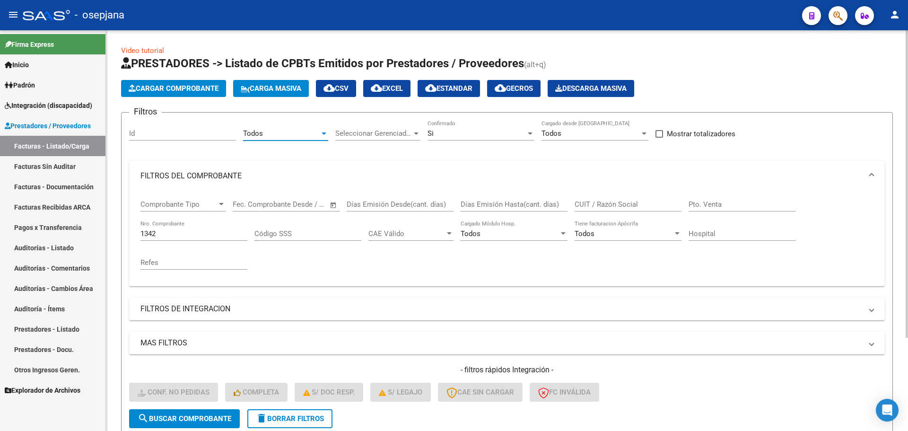
click at [484, 138] on div "Si Confirmado" at bounding box center [480, 130] width 107 height 20
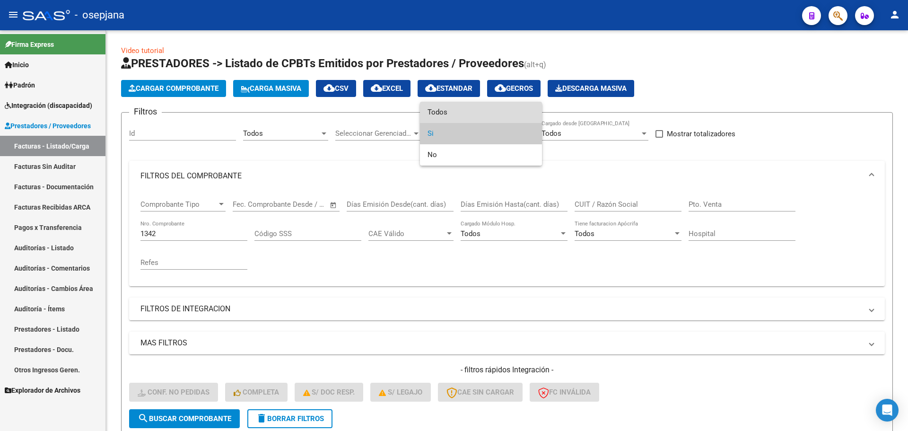
click at [479, 112] on span "Todos" at bounding box center [480, 112] width 107 height 21
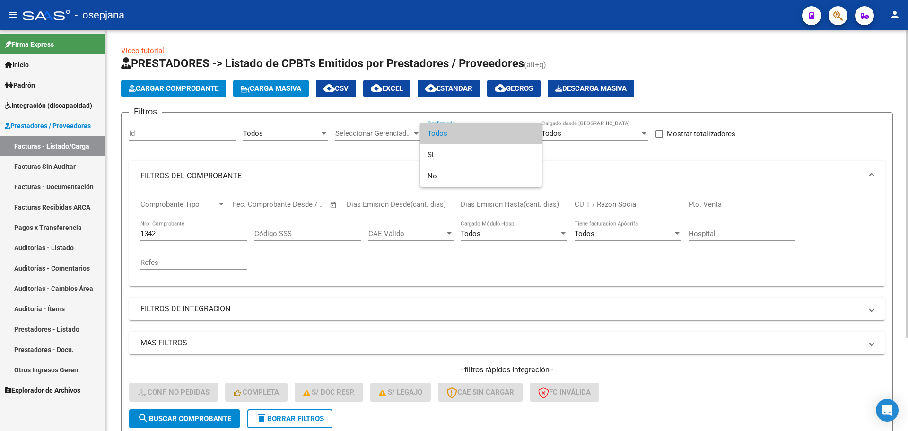
click at [382, 257] on div at bounding box center [454, 215] width 908 height 431
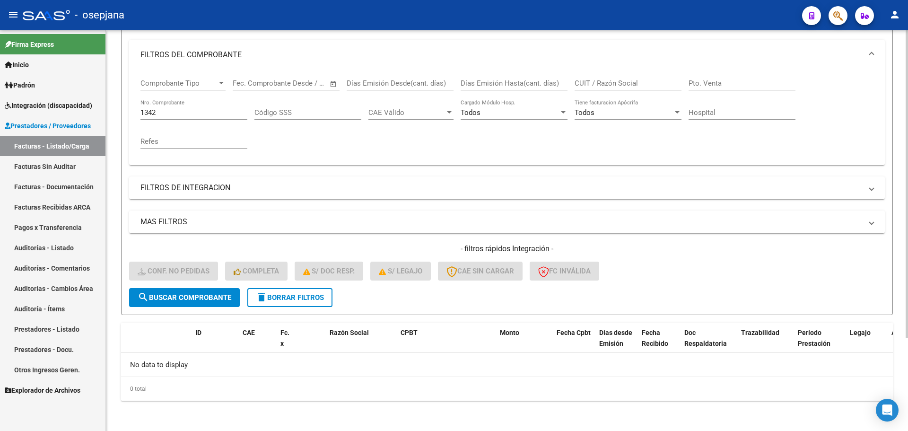
click at [212, 301] on span "search Buscar Comprobante" at bounding box center [185, 297] width 94 height 9
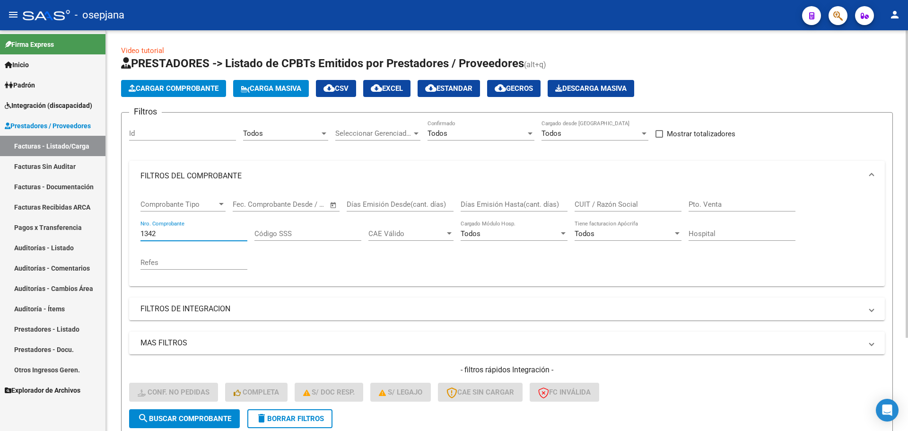
drag, startPoint x: 197, startPoint y: 234, endPoint x: 138, endPoint y: 229, distance: 59.3
click at [138, 229] on div "Comprobante Tipo Comprobante Tipo Fecha inicio – Fecha fin Fec. Comprobante Des…" at bounding box center [506, 238] width 755 height 95
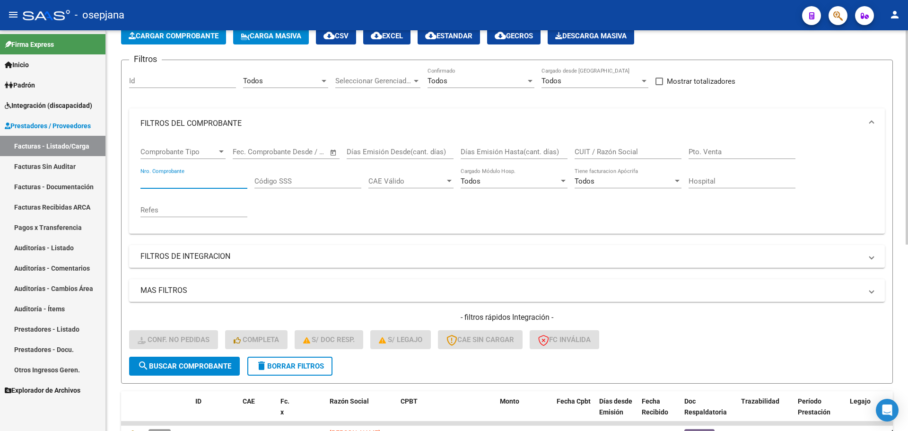
scroll to position [100, 0]
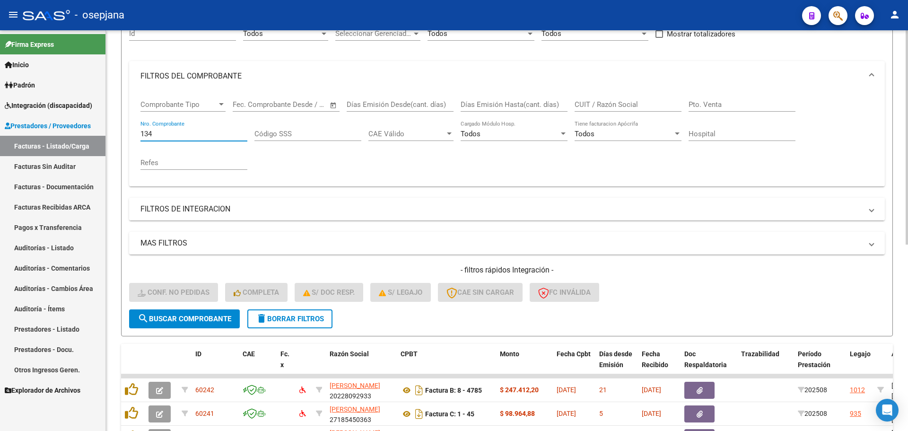
type input "1342"
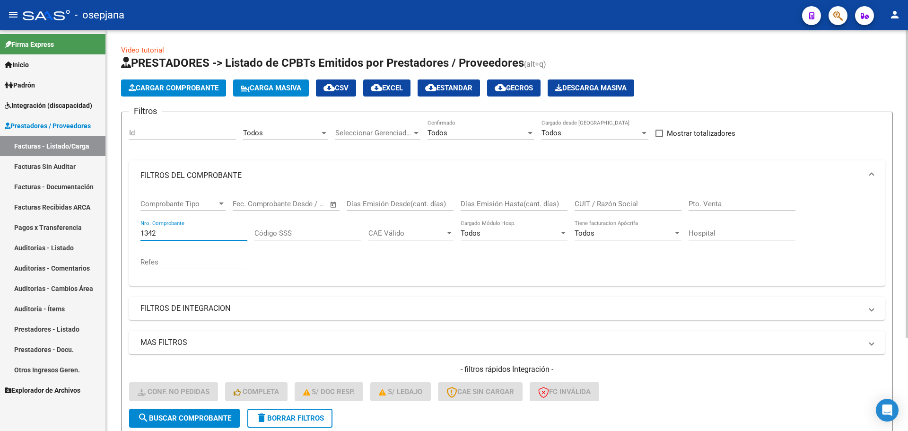
scroll to position [0, 0]
click at [270, 129] on div "Todos Area" at bounding box center [285, 130] width 85 height 20
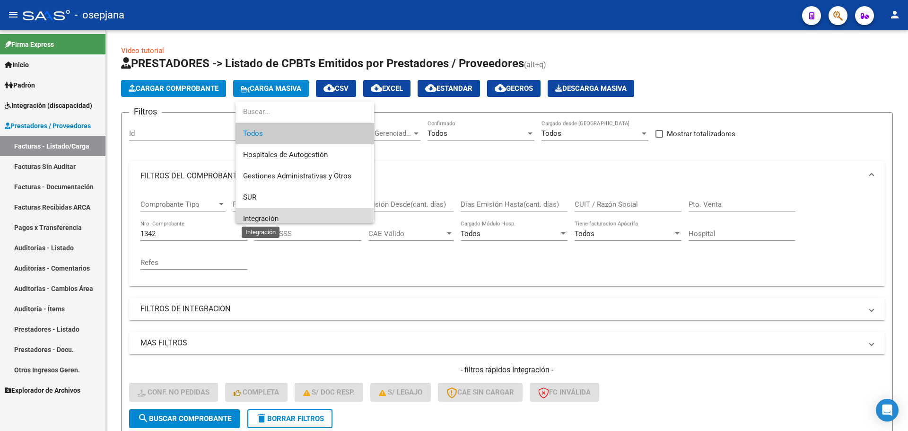
click at [268, 214] on span "Integración" at bounding box center [260, 218] width 35 height 9
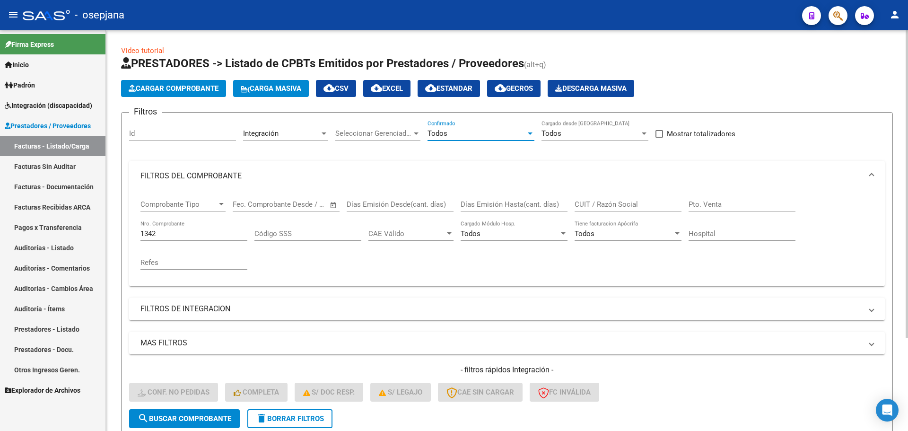
click at [438, 132] on span "Todos" at bounding box center [437, 133] width 20 height 9
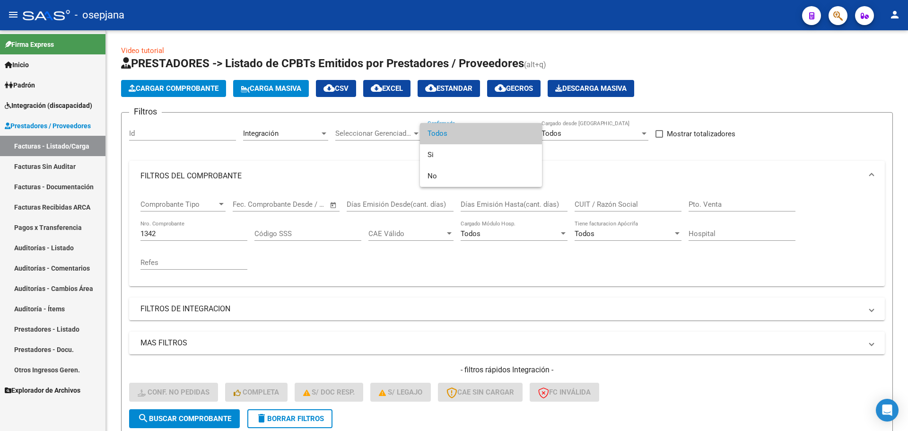
click at [445, 128] on span "Todos" at bounding box center [480, 133] width 107 height 21
click at [360, 300] on div at bounding box center [454, 215] width 908 height 431
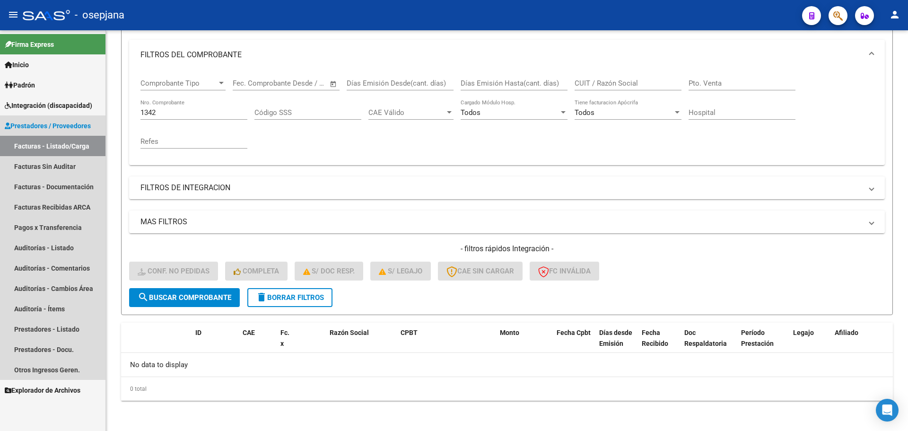
click at [54, 143] on link "Facturas - Listado/Carga" at bounding box center [52, 146] width 105 height 20
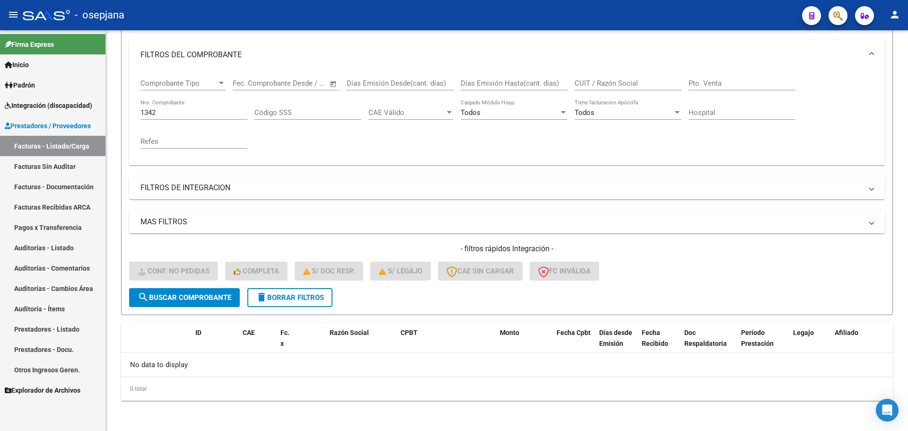
click at [71, 101] on span "Integración (discapacidad)" at bounding box center [48, 105] width 87 height 10
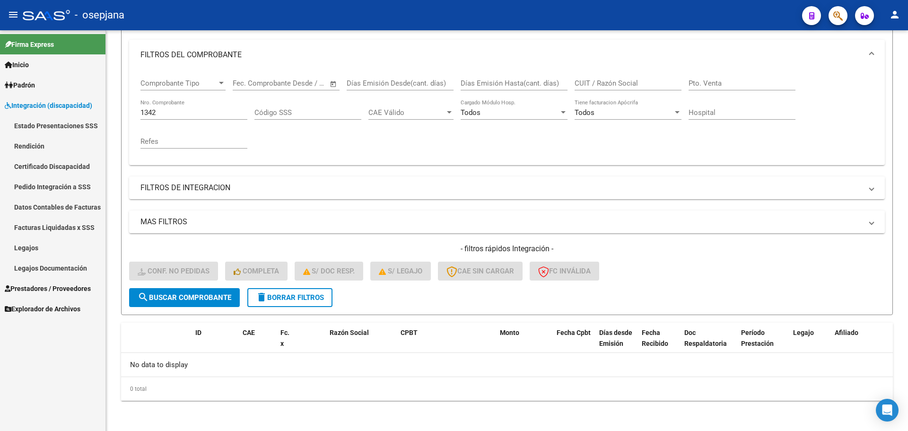
click at [46, 249] on link "Legajos" at bounding box center [52, 247] width 105 height 20
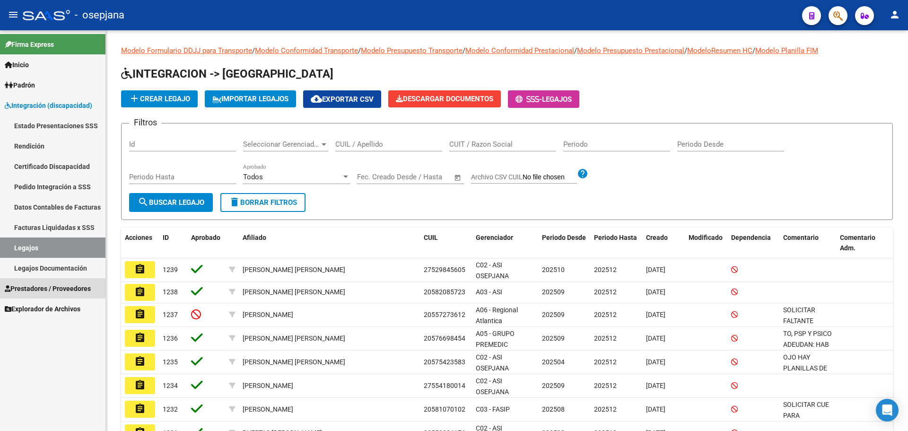
click at [23, 288] on span "Prestadores / Proveedores" at bounding box center [48, 288] width 86 height 10
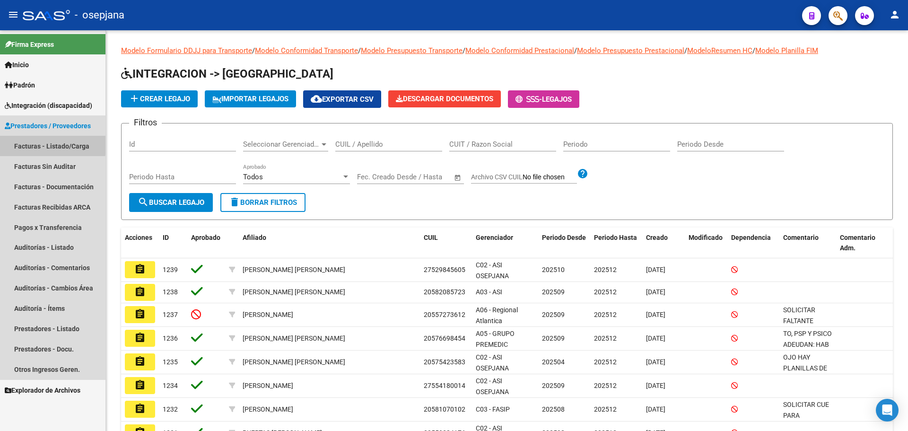
click at [31, 143] on link "Facturas - Listado/Carga" at bounding box center [52, 146] width 105 height 20
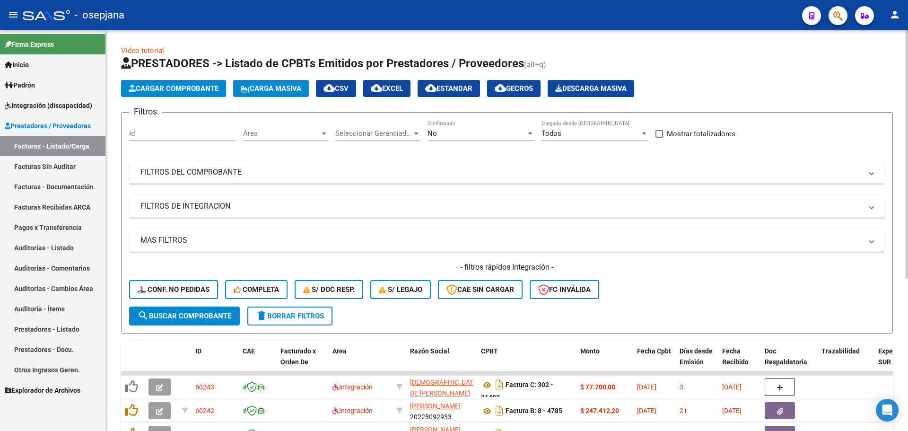
click at [267, 127] on div "Area Area" at bounding box center [285, 130] width 85 height 20
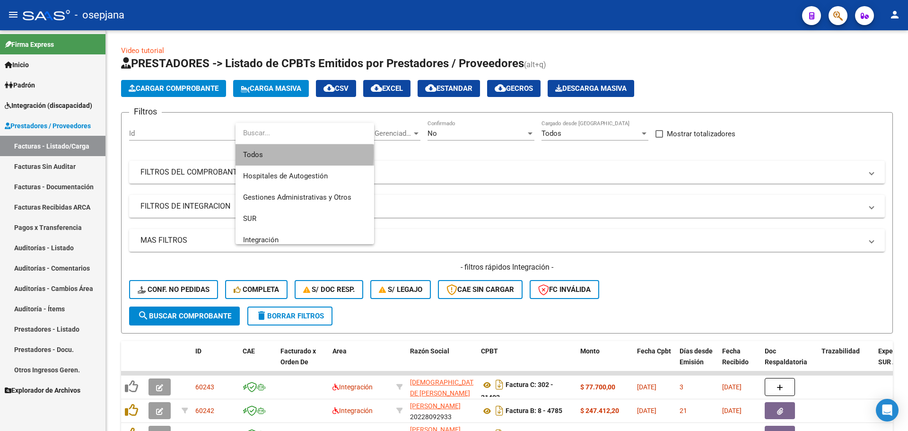
click at [264, 152] on span "Todos" at bounding box center [304, 154] width 123 height 21
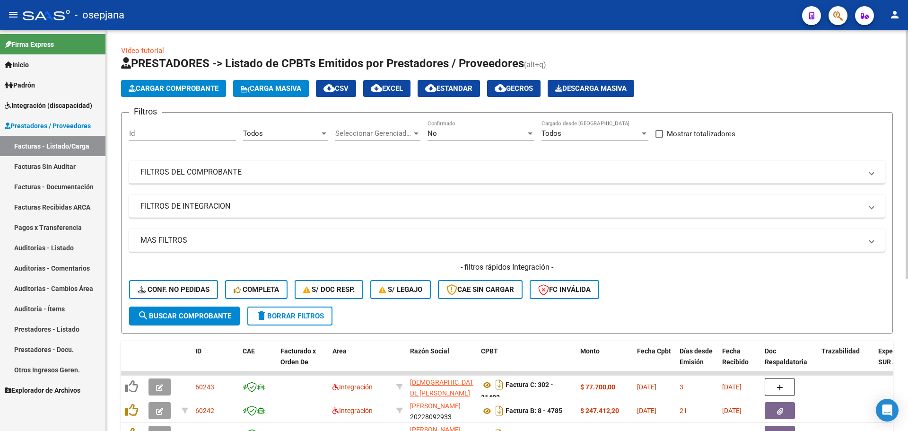
click at [433, 129] on div "No Confirmado" at bounding box center [480, 130] width 107 height 20
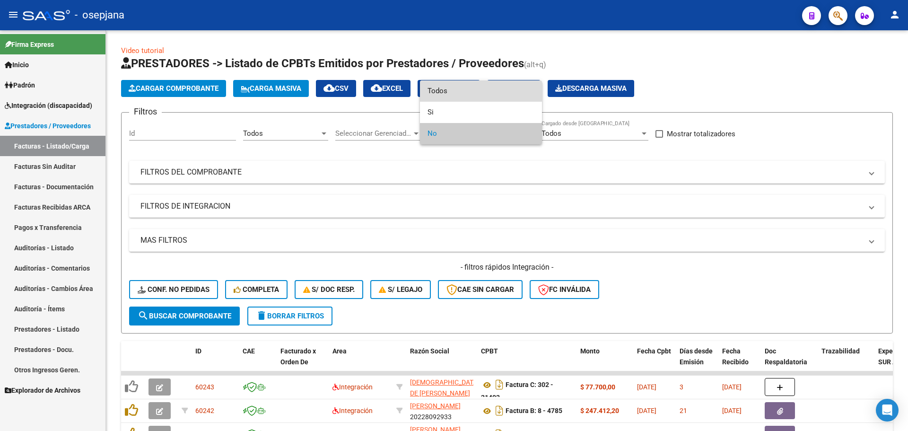
click at [449, 87] on span "Todos" at bounding box center [480, 90] width 107 height 21
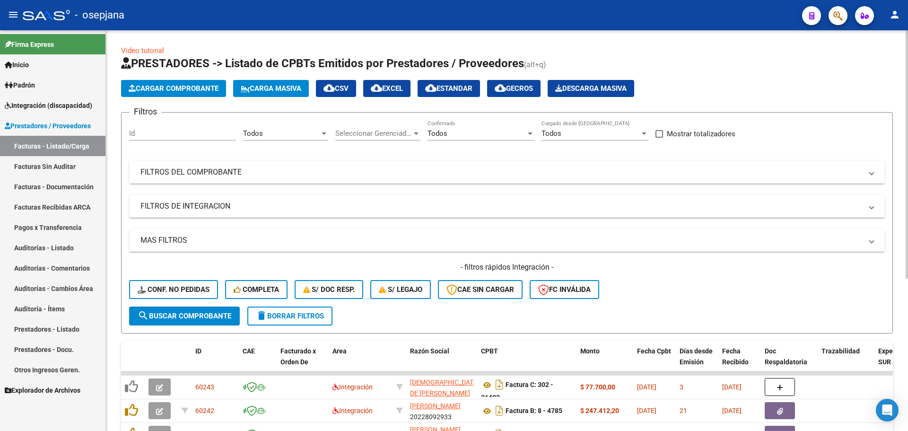
click at [293, 164] on mat-expansion-panel-header "FILTROS DEL COMPROBANTE" at bounding box center [506, 172] width 755 height 23
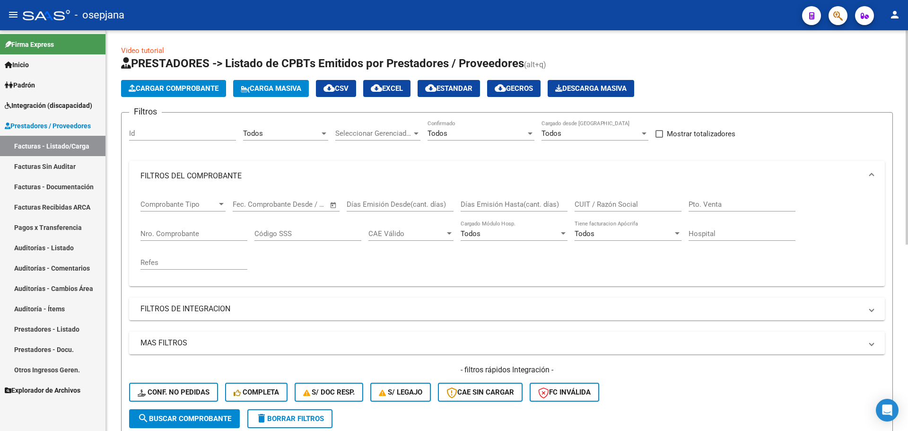
click at [199, 235] on input "Nro. Comprobante" at bounding box center [193, 233] width 107 height 9
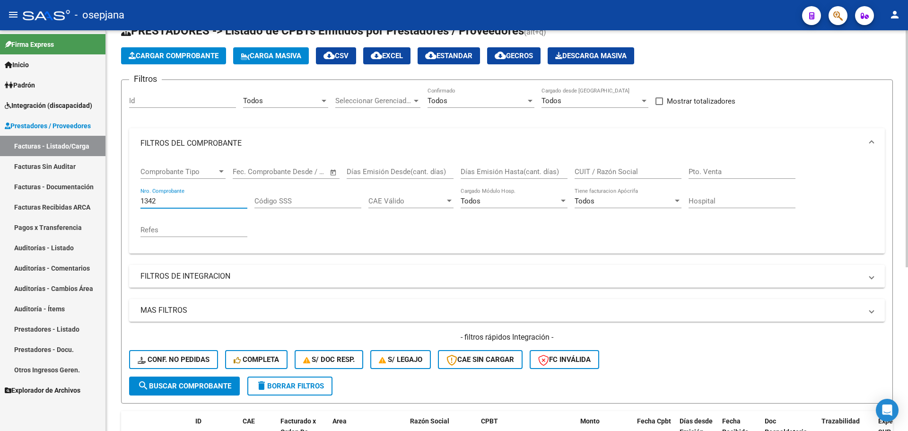
scroll to position [189, 0]
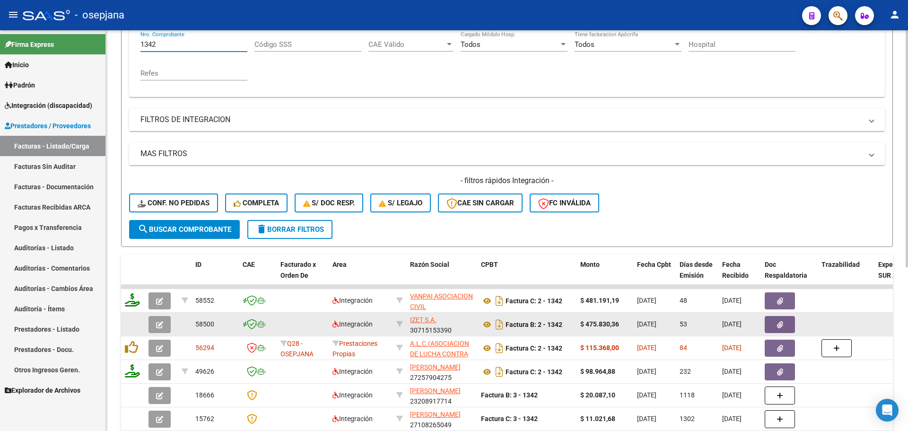
type input "1342"
click at [165, 326] on button "button" at bounding box center [159, 324] width 22 height 17
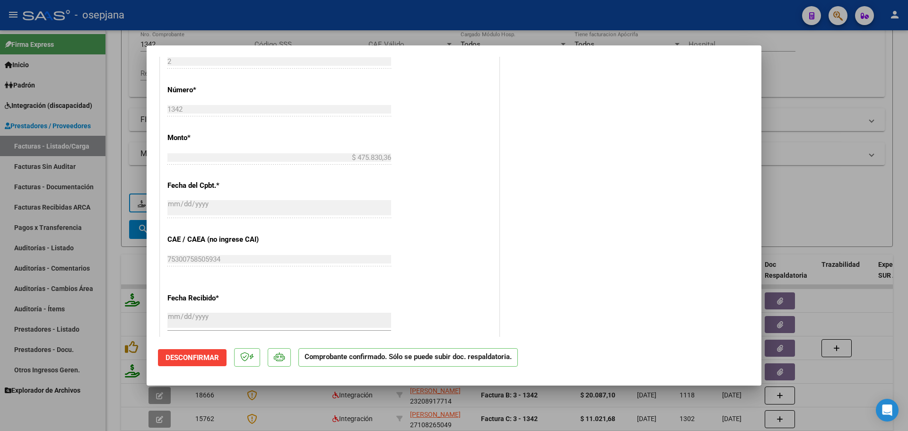
scroll to position [945, 0]
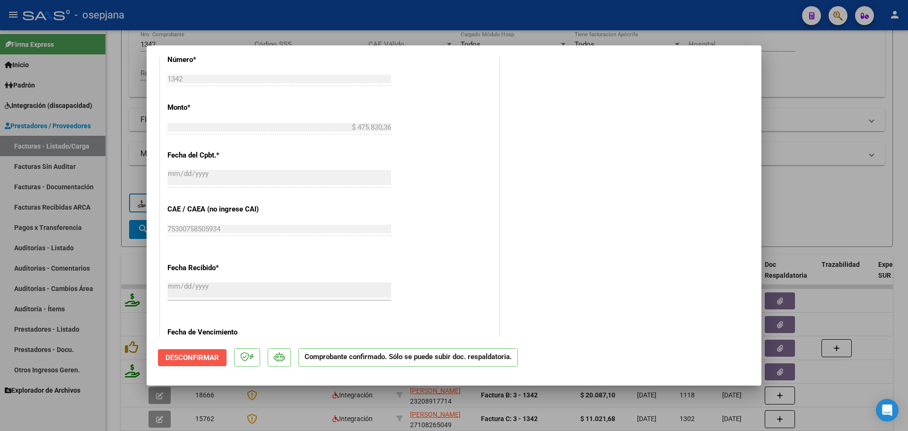
click at [202, 360] on span "Desconfirmar" at bounding box center [191, 357] width 53 height 9
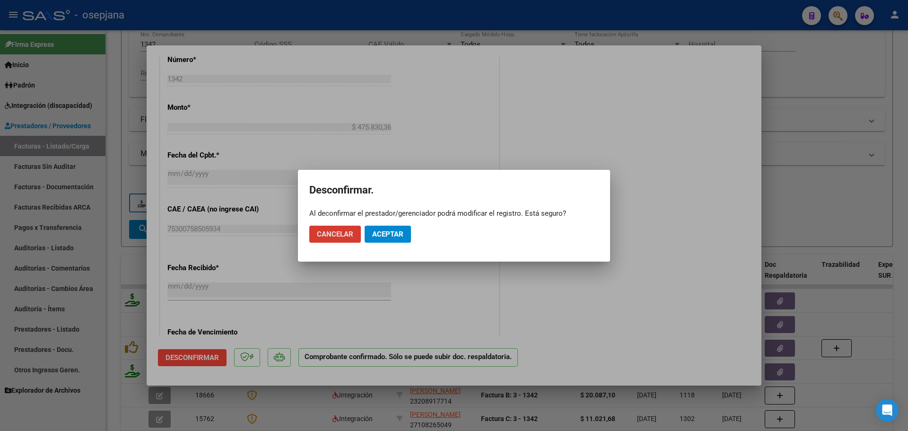
click at [380, 237] on span "Aceptar" at bounding box center [387, 234] width 31 height 9
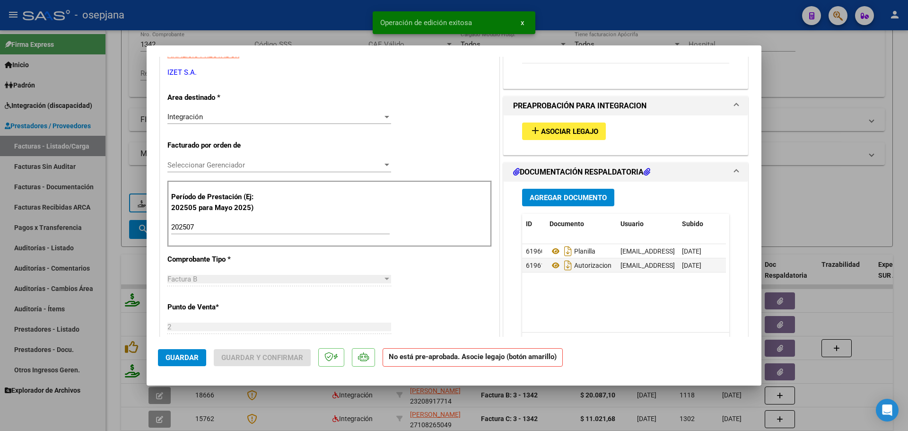
scroll to position [590, 0]
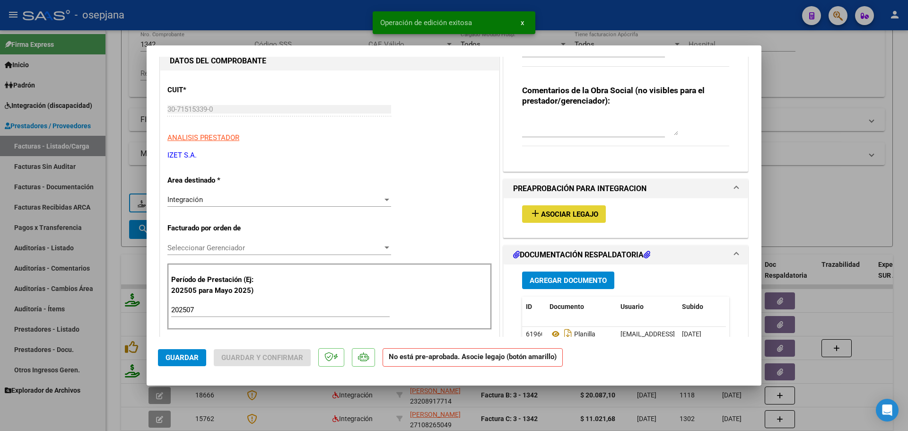
click at [587, 219] on button "add Asociar Legajo" at bounding box center [564, 213] width 84 height 17
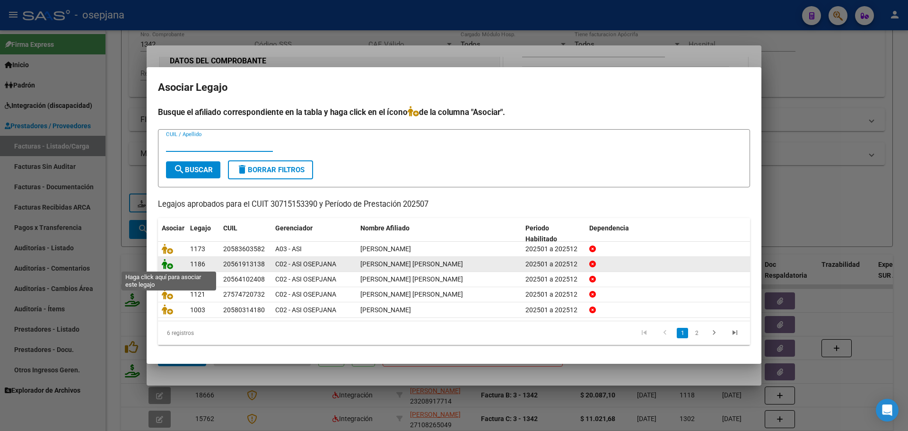
click at [168, 264] on icon at bounding box center [167, 264] width 11 height 10
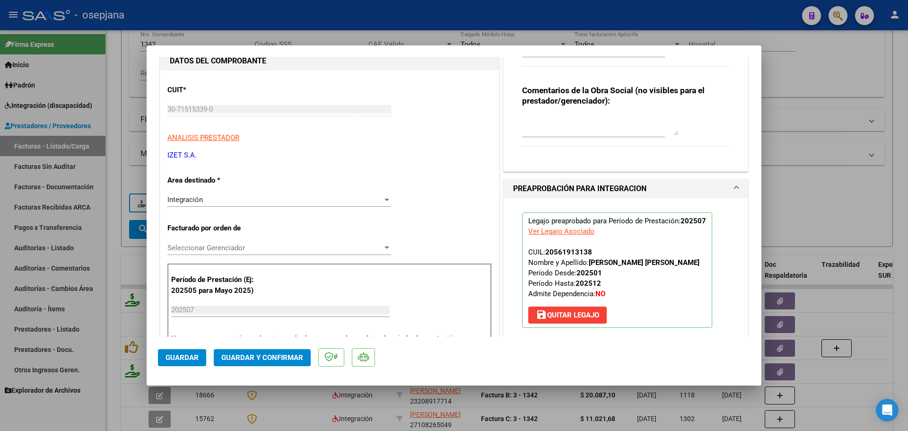
click at [300, 354] on span "Guardar y Confirmar" at bounding box center [262, 357] width 82 height 9
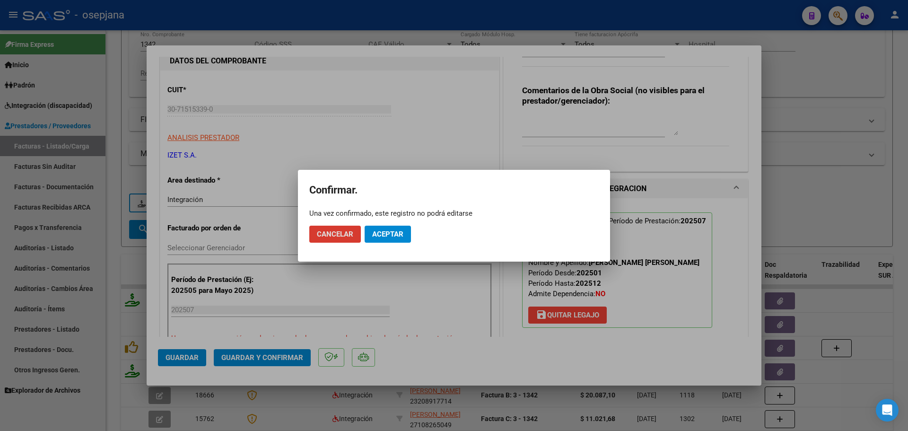
click at [403, 233] on button "Aceptar" at bounding box center [387, 233] width 46 height 17
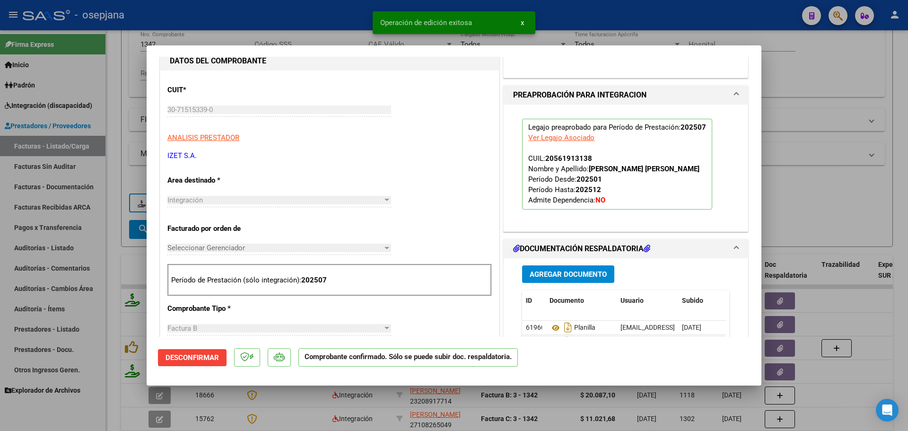
click at [803, 181] on div at bounding box center [454, 215] width 908 height 431
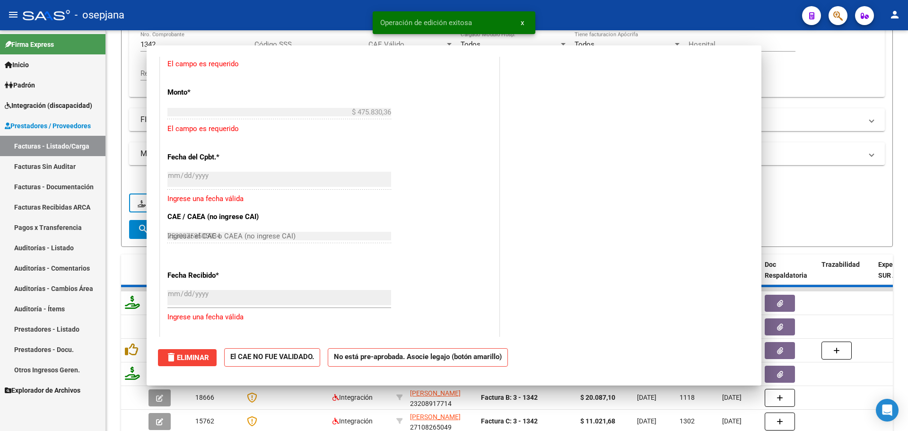
type input "$ 0,00"
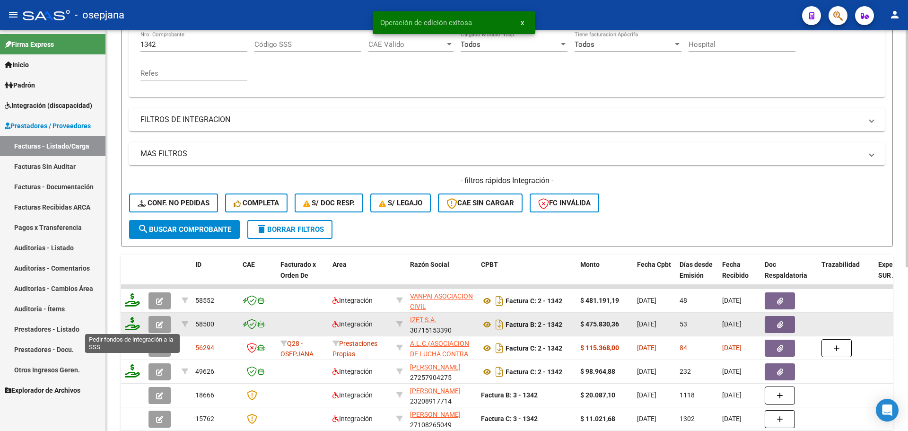
click at [131, 325] on icon at bounding box center [132, 323] width 15 height 13
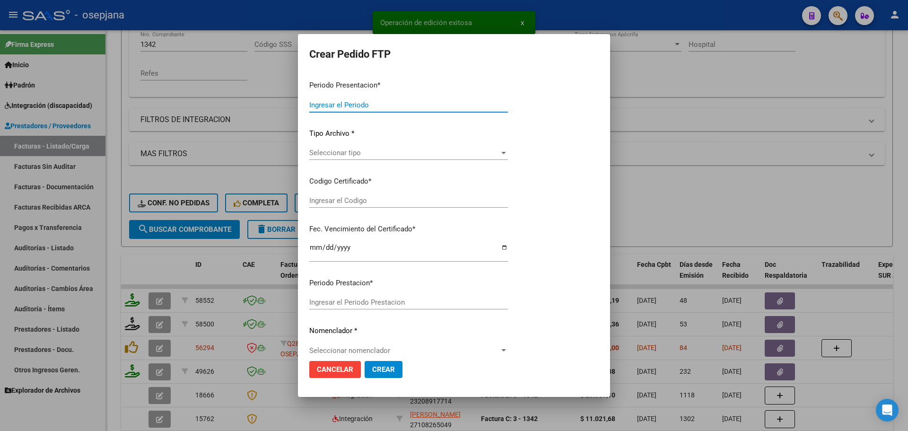
type input "202508"
type input "202507"
type input "$ 475.830,36"
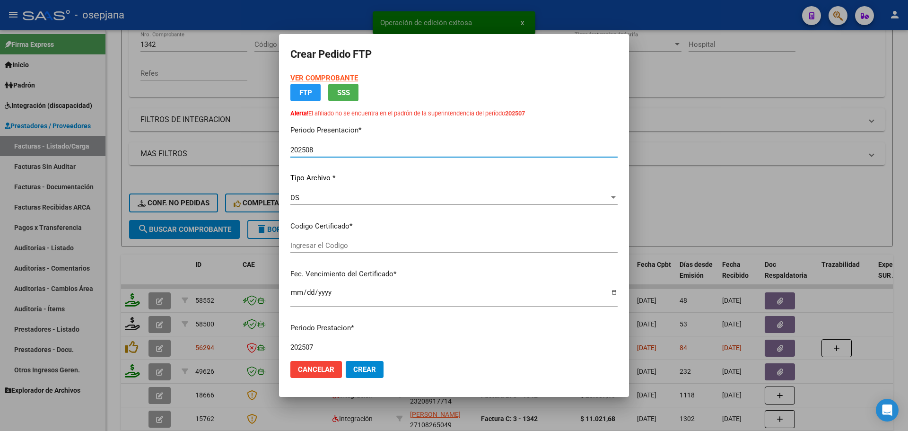
type input "ARG02000561913132024120520271205BSAS427"
type input "[DATE]"
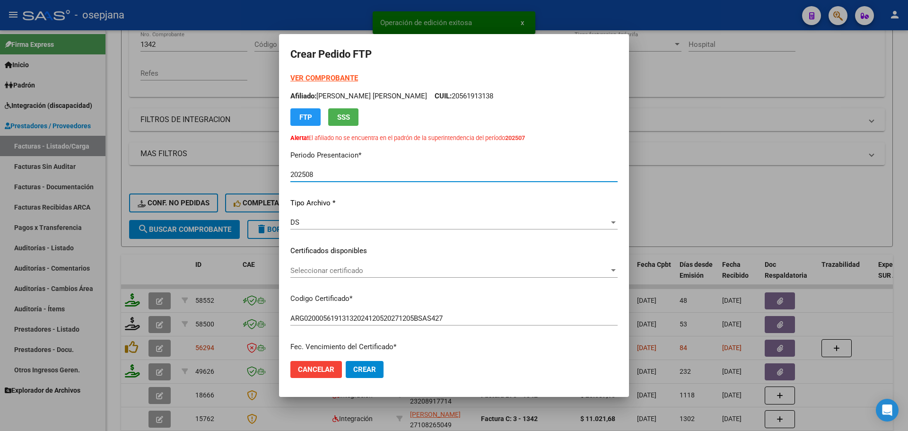
click at [331, 269] on span "Seleccionar certificado" at bounding box center [449, 270] width 319 height 9
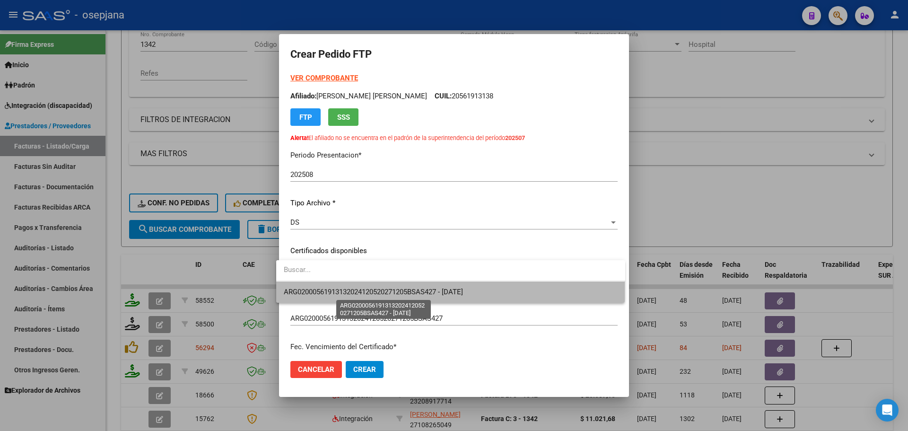
click at [334, 287] on span "ARG02000561913132024120520271205BSAS427 - [DATE]" at bounding box center [373, 291] width 179 height 9
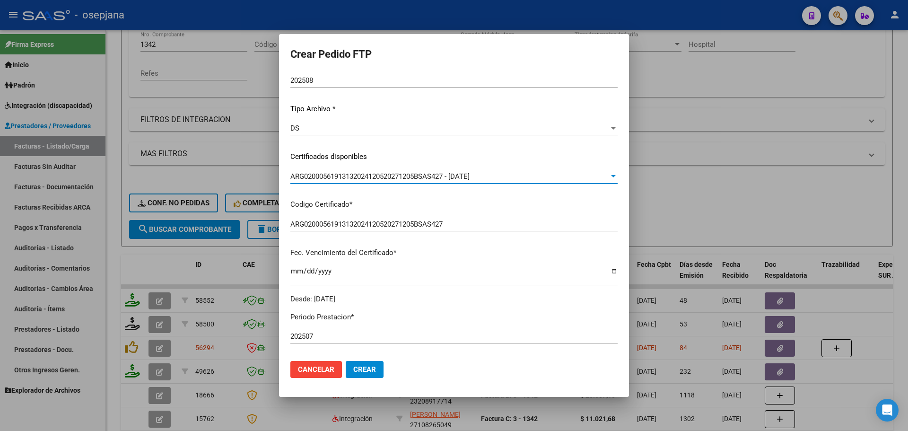
scroll to position [95, 0]
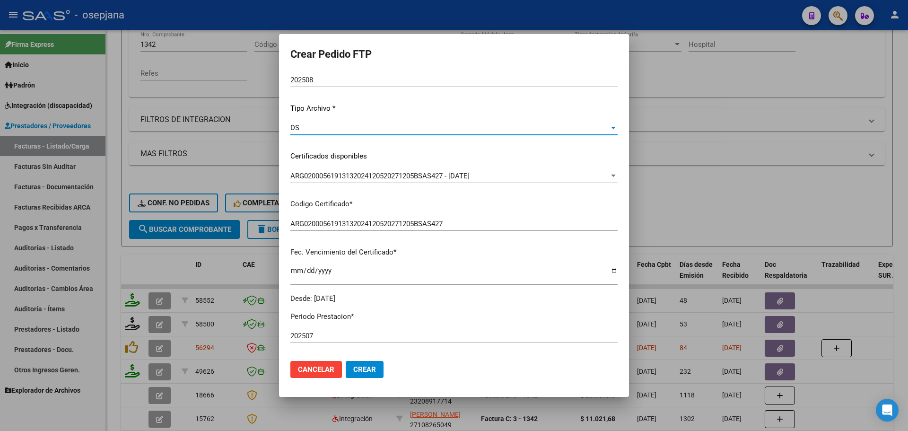
click at [322, 130] on div "DS" at bounding box center [449, 127] width 319 height 9
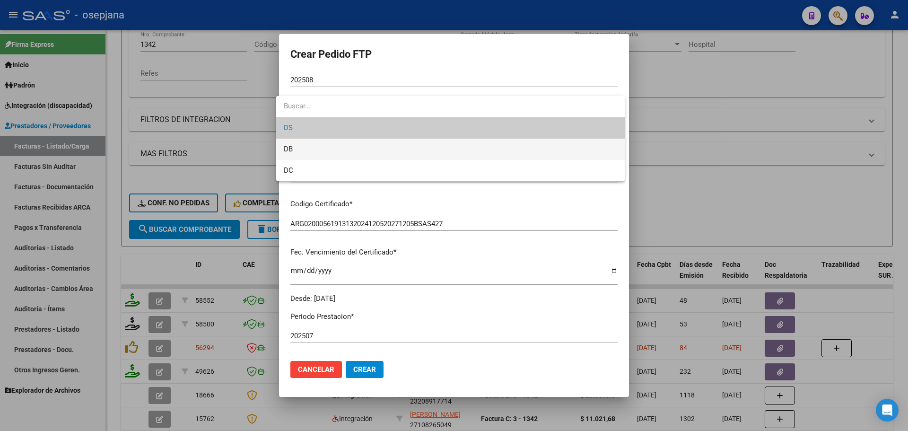
click at [320, 147] on span "DB" at bounding box center [451, 149] width 334 height 21
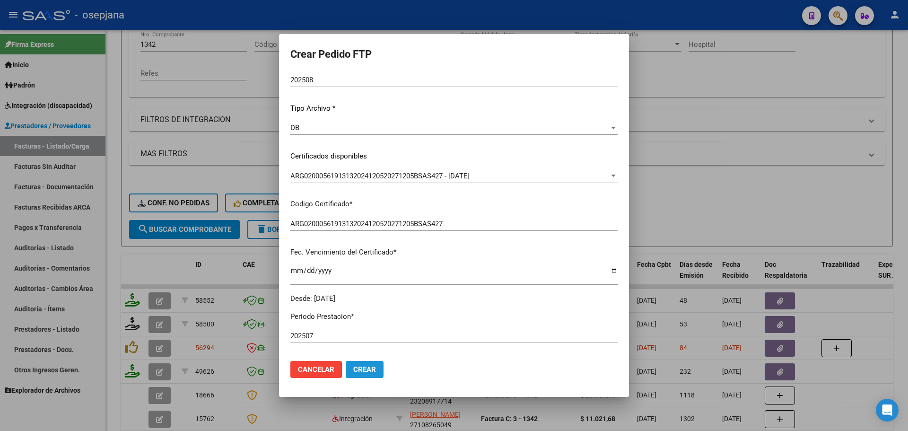
click at [364, 370] on span "Crear" at bounding box center [364, 369] width 23 height 9
click at [355, 367] on span "Crear" at bounding box center [364, 369] width 23 height 9
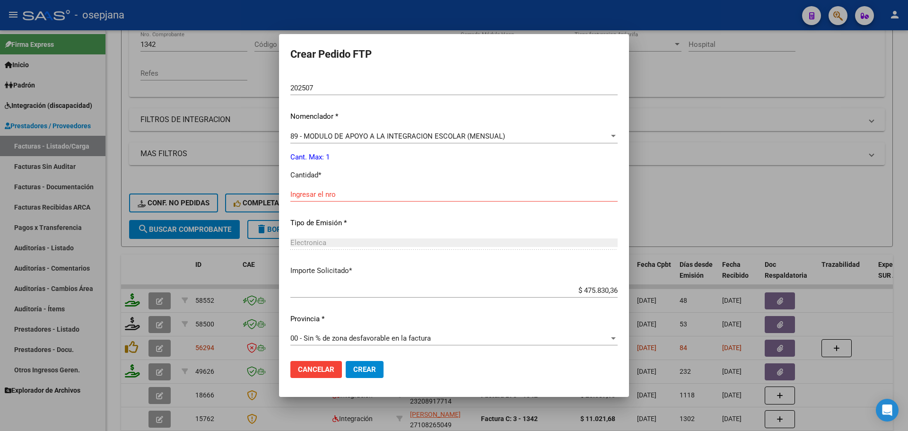
scroll to position [343, 0]
click at [349, 192] on input "Ingresar el nro" at bounding box center [453, 193] width 327 height 9
type input "1"
click at [355, 372] on span "Crear" at bounding box center [364, 369] width 23 height 9
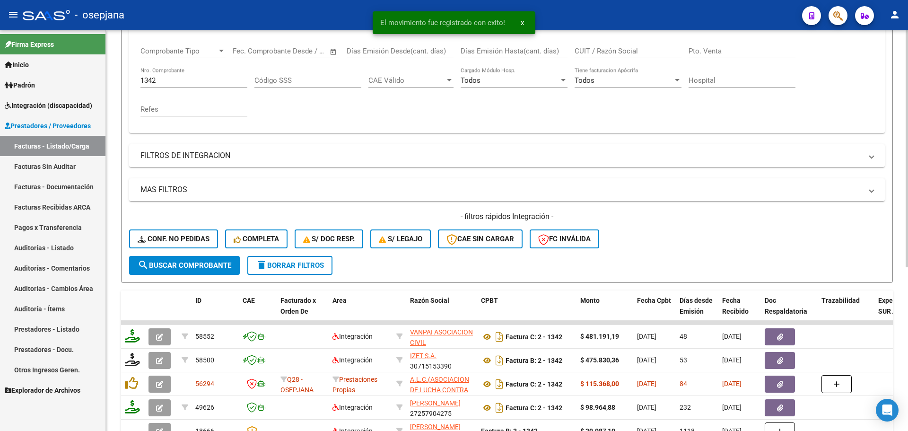
scroll to position [95, 0]
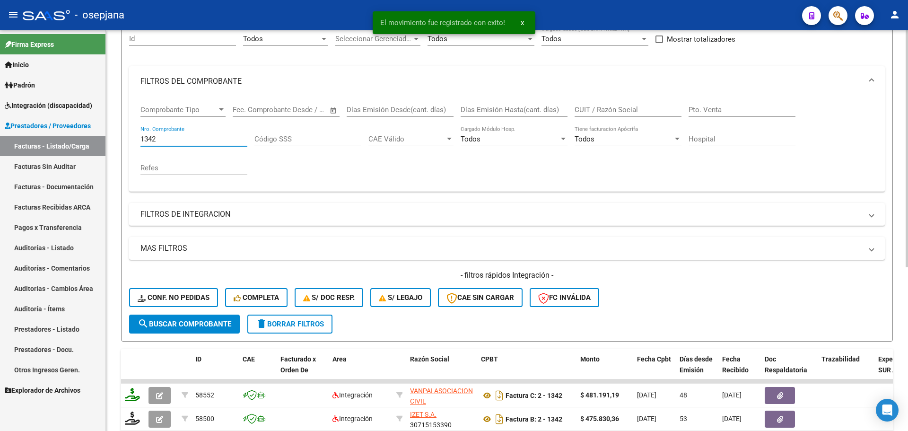
drag, startPoint x: 174, startPoint y: 136, endPoint x: 137, endPoint y: 140, distance: 37.1
click at [137, 140] on div "Comprobante Tipo Comprobante Tipo Fecha inicio – Fecha fin Fec. Comprobante Des…" at bounding box center [506, 143] width 755 height 95
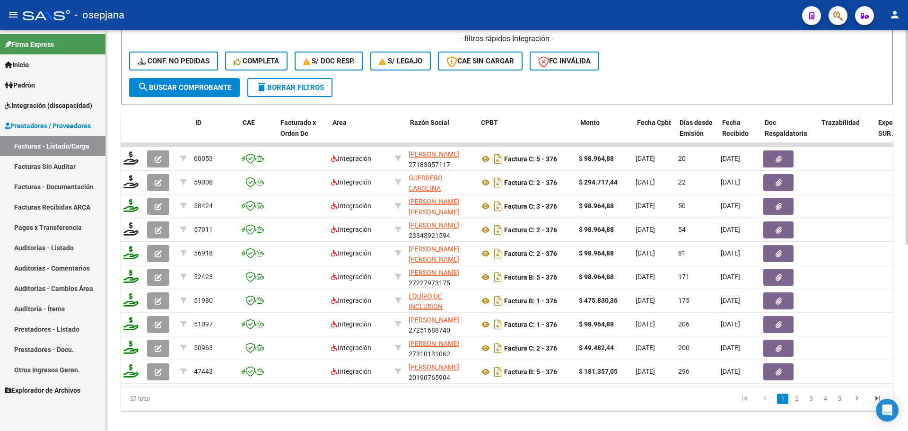
scroll to position [0, 0]
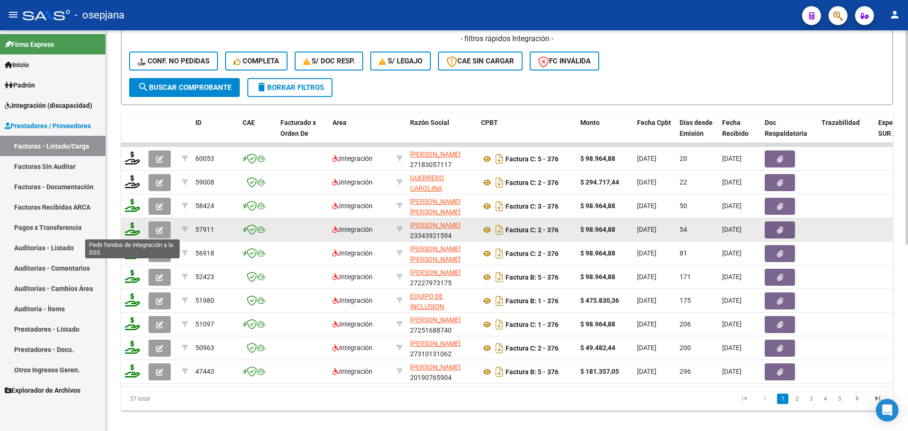
type input "376"
click at [131, 226] on icon at bounding box center [132, 228] width 15 height 13
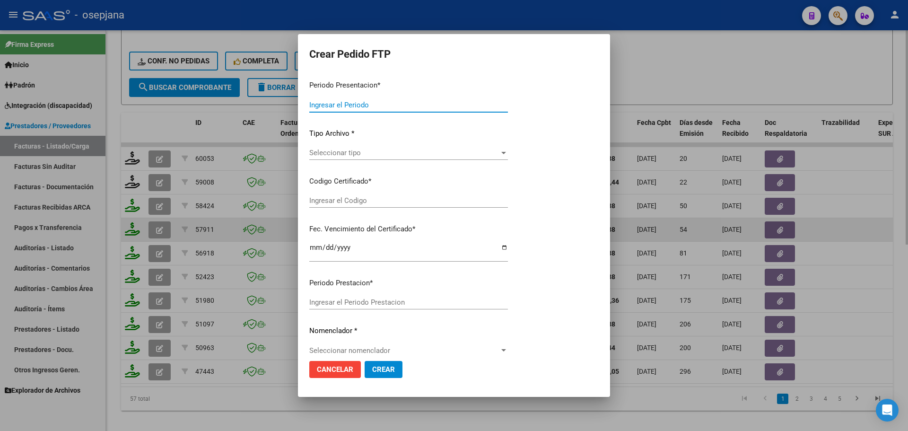
type input "202508"
type input "202507"
type input "$ 98.964,88"
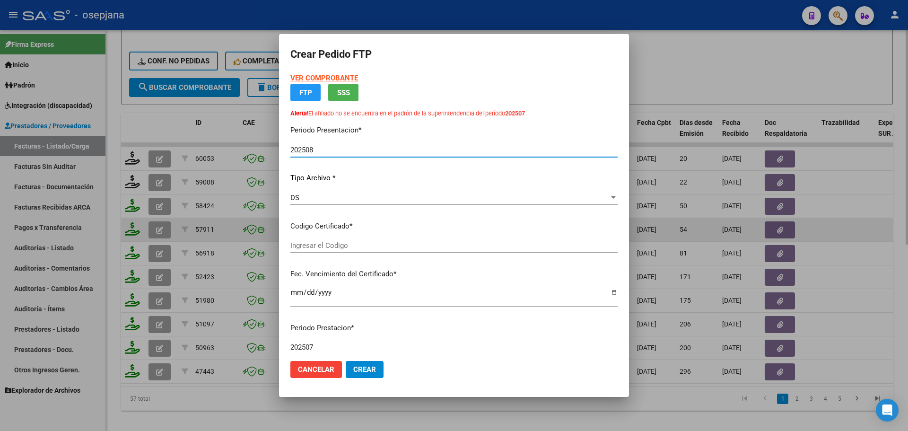
type input "ARG02000561913132024120520271205BSAS427"
type input "[DATE]"
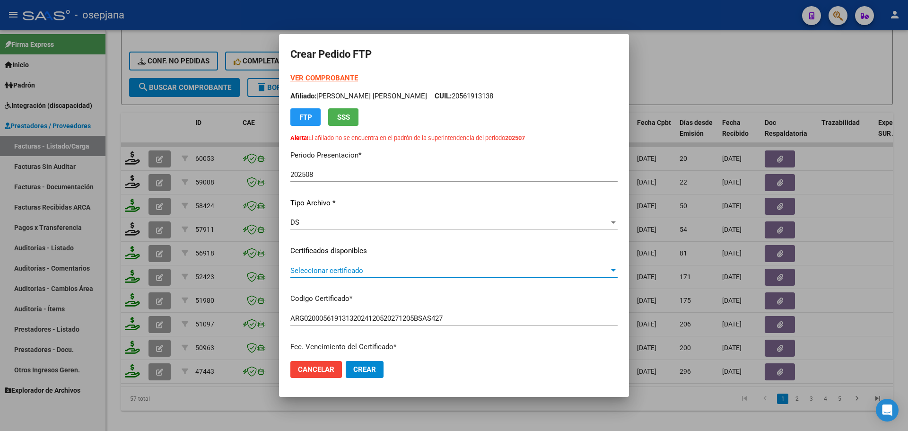
click at [362, 268] on span "Seleccionar certificado" at bounding box center [449, 270] width 319 height 9
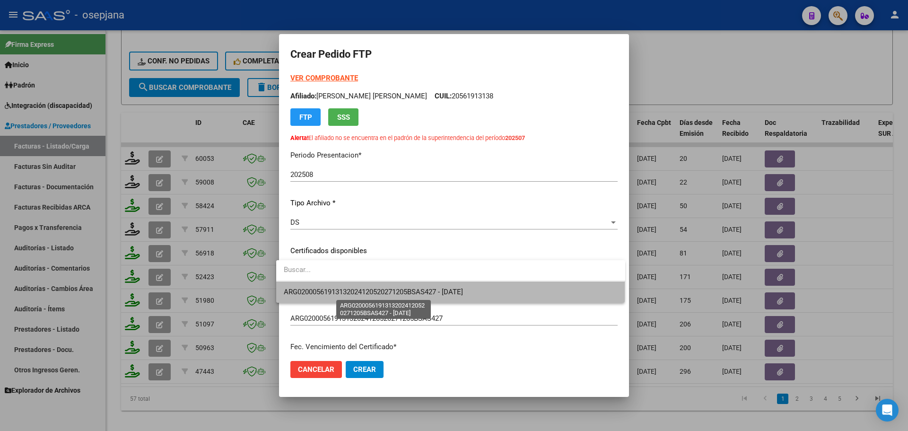
click at [369, 290] on span "ARG02000561913132024120520271205BSAS427 - [DATE]" at bounding box center [373, 291] width 179 height 9
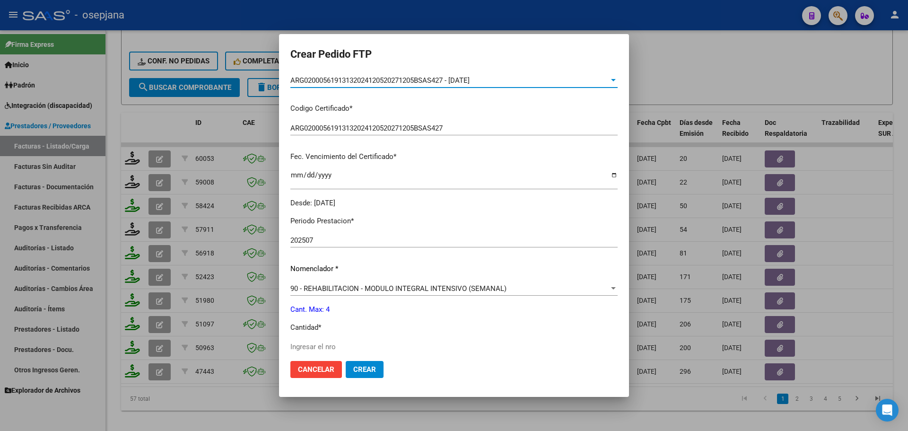
scroll to position [95, 0]
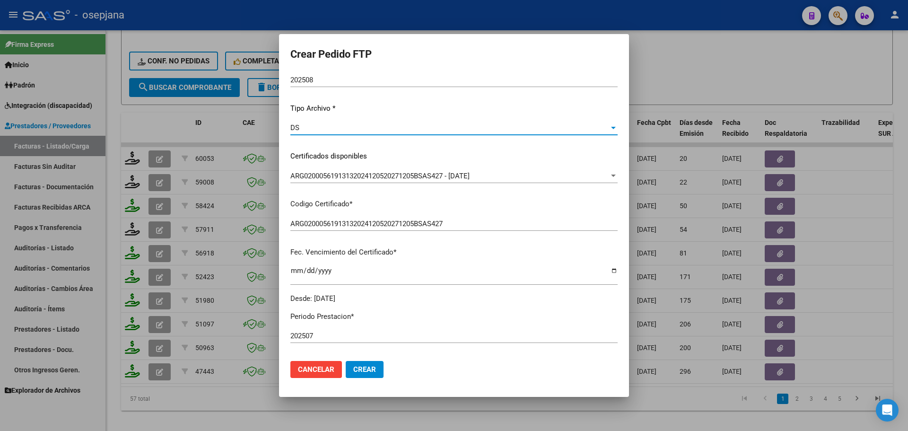
click at [314, 130] on div "DS" at bounding box center [449, 127] width 319 height 9
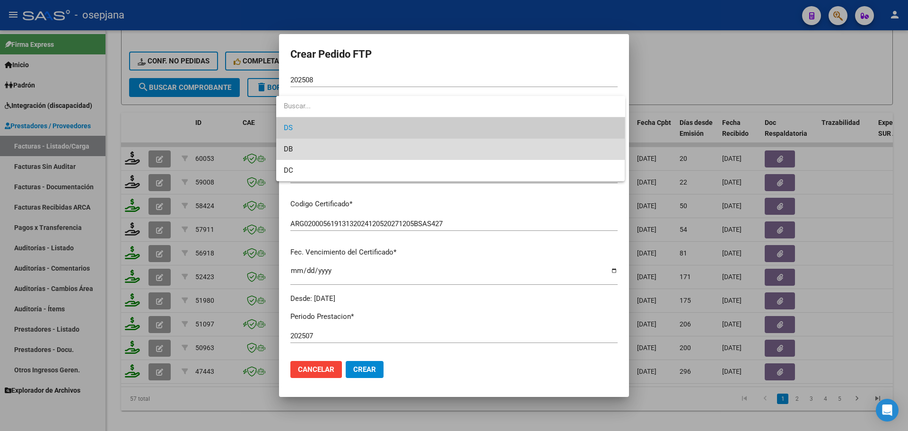
click at [312, 145] on span "DB" at bounding box center [451, 149] width 334 height 21
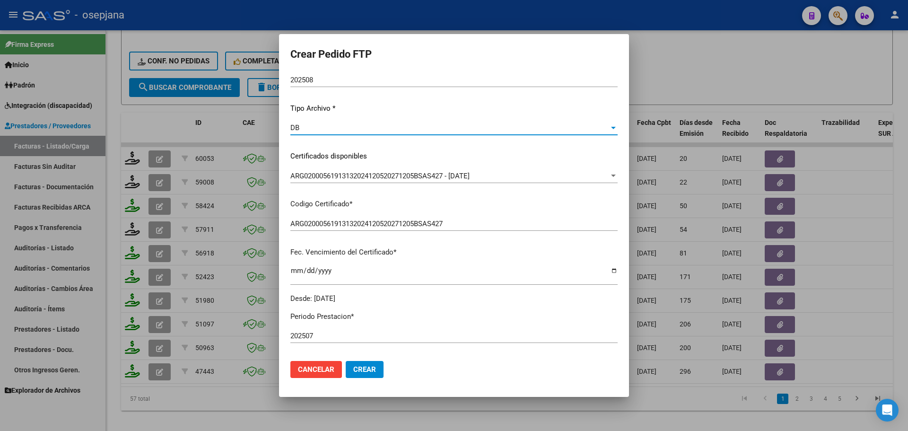
click at [365, 364] on button "Crear" at bounding box center [365, 369] width 38 height 17
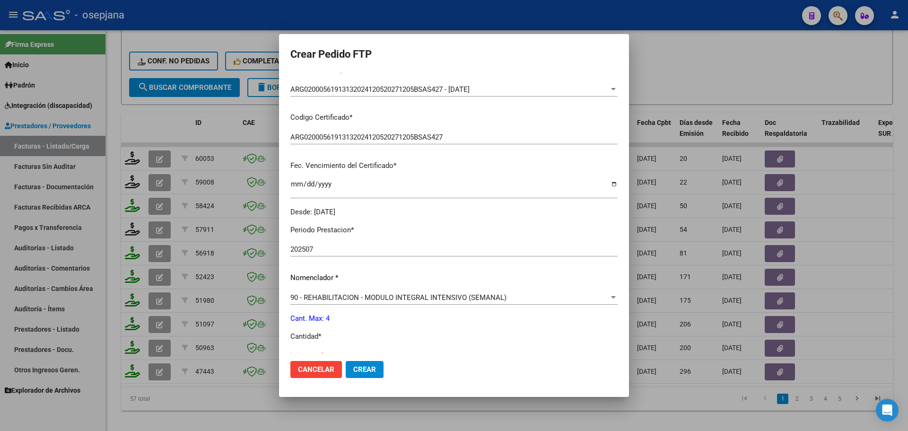
scroll to position [284, 0]
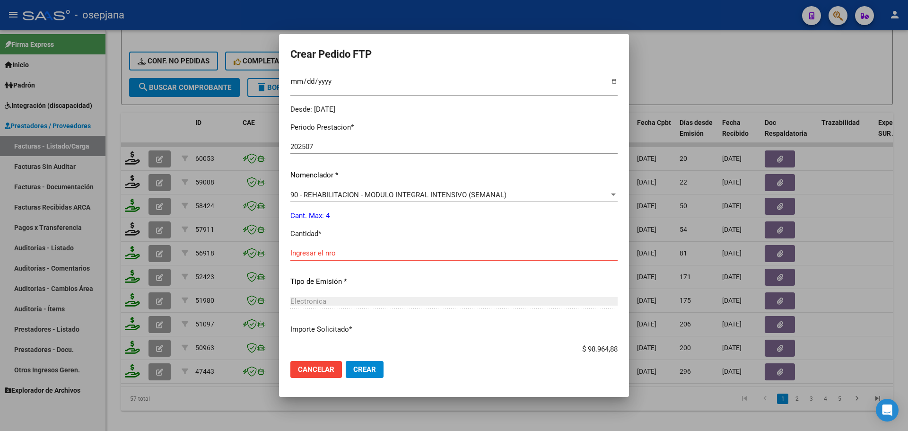
click at [330, 252] on input "Ingresar el nro" at bounding box center [453, 253] width 327 height 9
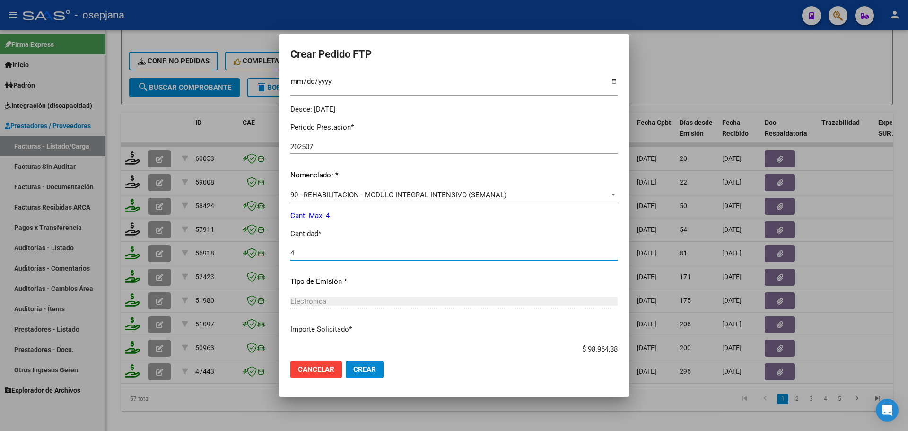
type input "4"
click at [360, 368] on span "Crear" at bounding box center [364, 369] width 23 height 9
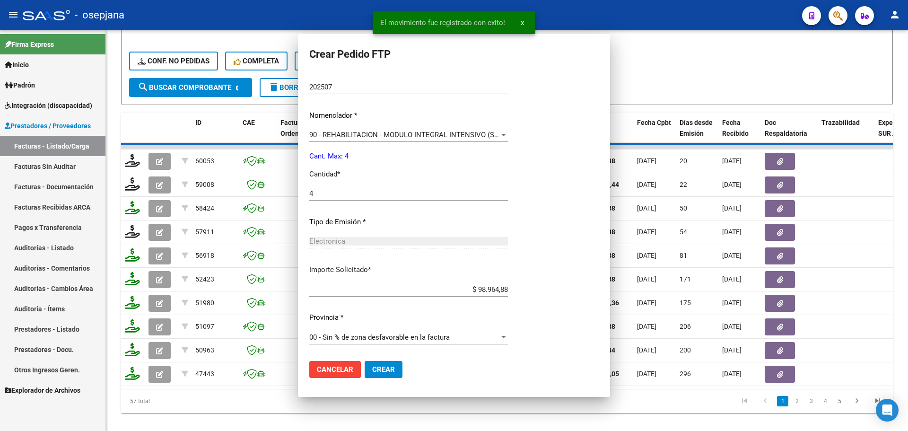
scroll to position [214, 0]
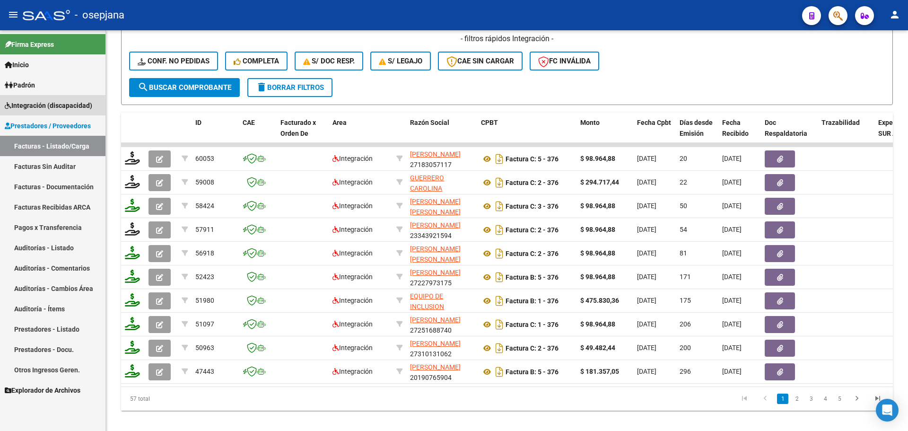
click at [43, 104] on span "Integración (discapacidad)" at bounding box center [48, 105] width 87 height 10
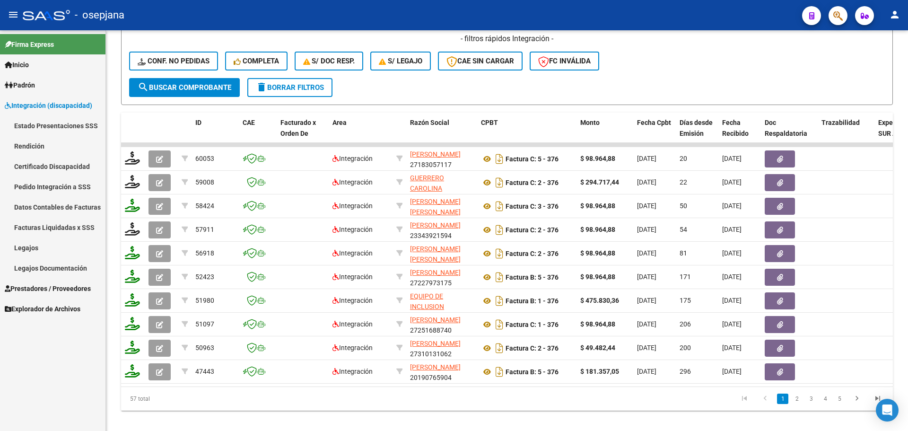
click at [32, 245] on link "Legajos" at bounding box center [52, 247] width 105 height 20
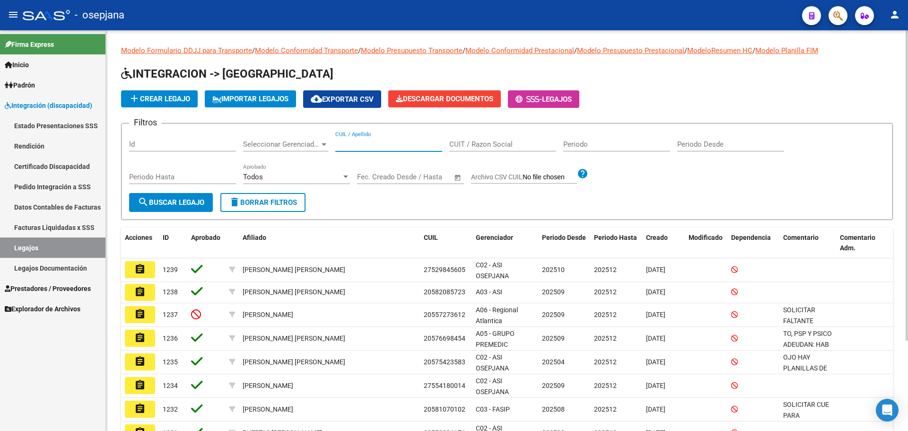
click at [349, 144] on input "CUIL / Apellido" at bounding box center [388, 144] width 107 height 9
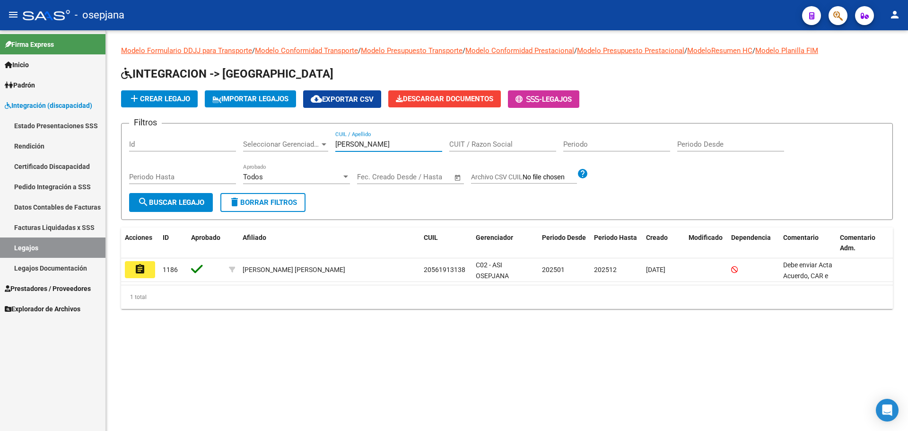
type input "[PERSON_NAME]"
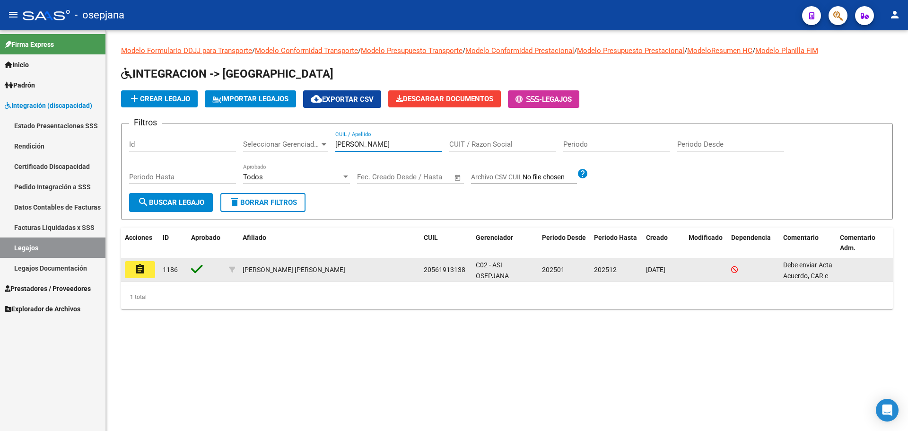
click at [146, 269] on button "assignment" at bounding box center [140, 269] width 30 height 17
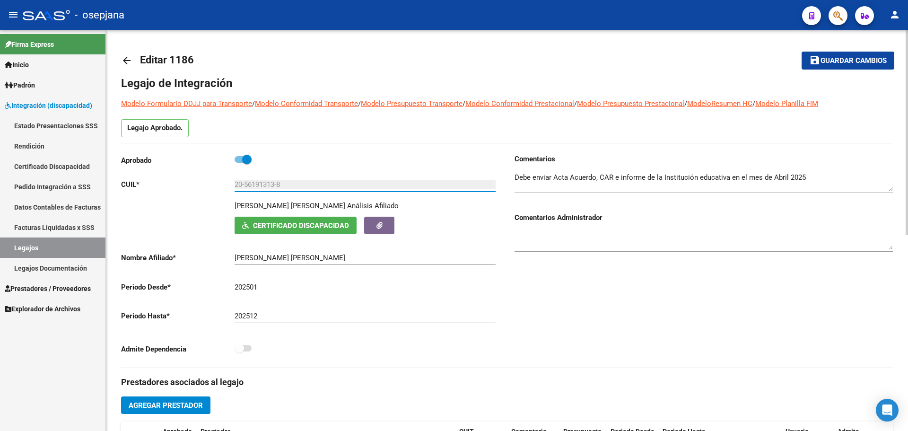
drag, startPoint x: 299, startPoint y: 184, endPoint x: 229, endPoint y: 182, distance: 70.0
click at [221, 182] on app-form-text-field "CUIL * 20-56191313-8 Ingresar CUIL" at bounding box center [308, 184] width 374 height 9
click at [43, 99] on link "Integración (discapacidad)" at bounding box center [52, 105] width 105 height 20
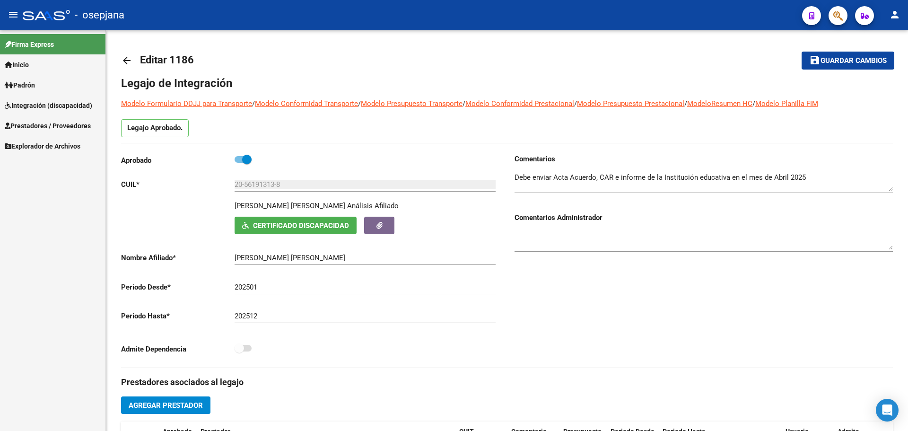
click at [43, 99] on link "Integración (discapacidad)" at bounding box center [52, 105] width 105 height 20
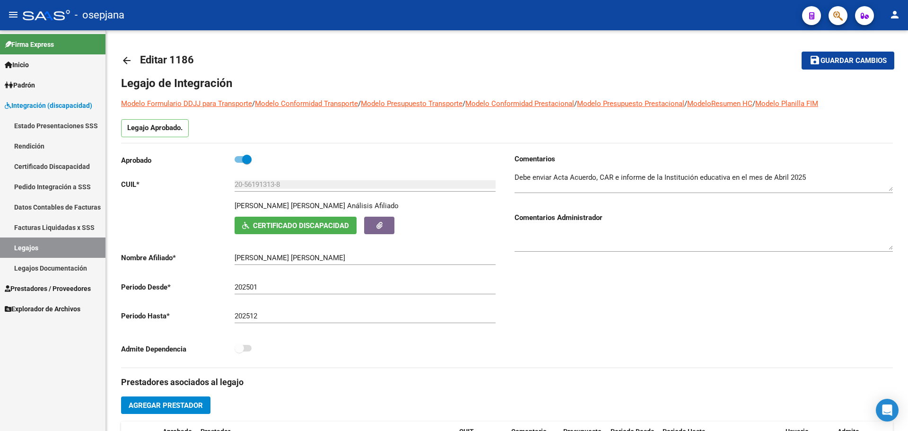
click at [41, 188] on link "Pedido Integración a SSS" at bounding box center [52, 186] width 105 height 20
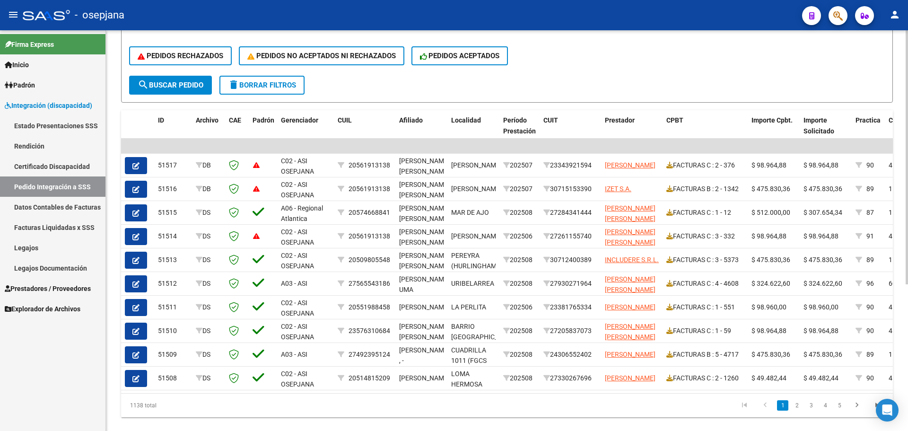
scroll to position [232, 0]
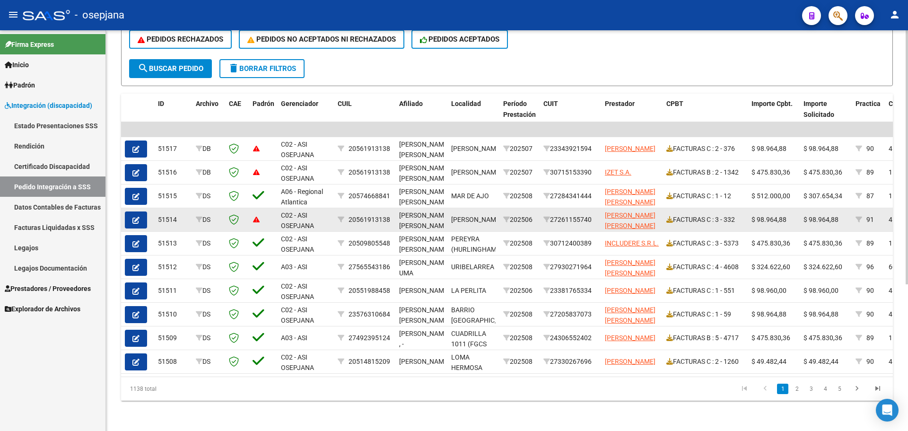
click at [132, 212] on button "button" at bounding box center [136, 219] width 22 height 17
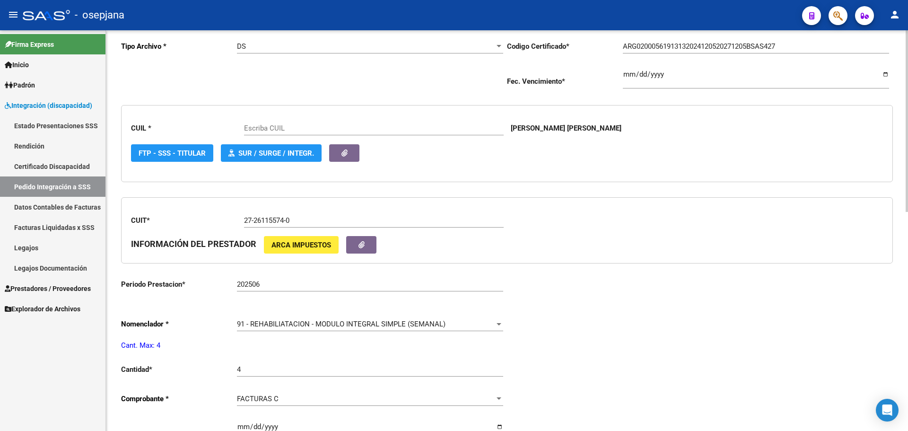
type input "20561913138"
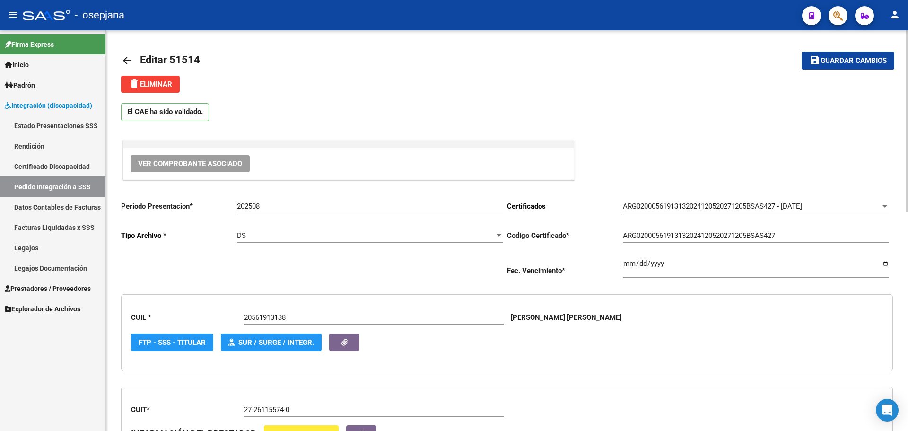
click at [218, 166] on span "Ver Comprobante Asociado" at bounding box center [190, 163] width 104 height 9
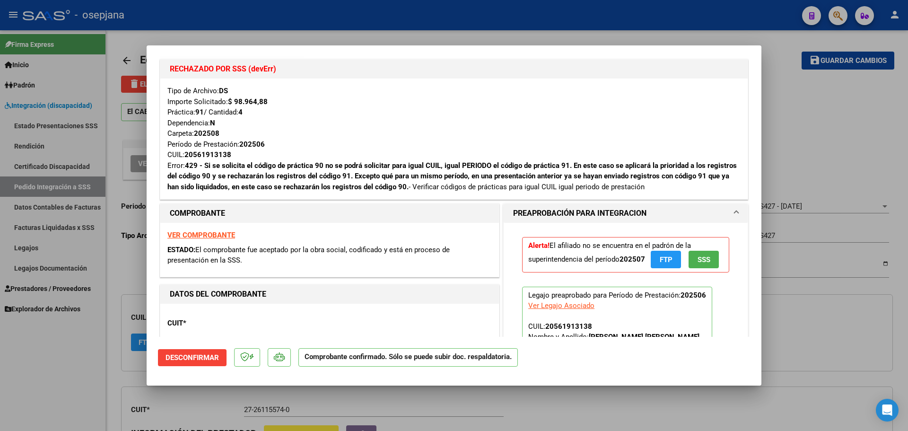
scroll to position [142, 0]
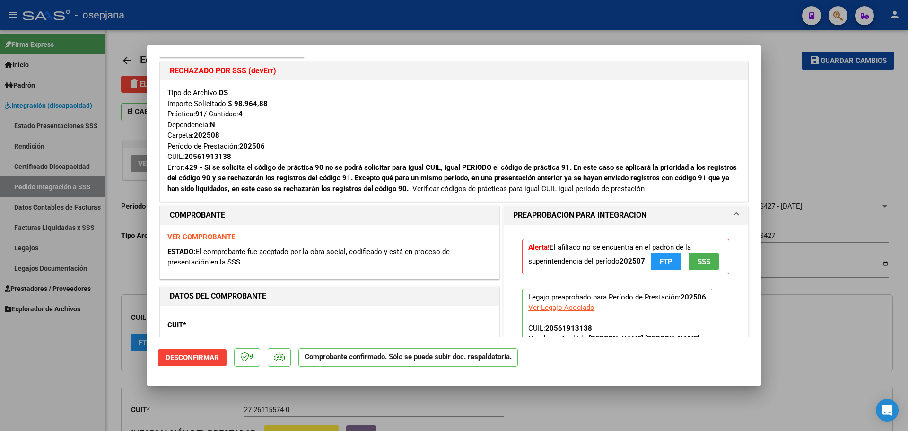
click at [217, 234] on strong "VER COMPROBANTE" at bounding box center [201, 237] width 68 height 9
click at [790, 95] on div at bounding box center [454, 215] width 908 height 431
type input "$ 0,00"
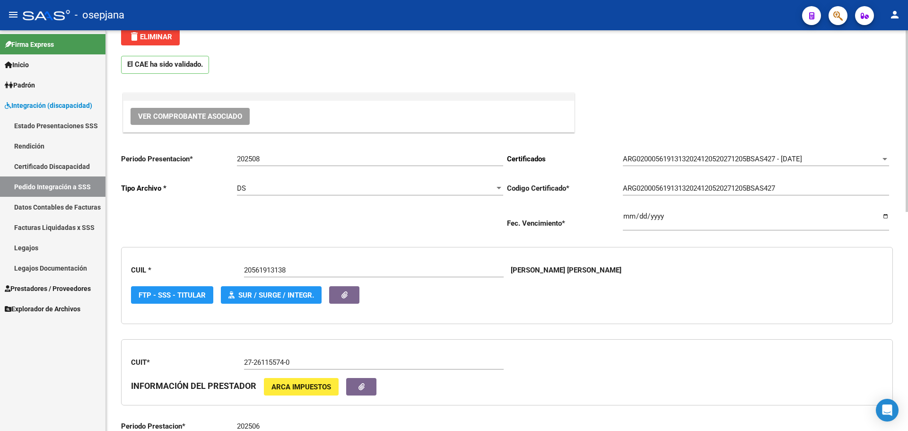
scroll to position [0, 0]
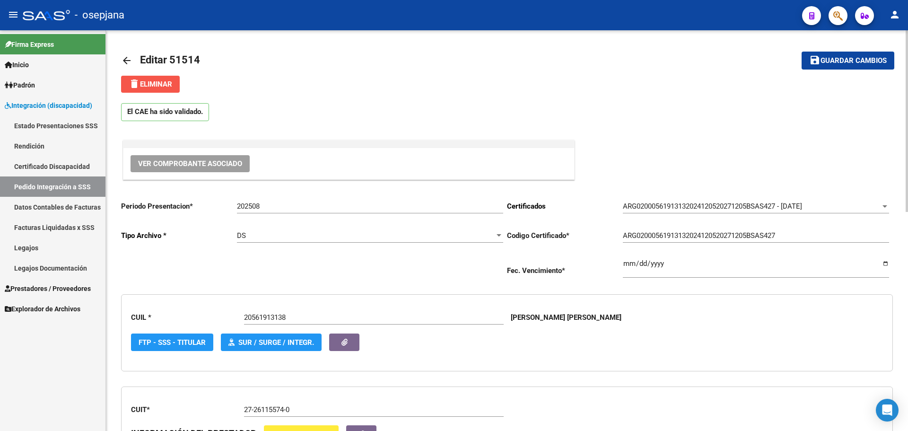
click at [167, 79] on button "delete Eliminar" at bounding box center [150, 84] width 59 height 17
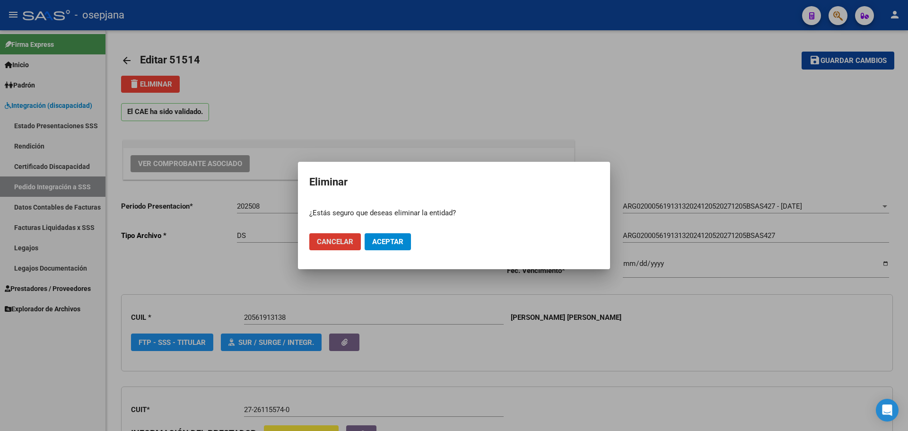
click at [389, 244] on span "Aceptar" at bounding box center [387, 241] width 31 height 9
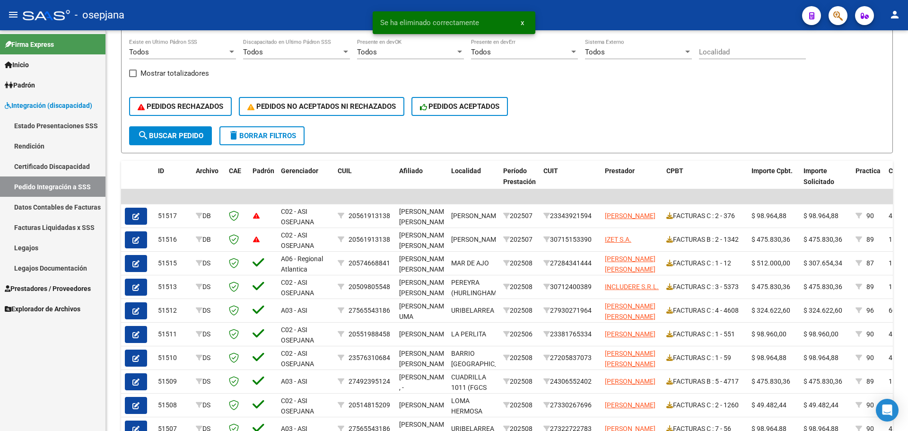
scroll to position [189, 0]
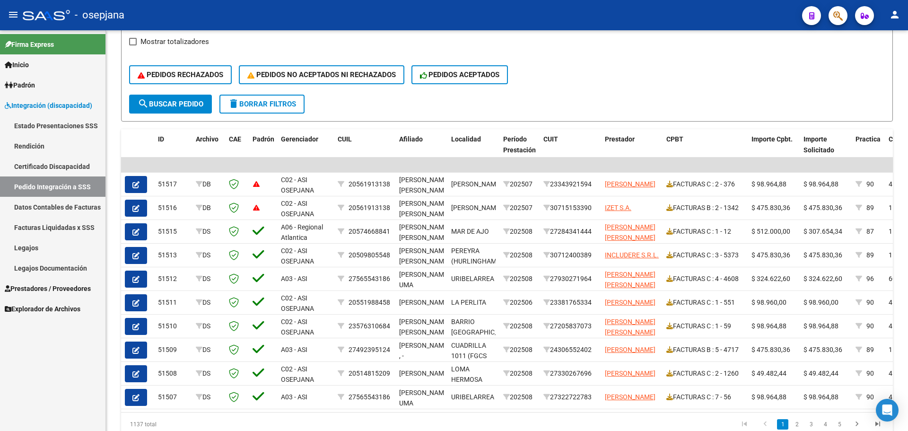
click at [32, 107] on span "Integración (discapacidad)" at bounding box center [48, 105] width 87 height 10
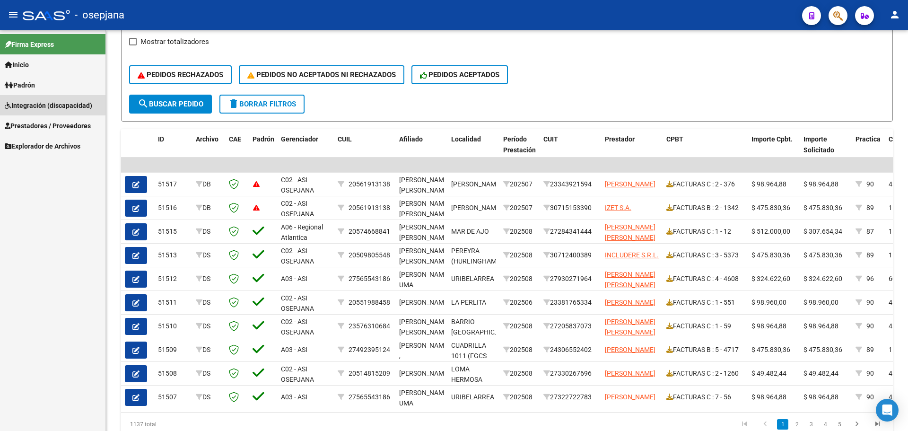
click at [32, 107] on span "Integración (discapacidad)" at bounding box center [48, 105] width 87 height 10
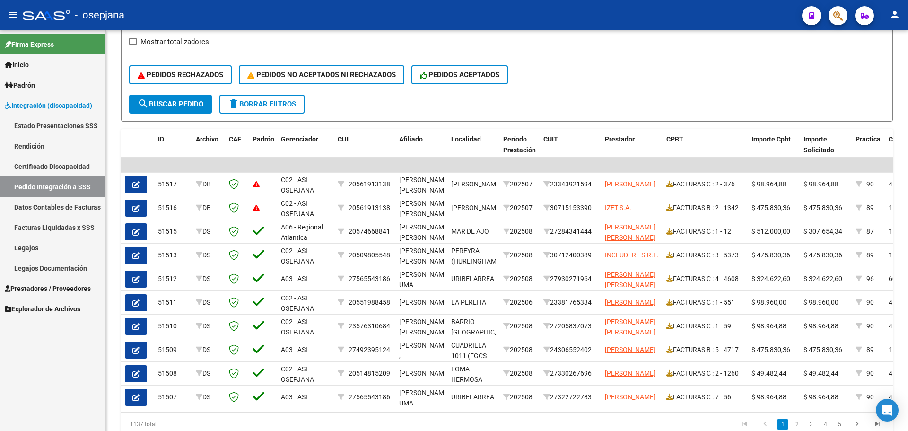
click at [55, 181] on link "Pedido Integración a SSS" at bounding box center [52, 186] width 105 height 20
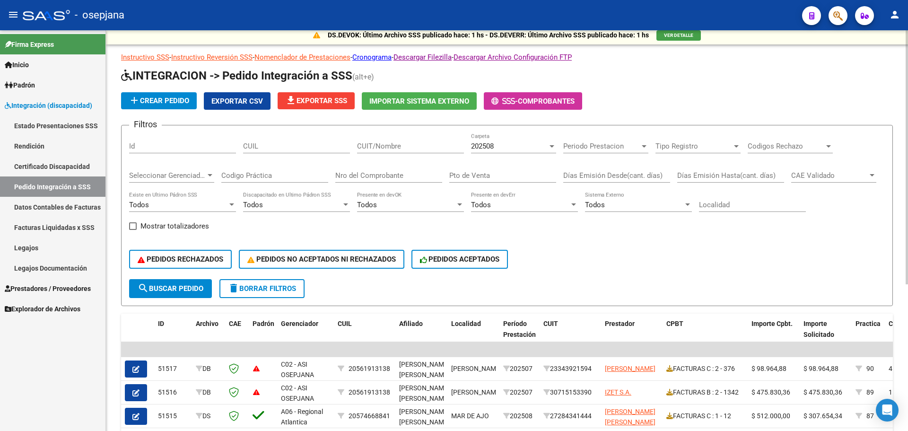
scroll to position [0, 0]
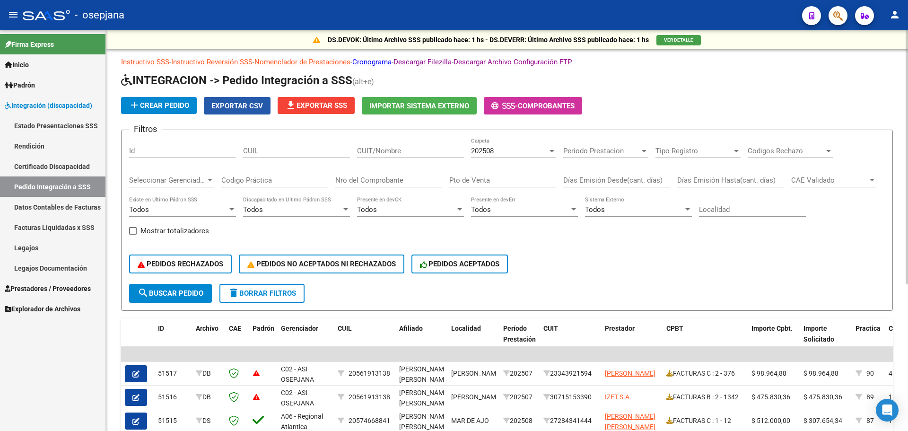
click at [221, 106] on span "Exportar CSV" at bounding box center [237, 106] width 52 height 9
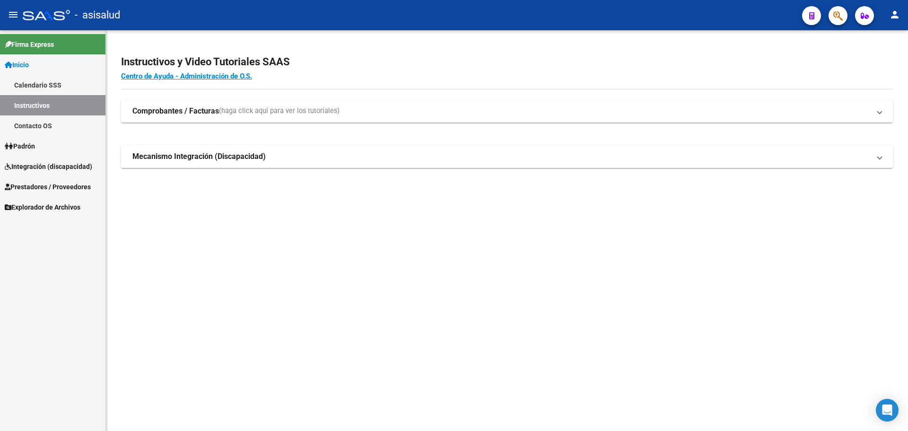
click at [30, 144] on span "Padrón" at bounding box center [20, 146] width 30 height 10
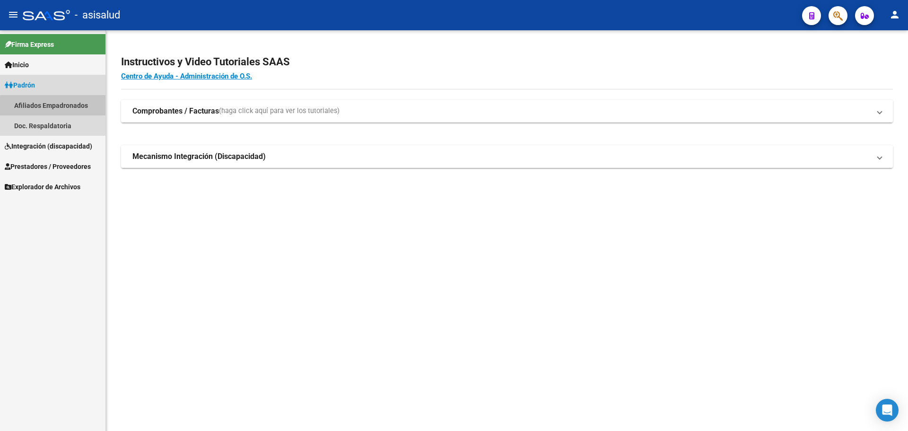
click at [68, 107] on link "Afiliados Empadronados" at bounding box center [52, 105] width 105 height 20
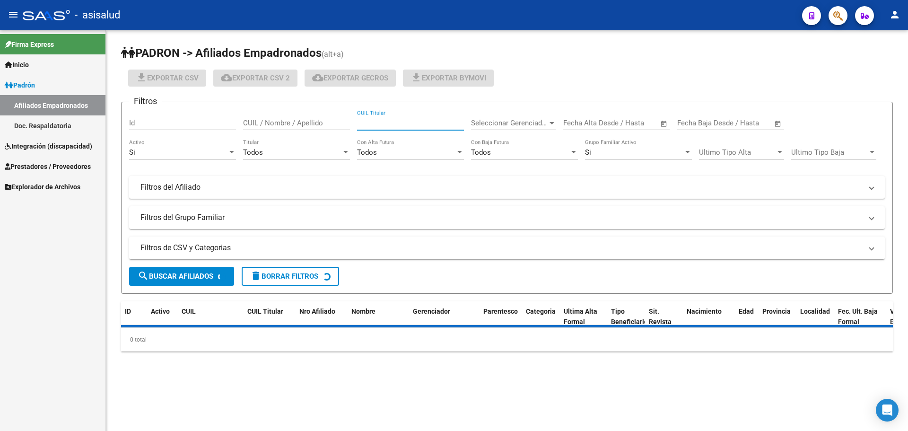
click at [393, 122] on input "CUIL Titular" at bounding box center [410, 123] width 107 height 9
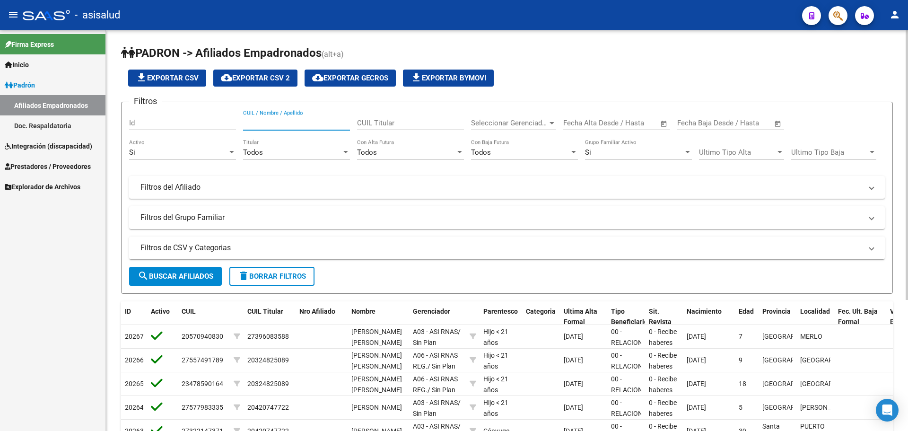
click at [295, 119] on input "CUIL / Nombre / Apellido" at bounding box center [296, 123] width 107 height 9
click at [274, 125] on input "ALCARAZAARON" at bounding box center [296, 123] width 107 height 9
click at [182, 275] on span "search Buscar Afiliados" at bounding box center [176, 276] width 76 height 9
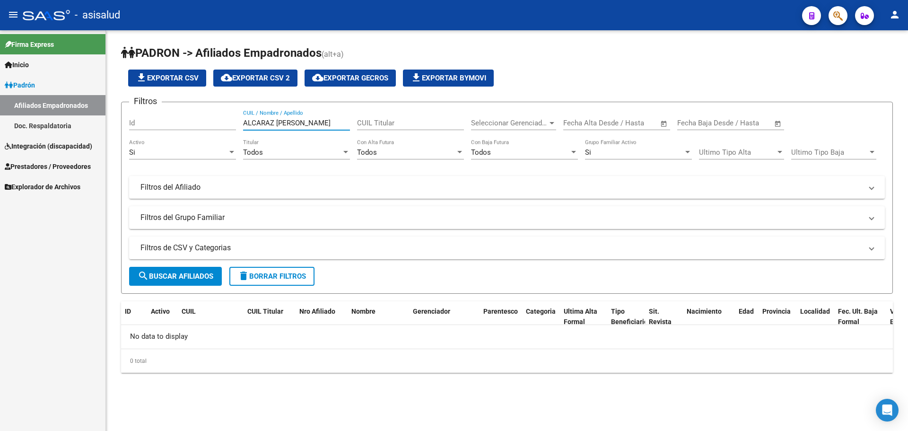
click at [306, 120] on input "ALCARAZ AARON" at bounding box center [296, 123] width 107 height 9
click at [277, 123] on input "ALCARAZBAUTISTA" at bounding box center [296, 123] width 107 height 9
click at [272, 124] on input "ALCARAZBAUTISTA" at bounding box center [296, 123] width 107 height 9
click at [314, 121] on input "ALCARAZ BAUTISTA" at bounding box center [296, 123] width 107 height 9
type input "A"
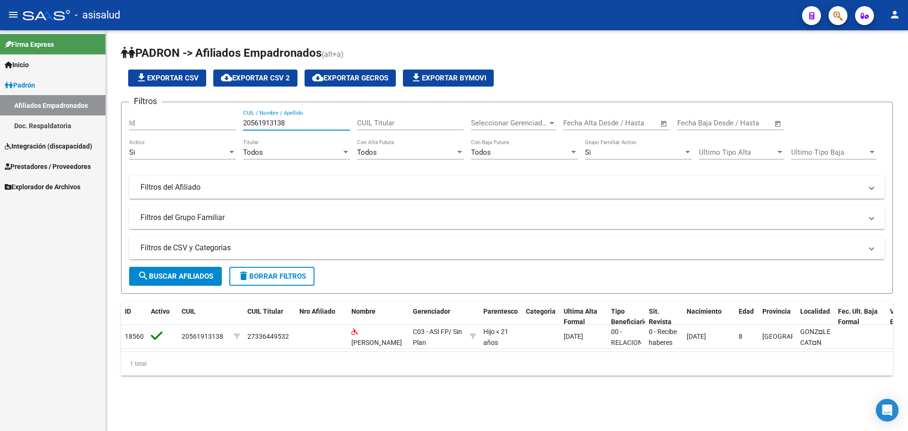
type input "20561913138"
click at [50, 144] on span "Integración (discapacidad)" at bounding box center [48, 146] width 87 height 10
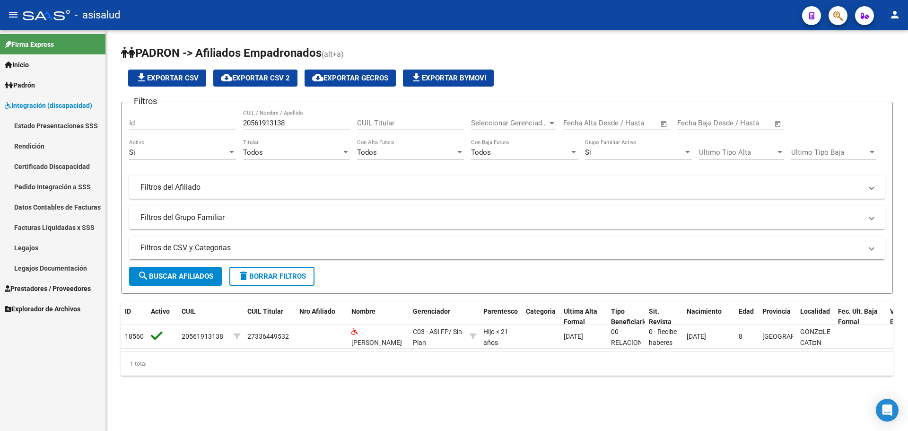
click at [45, 250] on link "Legajos" at bounding box center [52, 247] width 105 height 20
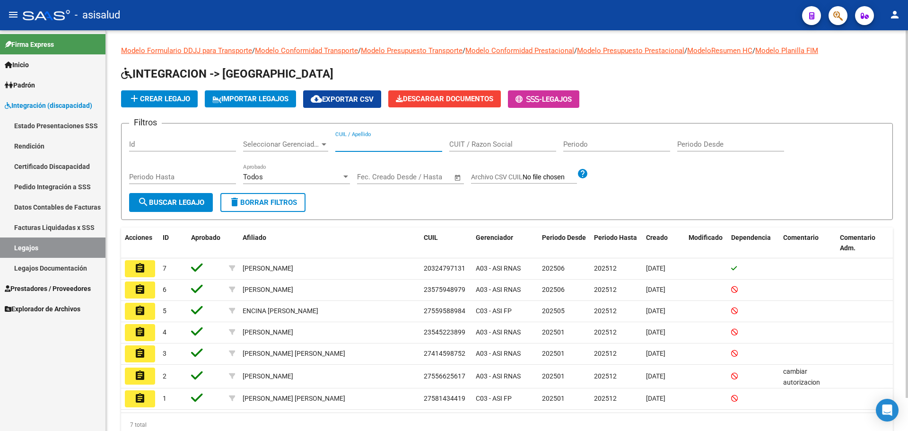
paste input "20-56191313-8"
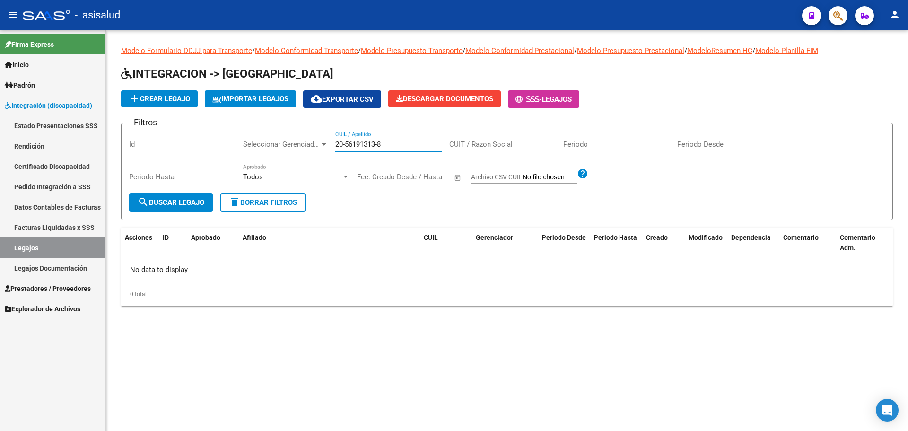
type input "20-56191313-8"
click at [170, 99] on span "add Crear Legajo" at bounding box center [159, 99] width 61 height 9
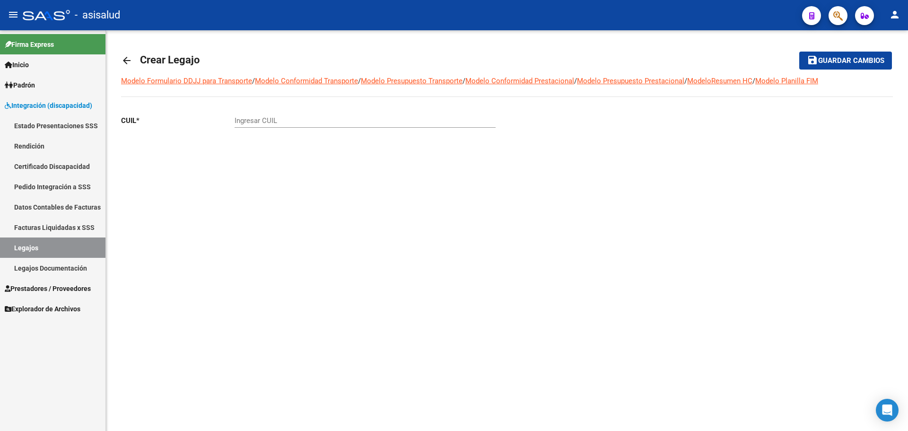
drag, startPoint x: 247, startPoint y: 125, endPoint x: 242, endPoint y: 121, distance: 6.2
paste input "20-56191313-8"
type input "20-56191313-8"
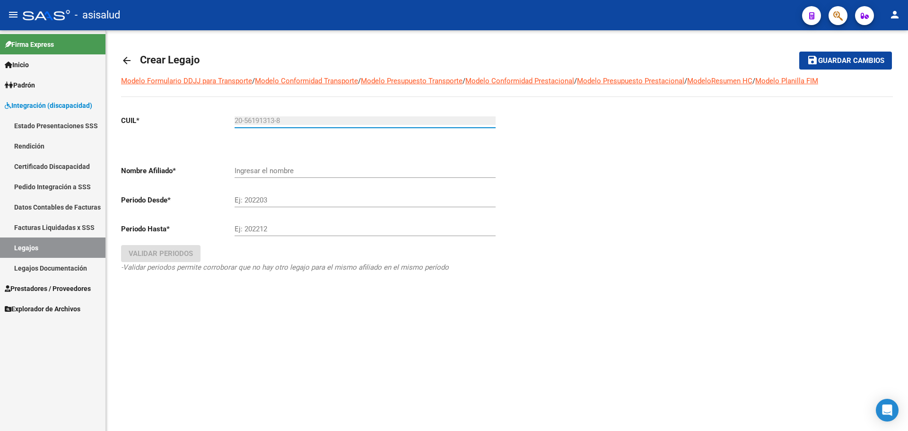
type input "[PERSON_NAME] [PERSON_NAME]"
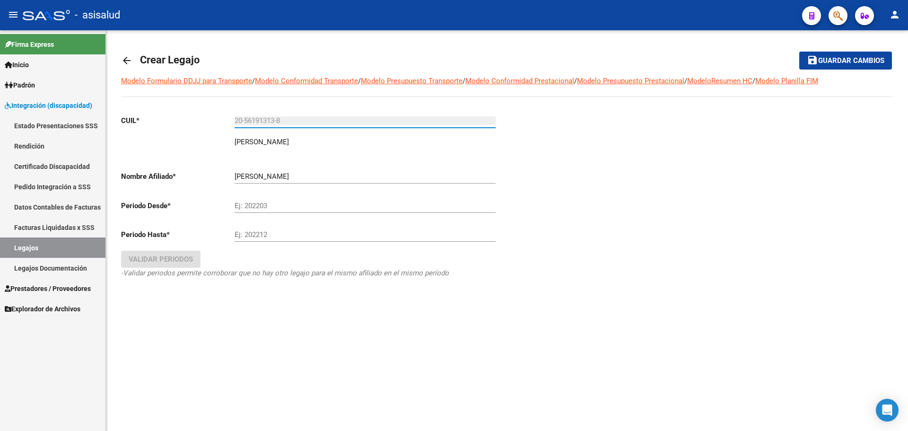
type input "20-56191313-8"
click at [268, 205] on input "Ej: 202203" at bounding box center [364, 205] width 261 height 9
type input "202506"
click at [267, 233] on input "Ej: 202212" at bounding box center [364, 234] width 261 height 9
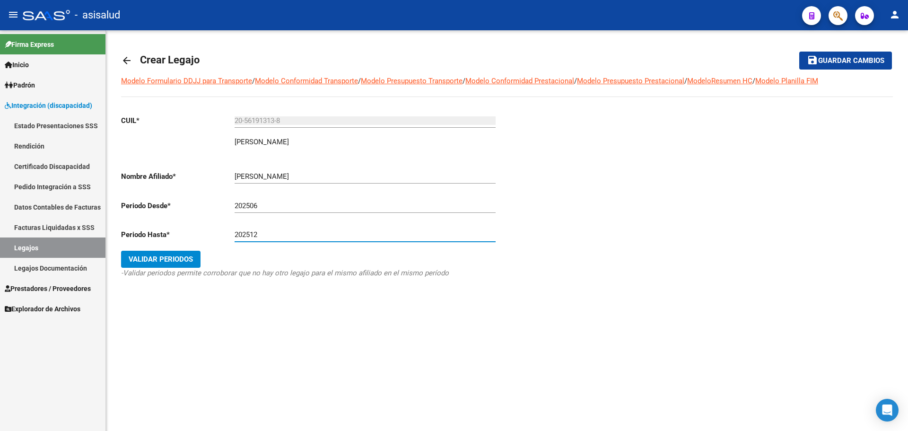
type input "202512"
click at [146, 258] on span "Validar Periodos" at bounding box center [161, 259] width 64 height 9
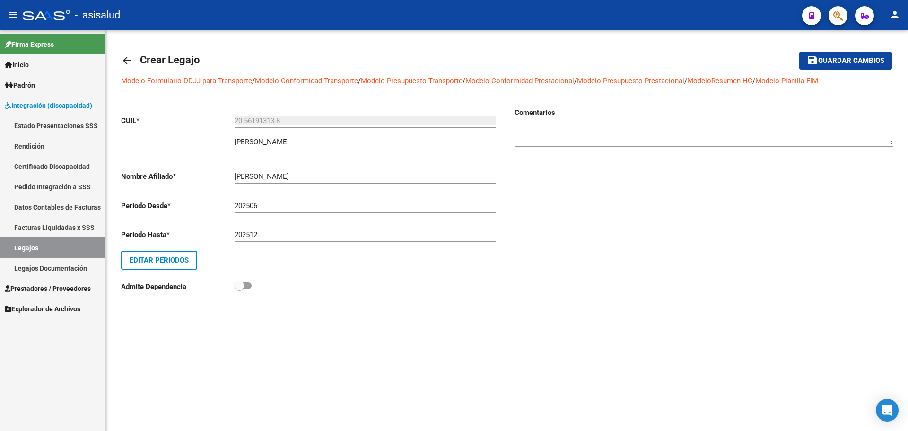
click at [821, 63] on span "Guardar cambios" at bounding box center [851, 61] width 66 height 9
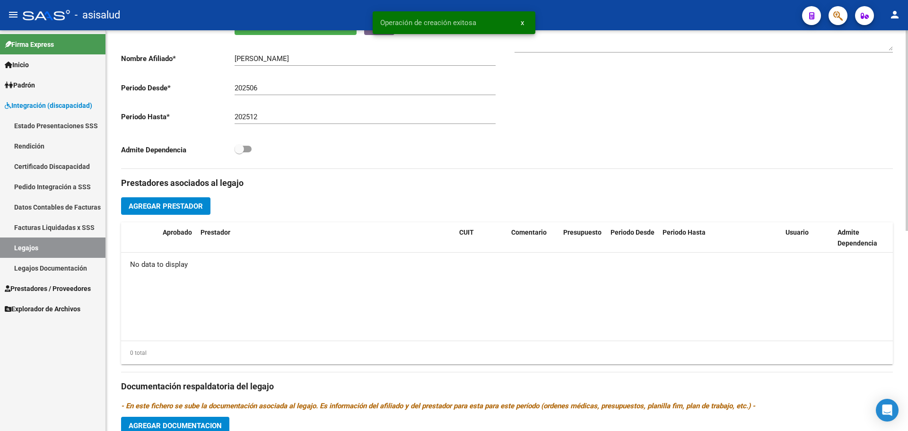
scroll to position [331, 0]
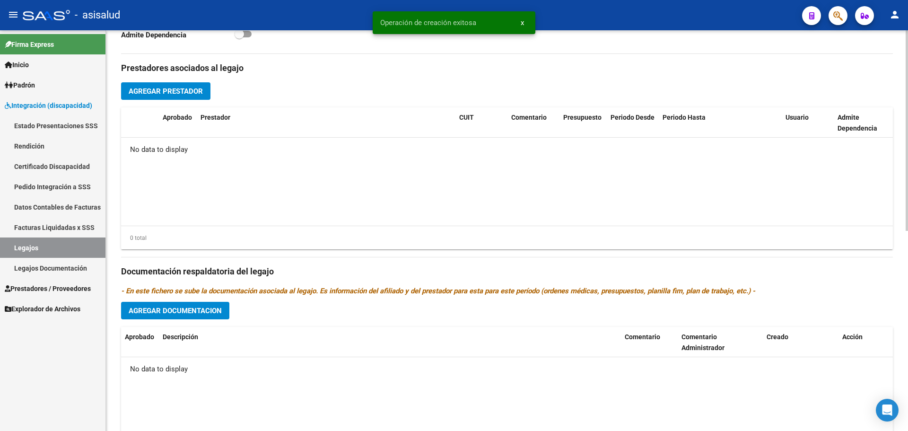
click at [207, 308] on span "Agregar Documentacion" at bounding box center [175, 310] width 93 height 9
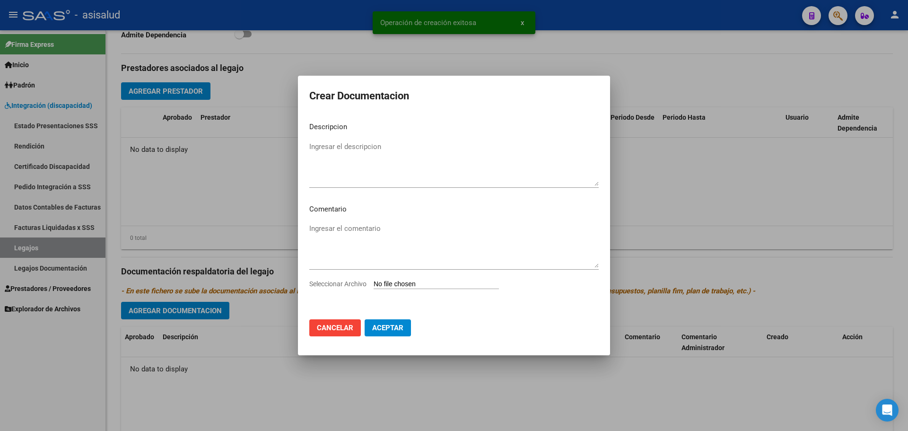
click at [403, 283] on input "Seleccionar Archivo" at bounding box center [435, 284] width 125 height 9
type input "C:\fakepath\INTEGRACION-CUIL_20561913138-ALCARAZ_AARON_BAUTISTA-DESDE_202501-HA…"
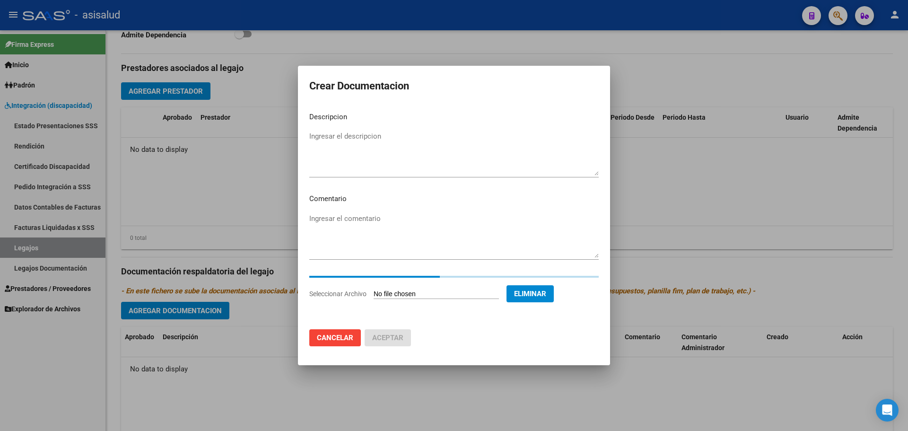
click at [368, 143] on textarea "Ingresar el descripcion" at bounding box center [453, 153] width 289 height 44
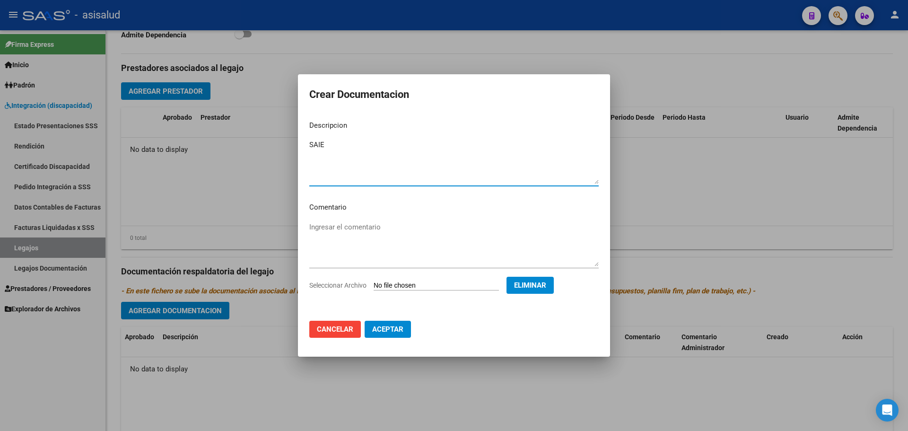
type textarea "SAIE"
click at [381, 329] on span "Aceptar" at bounding box center [387, 329] width 31 height 9
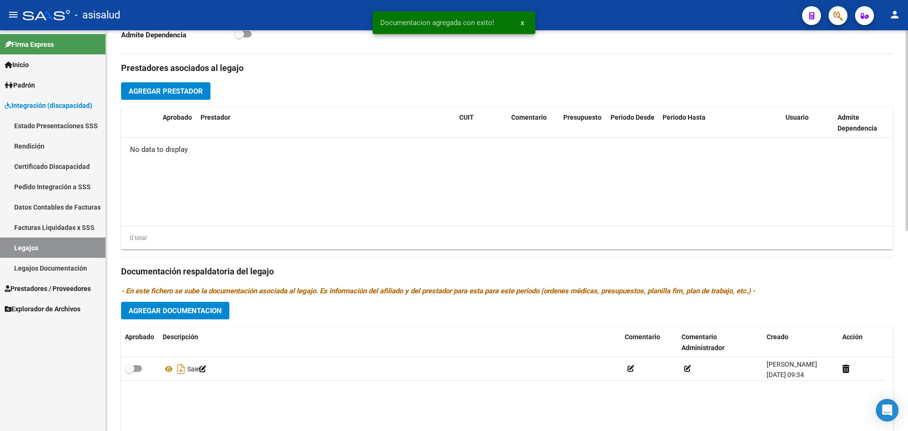
click at [206, 298] on div "Prestadores asociados al legajo Agregar Prestador Aprobado Prestador CUIT Comen…" at bounding box center [506, 265] width 771 height 422
click at [204, 315] on span "Agregar Documentacion" at bounding box center [175, 310] width 93 height 9
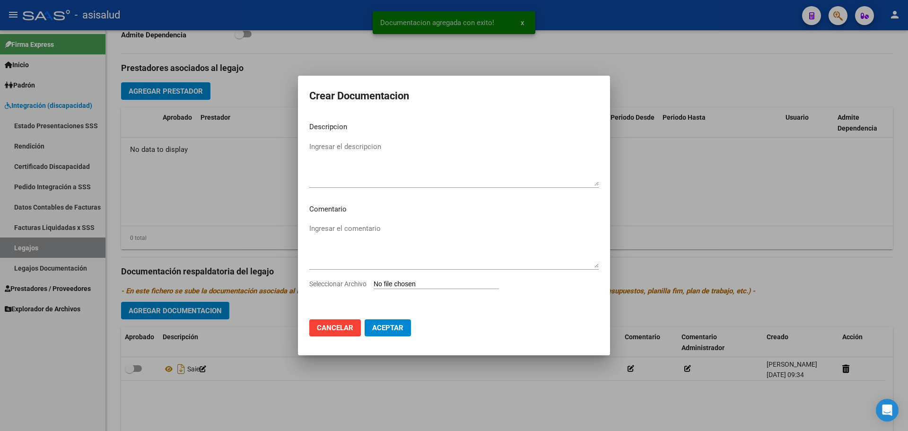
click at [412, 281] on input "Seleccionar Archivo" at bounding box center [435, 284] width 125 height 9
type input "C:\fakepath\INTEGRACION-CUIL_20561913138-ALCARAZ_AARON_BAUTISTA-DESDE_202501-HA…"
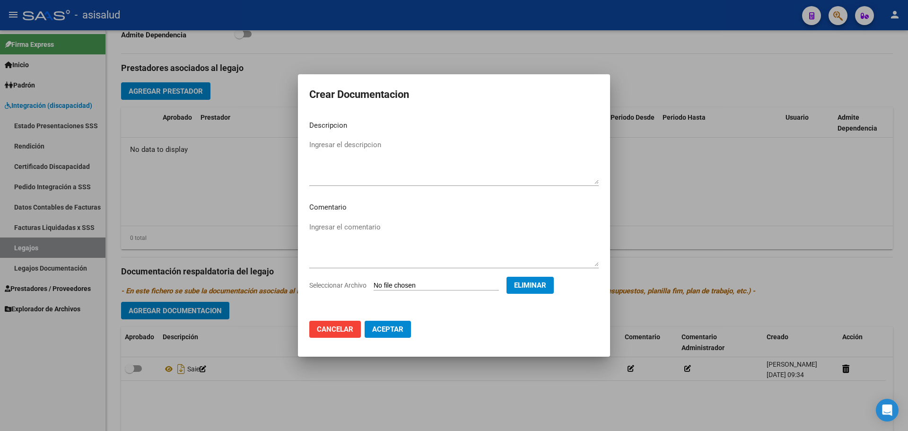
click at [382, 159] on textarea "Ingresar el descripcion" at bounding box center [453, 161] width 289 height 44
type textarea "AUTORIZACION"
click at [401, 328] on span "Aceptar" at bounding box center [387, 329] width 31 height 9
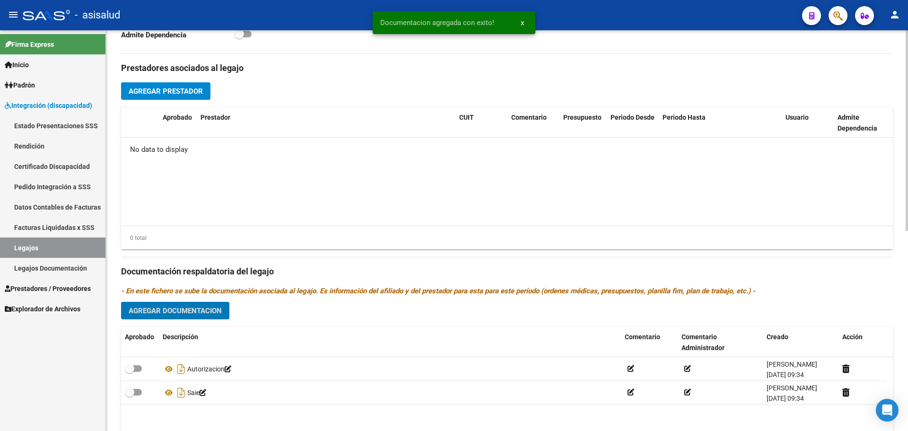
click at [195, 308] on span "Agregar Documentacion" at bounding box center [175, 310] width 93 height 9
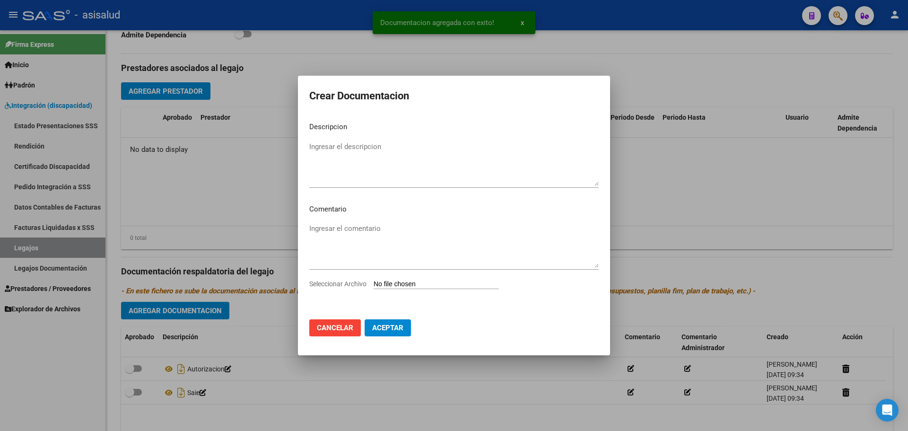
click at [420, 285] on input "Seleccionar Archivo" at bounding box center [435, 284] width 125 height 9
type input "C:\fakepath\INTEGRACION-CUIL_20561913138-ALCARAZ_AARON_BAUTISTA-DESDE_202501-HA…"
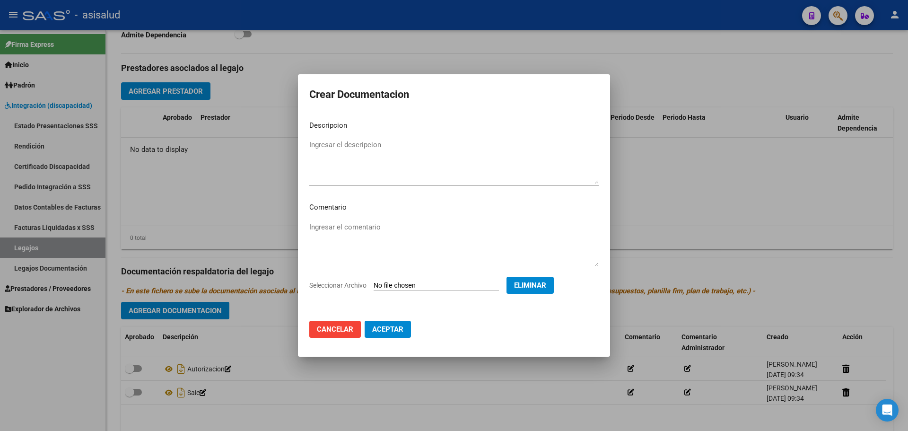
click at [383, 142] on textarea "Ingresar el descripcion" at bounding box center [453, 161] width 289 height 44
type textarea "PSICOLOGIA"
click at [385, 324] on button "Aceptar" at bounding box center [387, 329] width 46 height 17
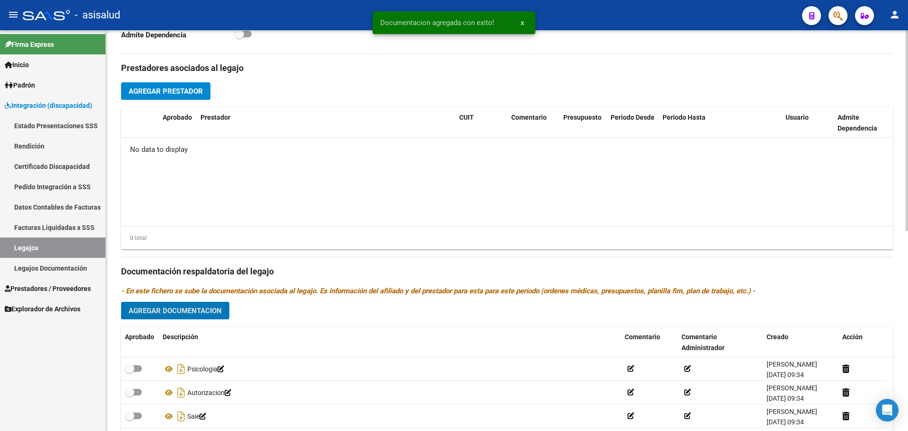
click at [218, 316] on button "Agregar Documentacion" at bounding box center [175, 310] width 108 height 17
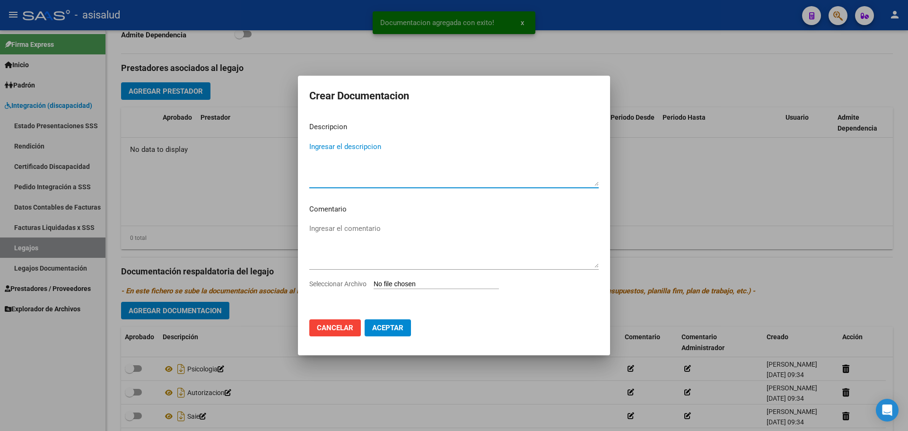
click at [390, 285] on input "Seleccionar Archivo" at bounding box center [435, 284] width 125 height 9
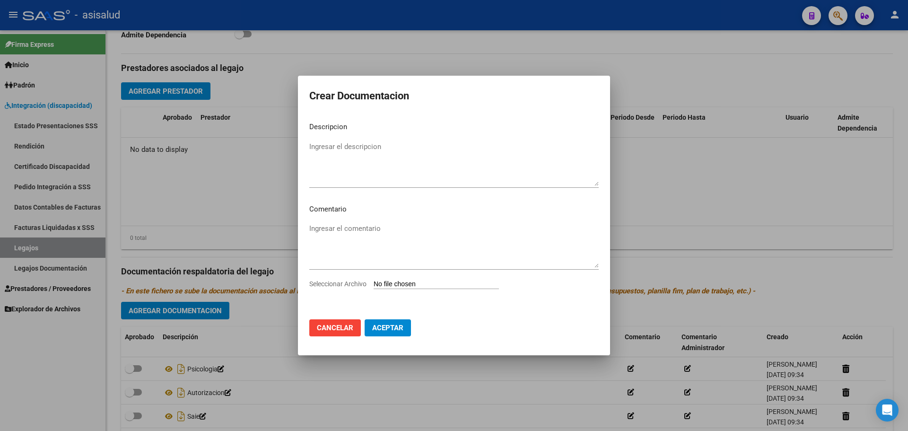
type input "C:\fakepath\INTEGRACION-CUIL_20561913138-ALCARAZ_AARON_BAUTISTA-DESDE_202501-HA…"
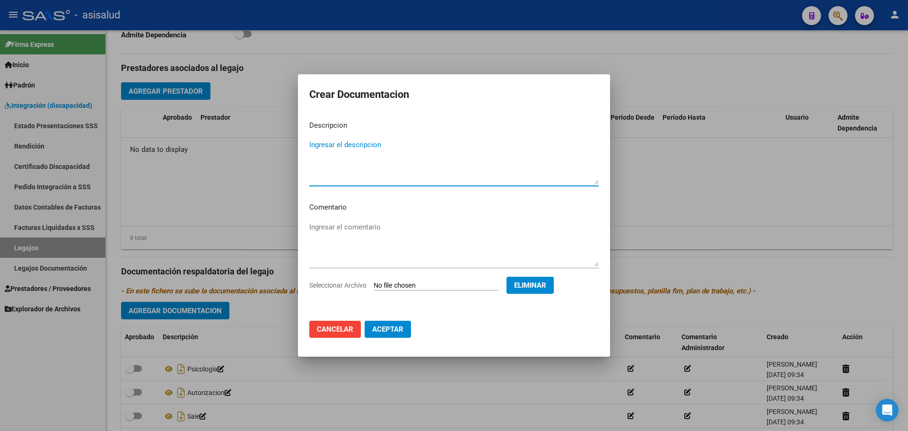
click at [376, 151] on textarea "Ingresar el descripcion" at bounding box center [453, 161] width 289 height 44
type textarea "AUTORIZACION"
click at [389, 335] on button "Aceptar" at bounding box center [387, 329] width 46 height 17
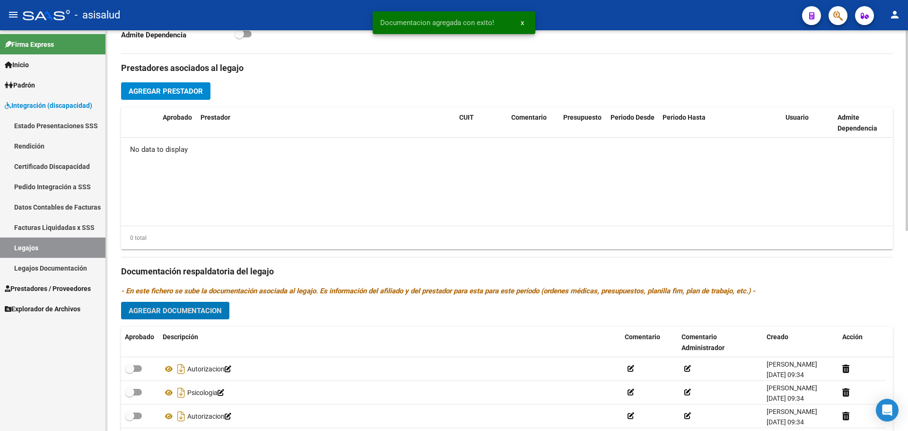
click at [206, 311] on span "Agregar Documentacion" at bounding box center [175, 310] width 93 height 9
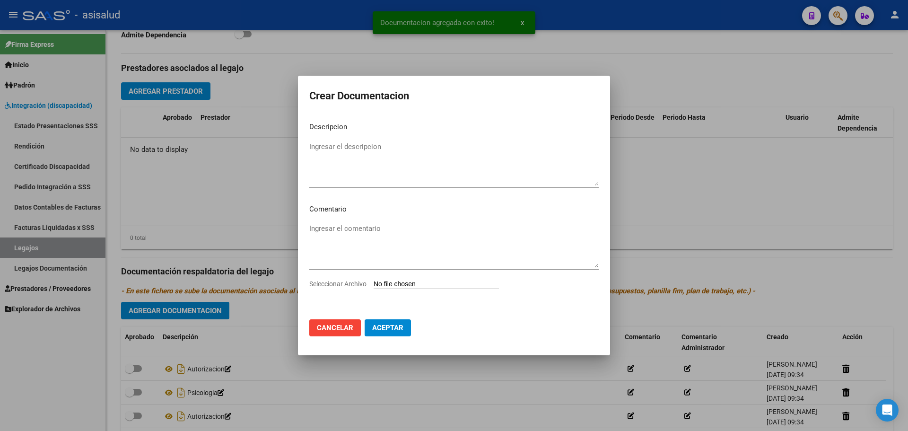
click at [421, 286] on input "Seleccionar Archivo" at bounding box center [435, 284] width 125 height 9
type input "C:\fakepath\INTEGRACION-CUIL_20561913138-ALCARAZ_AARON_BAUTISTA-DESDE_202501-HA…"
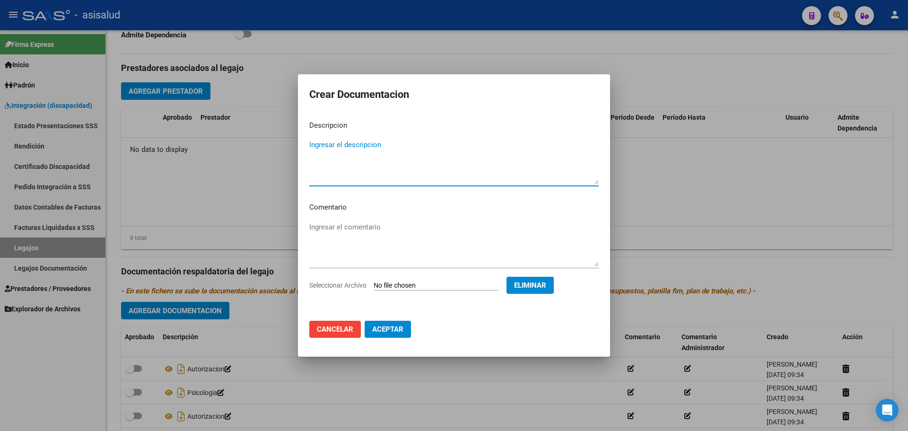
click at [333, 146] on textarea "Ingresar el descripcion" at bounding box center [453, 161] width 289 height 44
type textarea "PSICOPEDAGOGIA"
click at [401, 331] on span "Aceptar" at bounding box center [387, 329] width 31 height 9
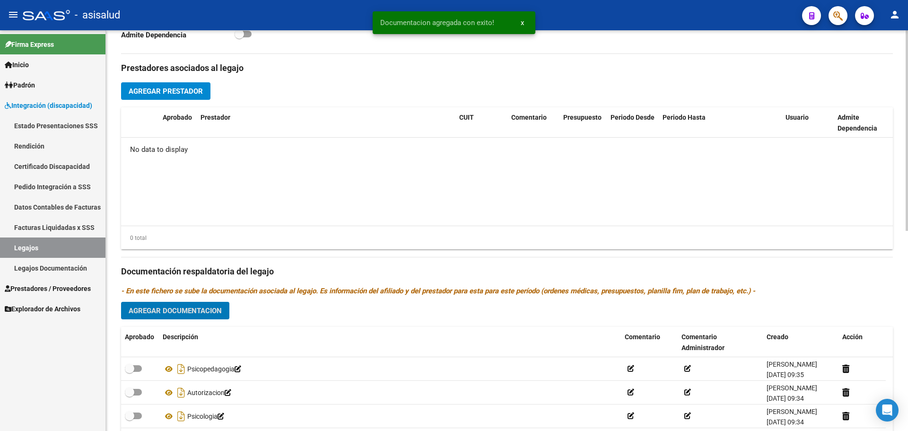
click at [225, 310] on button "Agregar Documentacion" at bounding box center [175, 310] width 108 height 17
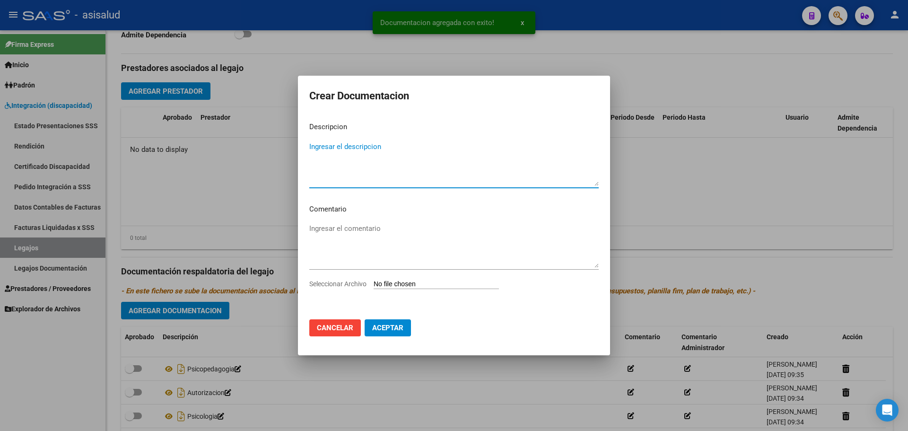
click at [416, 281] on input "Seleccionar Archivo" at bounding box center [435, 284] width 125 height 9
type input "C:\fakepath\INTEGRACION-CUIL_20561913138-ALCARAZ_AARON_BAUTISTA-DESDE_202501-HA…"
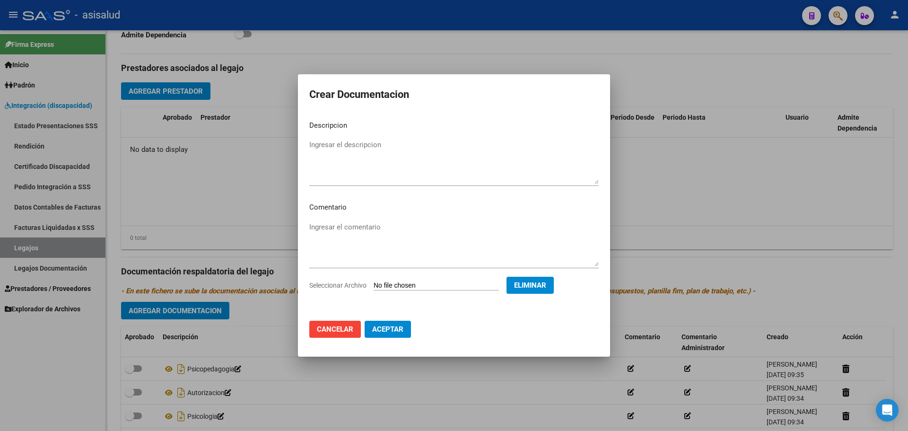
click at [390, 130] on p "Descripcion" at bounding box center [453, 125] width 289 height 11
click at [387, 141] on textarea "Ingresar el descripcion" at bounding box center [453, 161] width 289 height 44
type textarea "AUTORIZACION"
click at [399, 327] on span "Aceptar" at bounding box center [387, 329] width 31 height 9
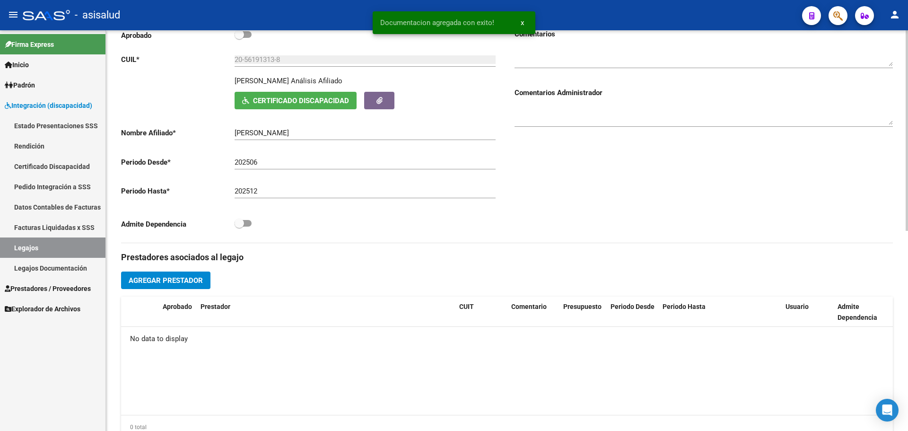
scroll to position [0, 0]
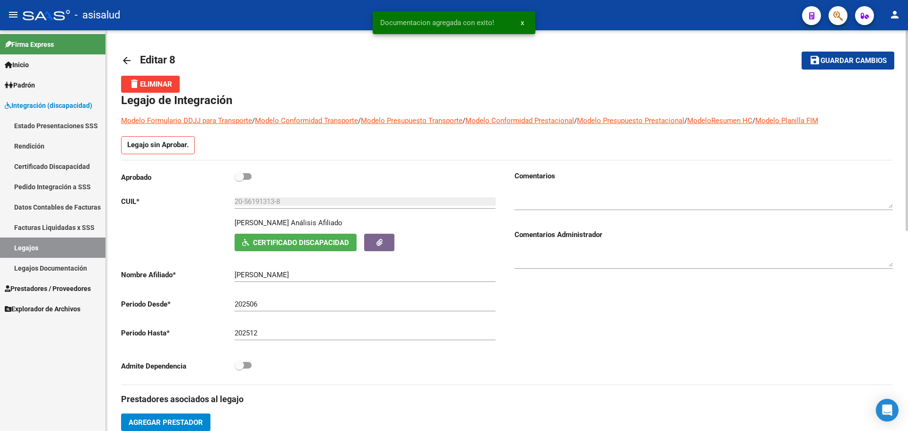
click at [243, 177] on span at bounding box center [238, 176] width 9 height 9
click at [239, 180] on input "checkbox" at bounding box center [239, 180] width 0 height 0
checkbox input "true"
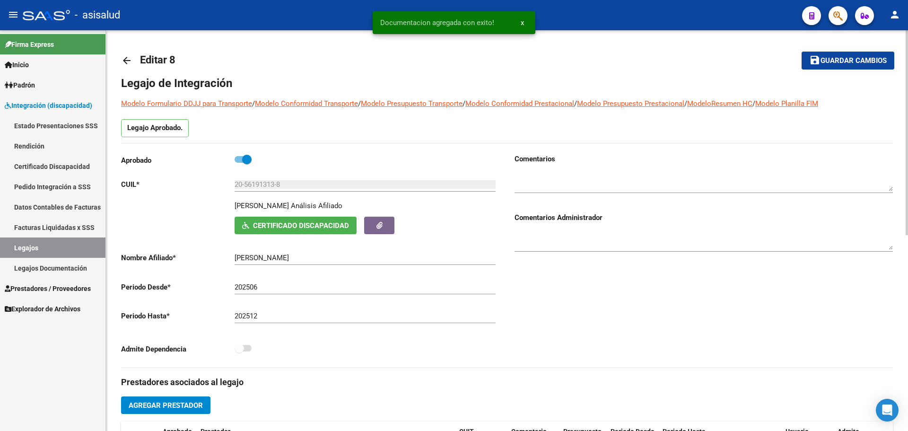
click at [246, 348] on span at bounding box center [242, 348] width 17 height 7
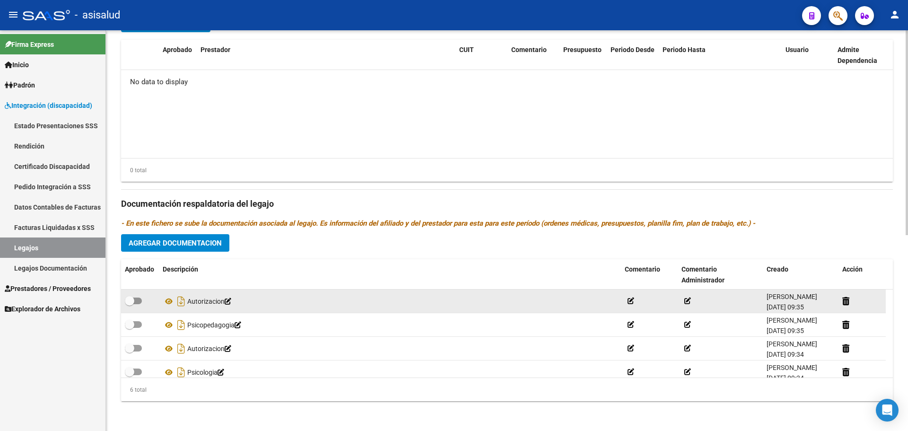
scroll to position [382, 0]
click at [131, 298] on span at bounding box center [129, 299] width 9 height 9
click at [130, 303] on input "checkbox" at bounding box center [129, 303] width 0 height 0
checkbox input "true"
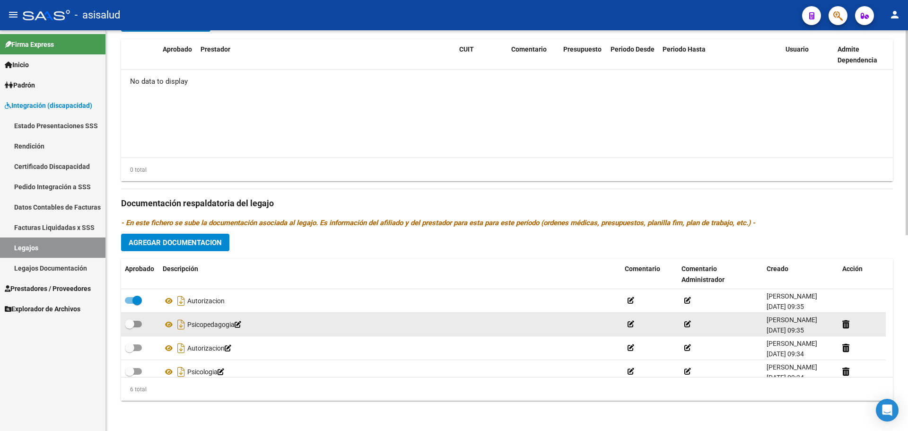
click at [140, 329] on label at bounding box center [133, 323] width 17 height 11
click at [130, 328] on input "checkbox" at bounding box center [129, 327] width 0 height 0
checkbox input "true"
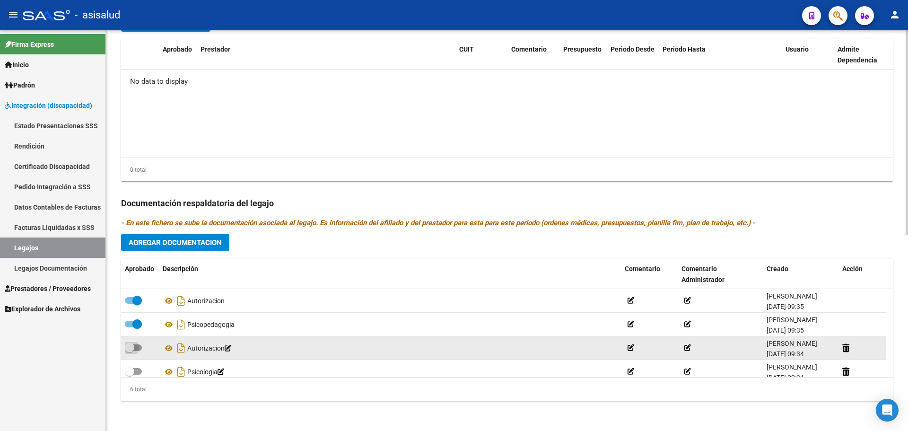
click at [131, 347] on span at bounding box center [129, 347] width 9 height 9
click at [130, 351] on input "checkbox" at bounding box center [129, 351] width 0 height 0
checkbox input "true"
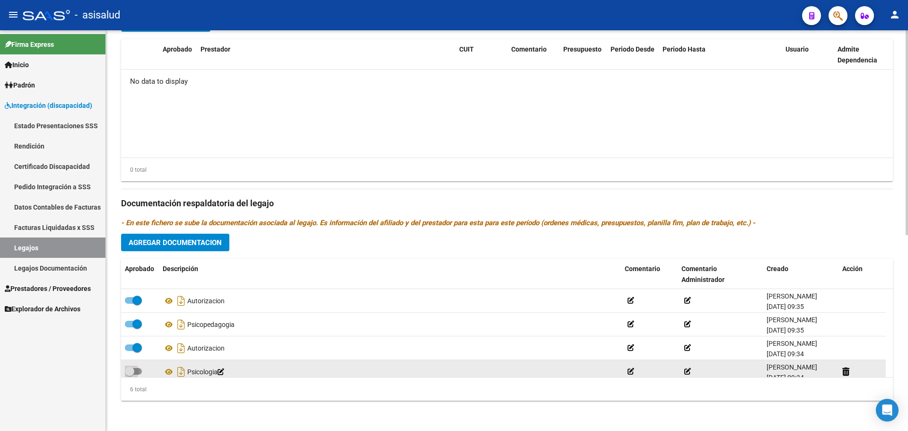
click at [132, 367] on span at bounding box center [129, 370] width 9 height 9
click at [130, 374] on input "checkbox" at bounding box center [129, 374] width 0 height 0
checkbox input "true"
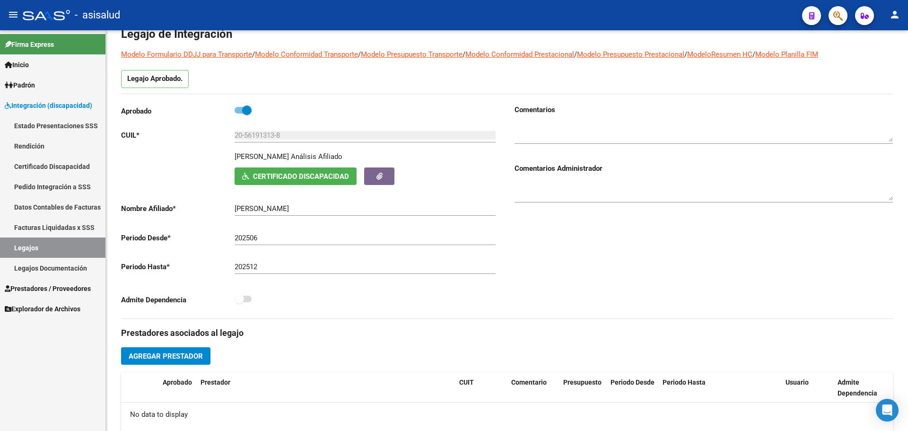
scroll to position [0, 0]
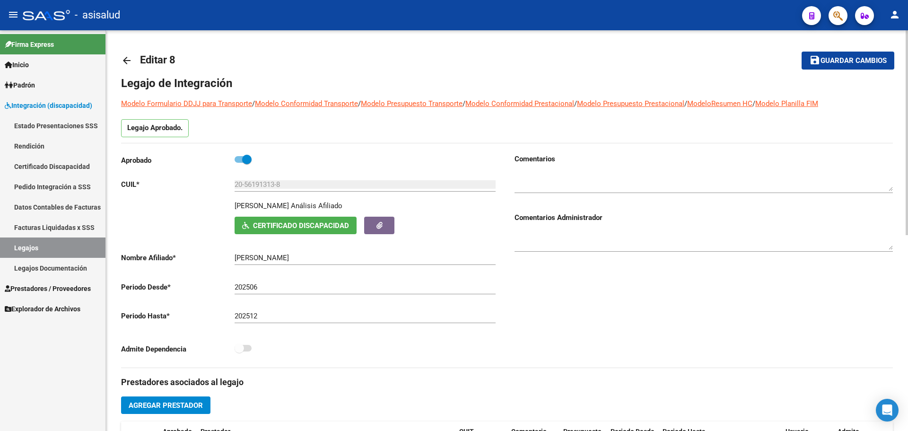
click at [866, 62] on span "Guardar cambios" at bounding box center [853, 61] width 66 height 9
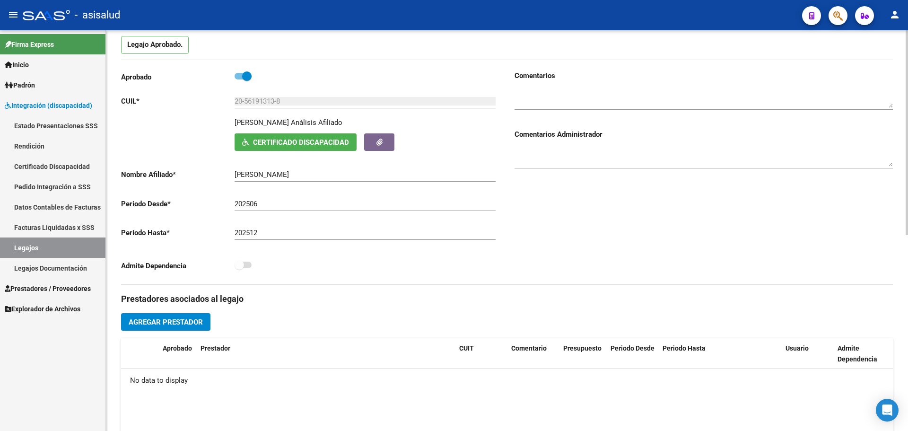
scroll to position [236, 0]
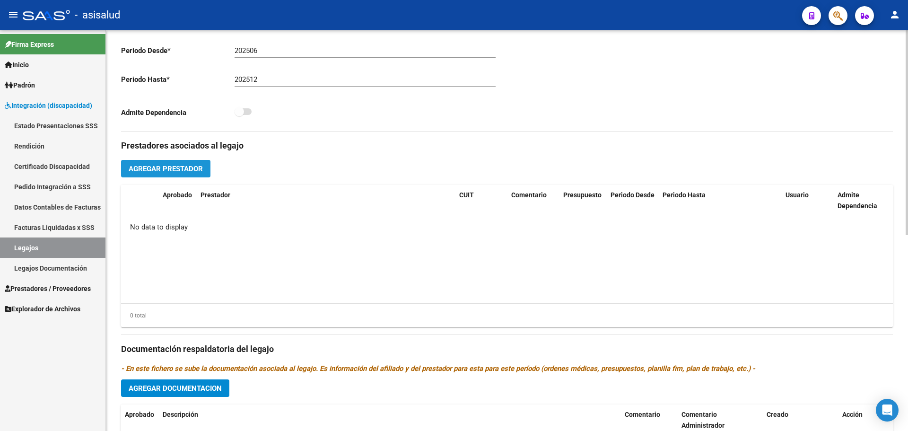
click at [187, 168] on span "Agregar Prestador" at bounding box center [166, 169] width 74 height 9
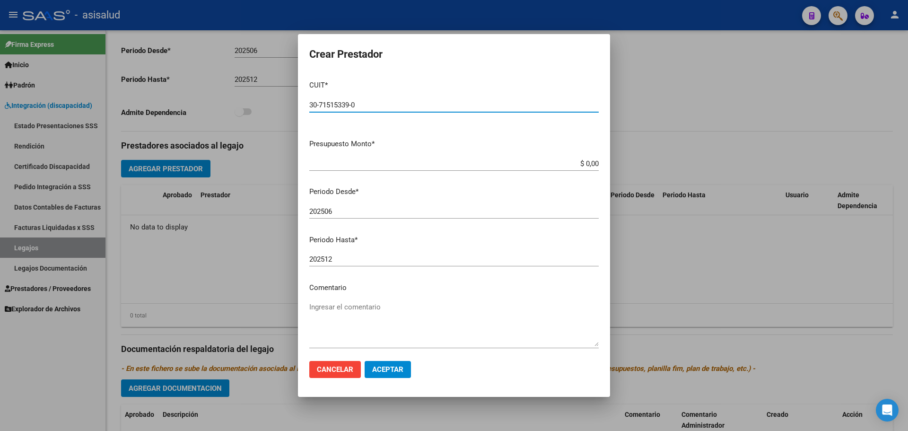
type input "30-71515339-0"
click at [593, 165] on app-form-text-field "Presupuesto Monto * $ 0,00 Ingresar el monto" at bounding box center [457, 153] width 297 height 29
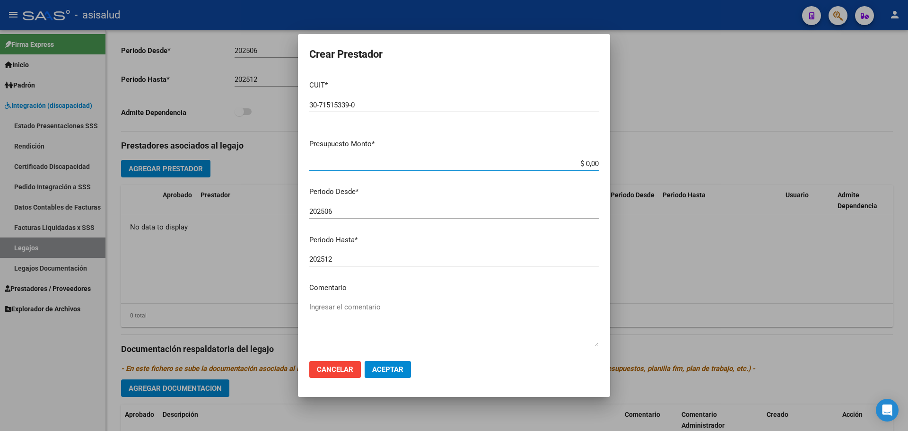
click at [589, 162] on input "$ 0,00" at bounding box center [453, 163] width 289 height 9
click at [591, 161] on app-form-text-field "Presupuesto Monto * $ 0,00 Ingresar el monto" at bounding box center [457, 153] width 297 height 29
click at [590, 165] on input "$ 0,00" at bounding box center [453, 163] width 289 height 9
type input "$ 475.500,00"
click at [404, 374] on button "Aceptar" at bounding box center [387, 369] width 46 height 17
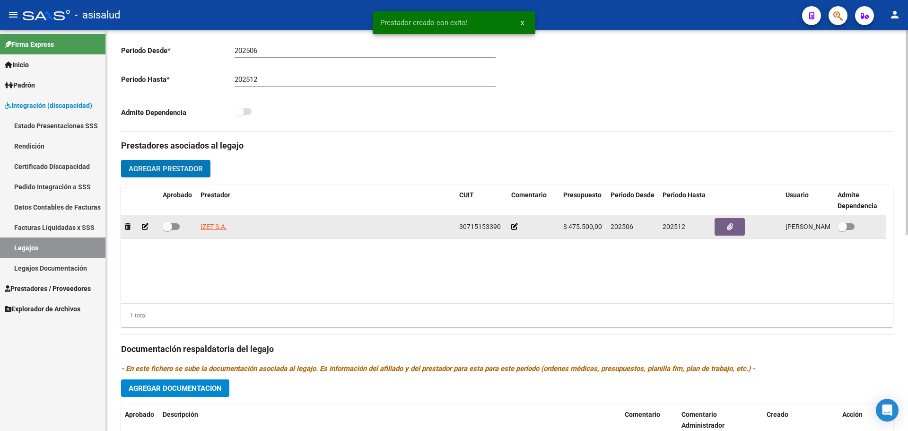
click at [162, 227] on datatable-body-cell at bounding box center [178, 226] width 38 height 23
click at [175, 231] on label at bounding box center [171, 226] width 17 height 11
click at [167, 230] on input "checkbox" at bounding box center [167, 230] width 0 height 0
checkbox input "true"
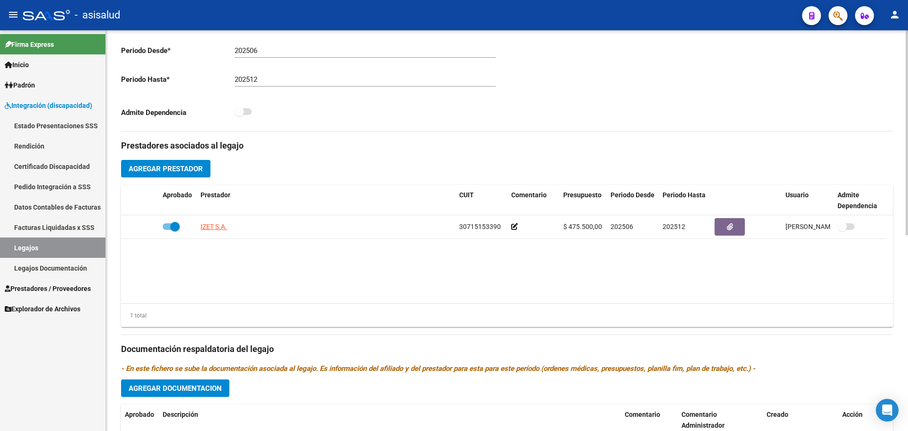
click at [181, 168] on span "Agregar Prestador" at bounding box center [166, 169] width 74 height 9
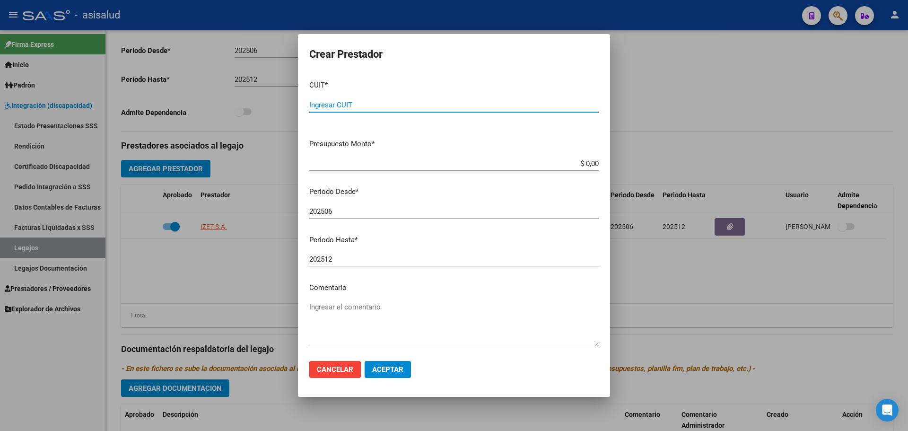
paste input "27-26115574-0"
type input "27-26115574-0"
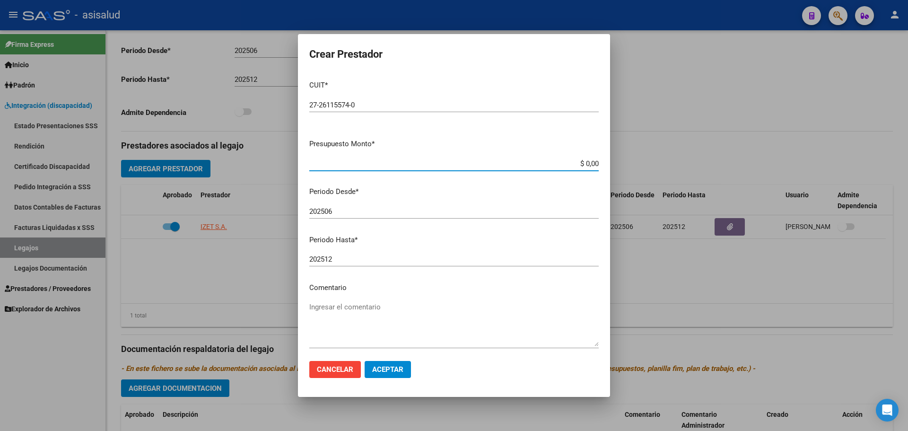
click at [591, 165] on input "$ 0,00" at bounding box center [453, 163] width 289 height 9
type input "$ 98.500,00"
click at [388, 376] on button "Aceptar" at bounding box center [387, 369] width 46 height 17
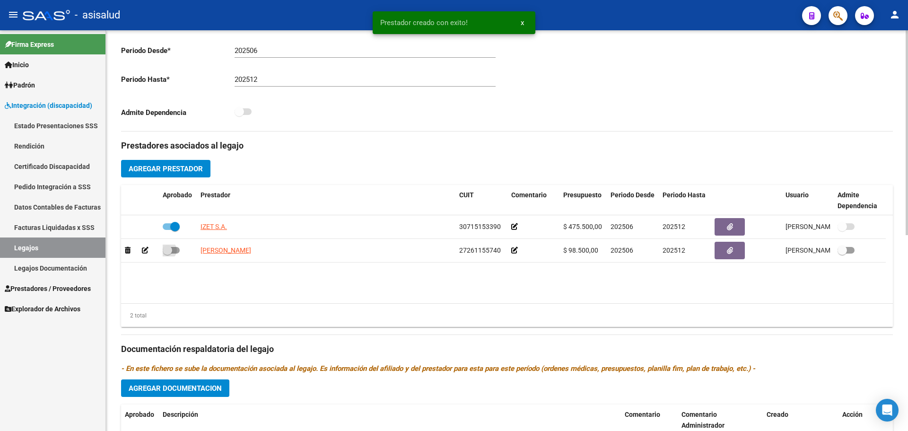
drag, startPoint x: 168, startPoint y: 253, endPoint x: 342, endPoint y: 178, distance: 189.8
click at [167, 253] on span at bounding box center [167, 249] width 9 height 9
click at [167, 253] on input "checkbox" at bounding box center [167, 253] width 0 height 0
checkbox input "true"
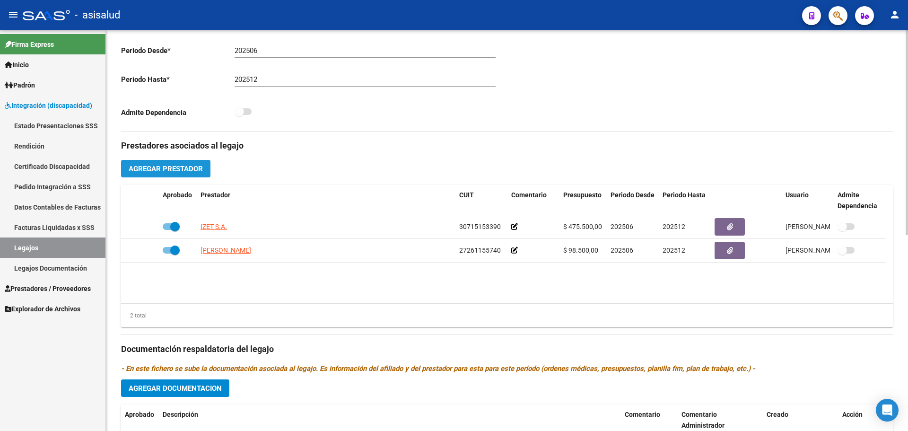
click at [199, 169] on span "Agregar Prestador" at bounding box center [166, 169] width 74 height 9
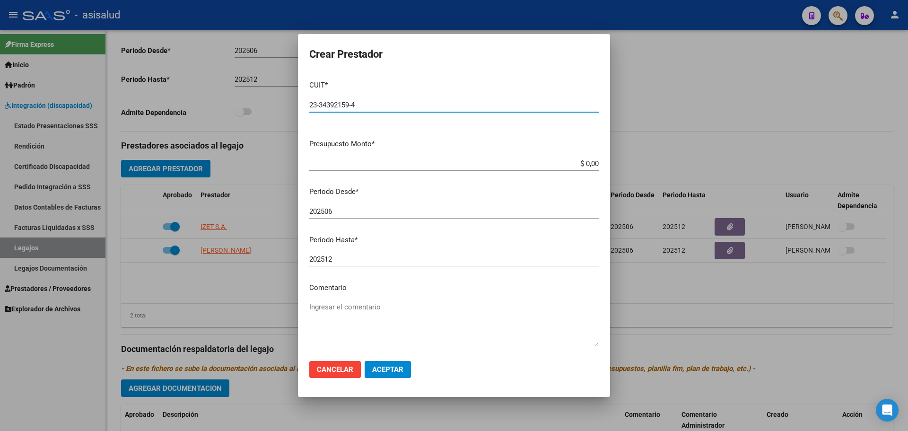
type input "23-34392159-4"
click at [590, 163] on input "$ 0,00" at bounding box center [453, 163] width 289 height 9
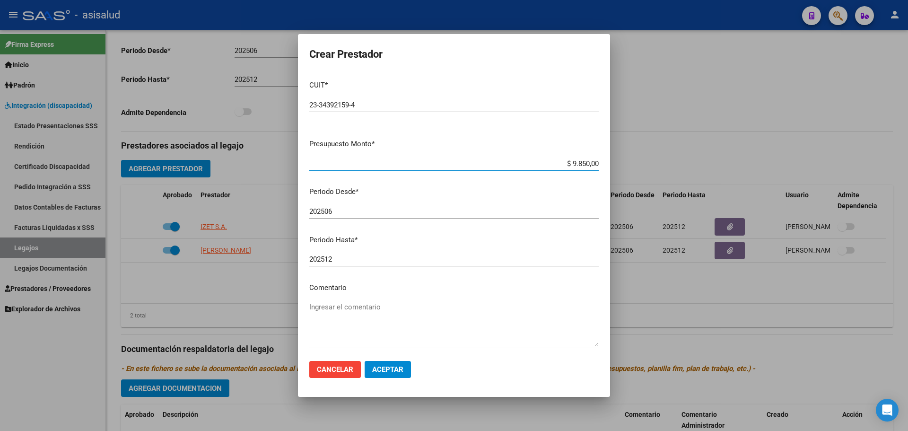
type input "$ 98.500,00"
click at [403, 372] on span "Aceptar" at bounding box center [387, 369] width 31 height 9
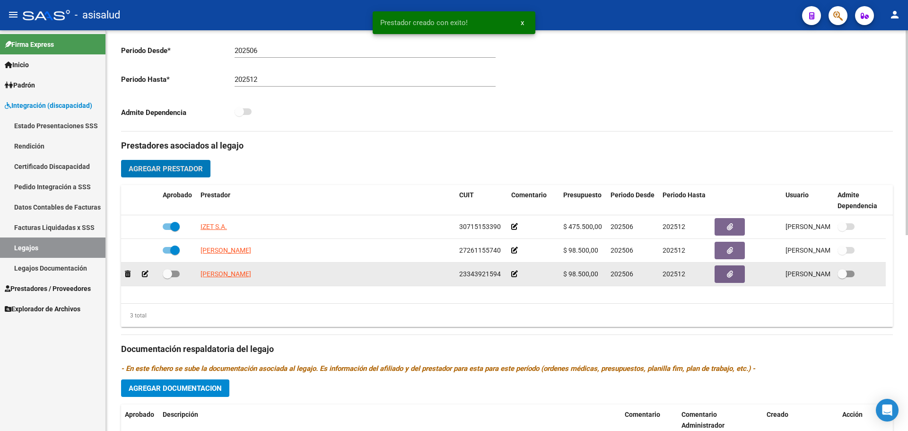
click at [173, 272] on span at bounding box center [171, 273] width 17 height 7
click at [167, 277] on input "checkbox" at bounding box center [167, 277] width 0 height 0
checkbox input "true"
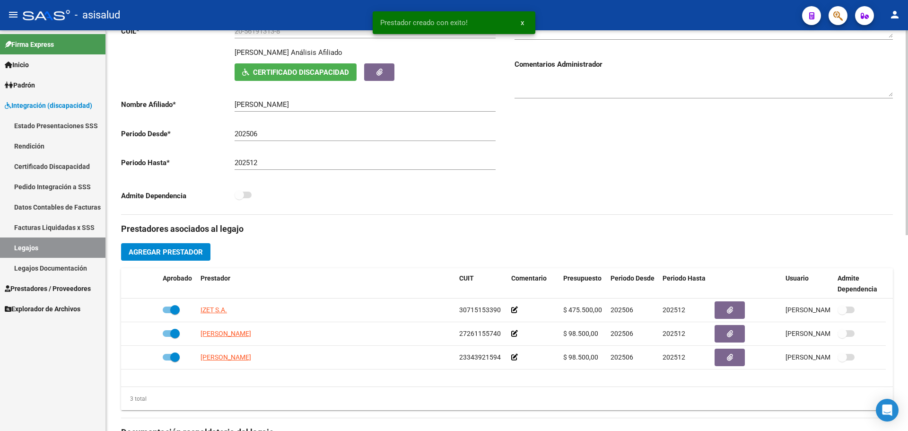
scroll to position [0, 0]
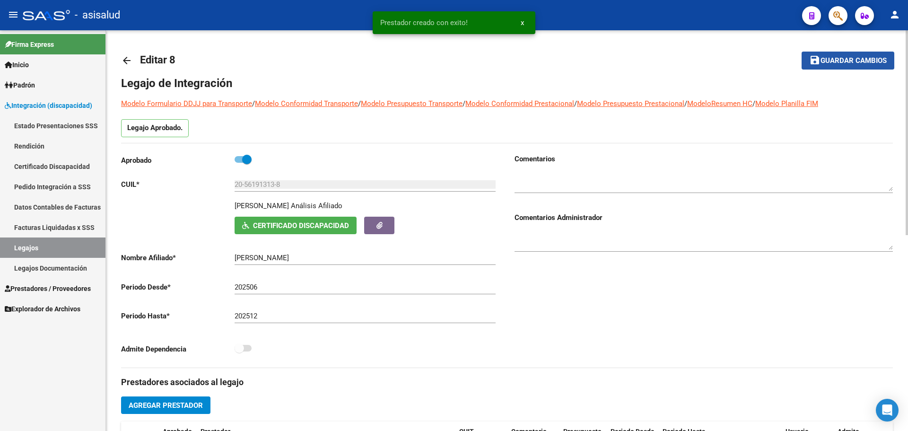
click at [849, 61] on span "Guardar cambios" at bounding box center [853, 61] width 66 height 9
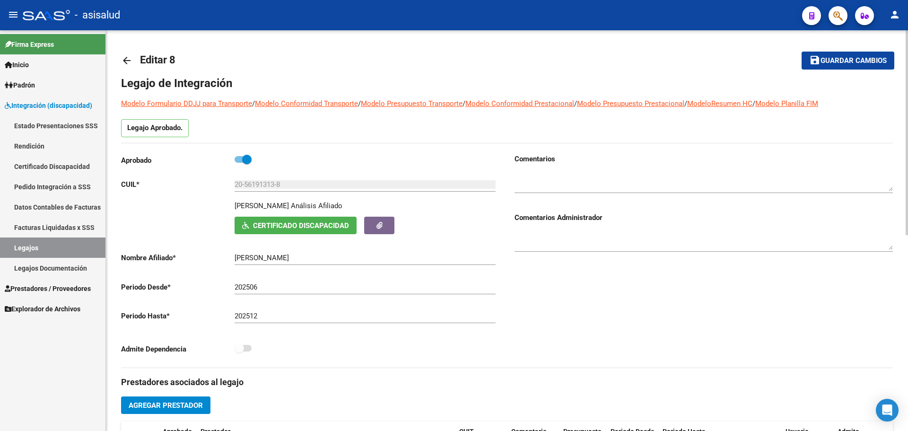
drag, startPoint x: 337, startPoint y: 252, endPoint x: 265, endPoint y: 257, distance: 72.0
click at [265, 257] on div "ALCARAZ AARON BAUTISTA Ingresar el nombre" at bounding box center [364, 254] width 261 height 20
drag, startPoint x: 323, startPoint y: 256, endPoint x: 233, endPoint y: 259, distance: 90.4
click at [233, 259] on app-form-text-field "Nombre Afiliado * ALCARAZ AARON BAUTISTA Ingresar el nombre" at bounding box center [308, 257] width 374 height 9
click at [386, 316] on input "202512" at bounding box center [364, 316] width 261 height 9
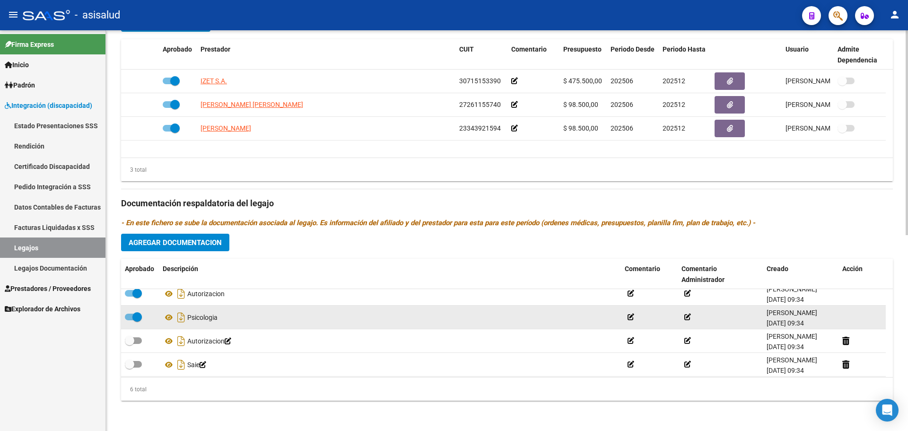
scroll to position [57, 0]
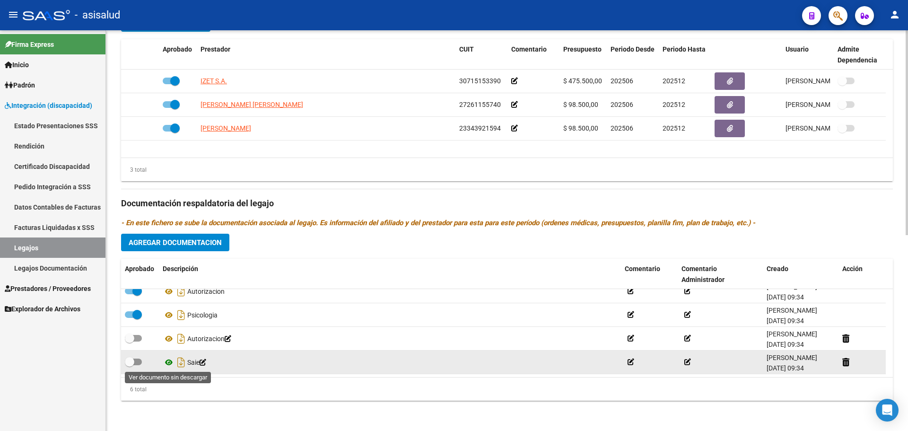
click at [167, 364] on icon at bounding box center [169, 361] width 12 height 11
click at [170, 361] on icon at bounding box center [169, 361] width 12 height 11
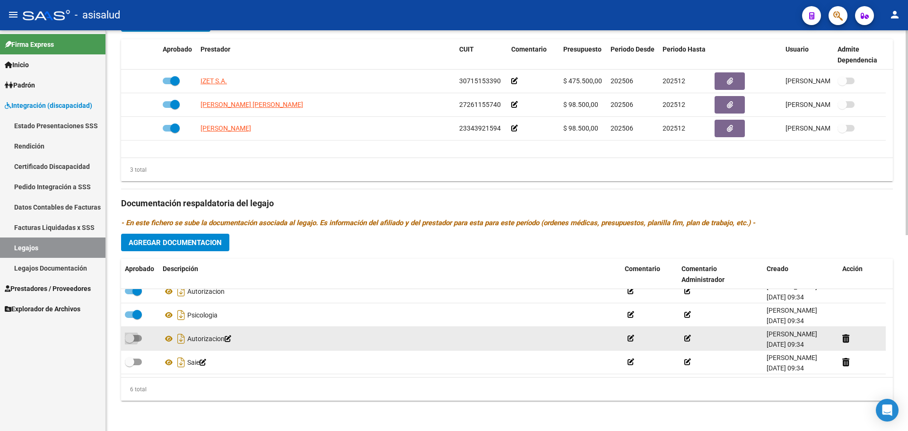
click at [134, 339] on span at bounding box center [133, 338] width 17 height 7
click at [130, 341] on input "checkbox" at bounding box center [129, 341] width 0 height 0
checkbox input "true"
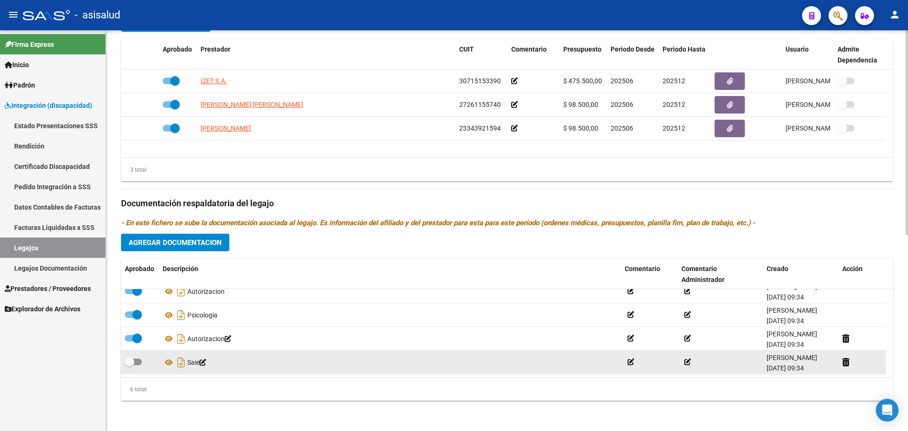
click at [132, 362] on span at bounding box center [129, 361] width 9 height 9
click at [130, 365] on input "checkbox" at bounding box center [129, 365] width 0 height 0
checkbox input "true"
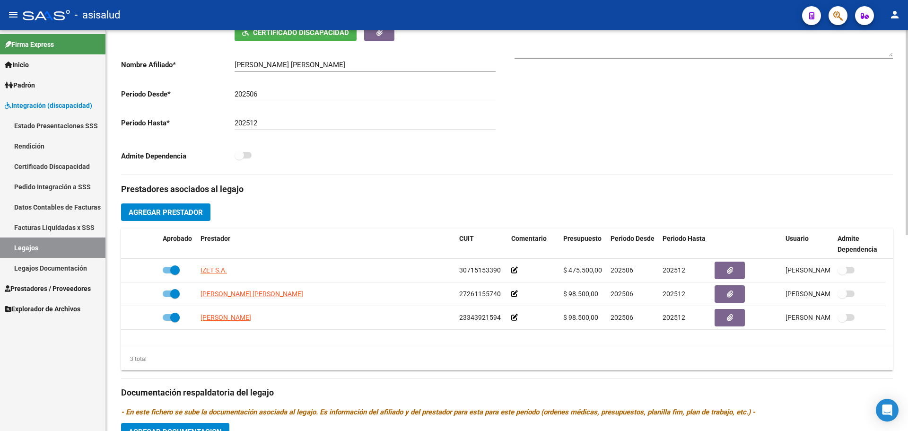
scroll to position [0, 0]
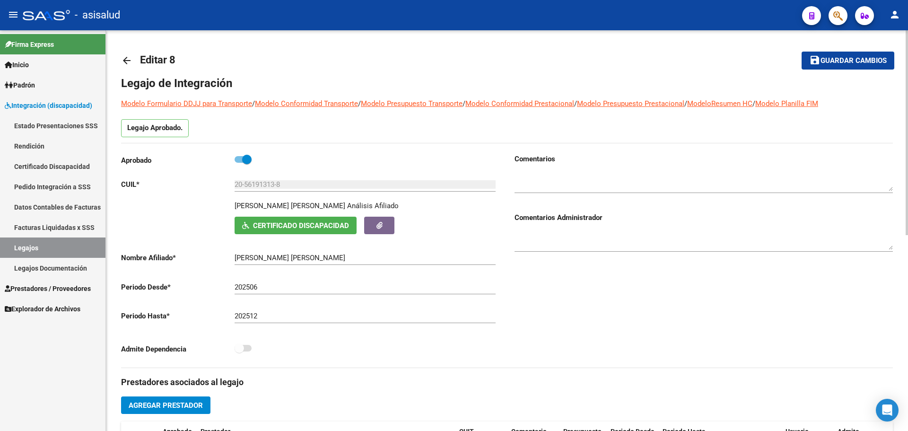
click at [864, 59] on span "Guardar cambios" at bounding box center [853, 61] width 66 height 9
